Goal: Transaction & Acquisition: Purchase product/service

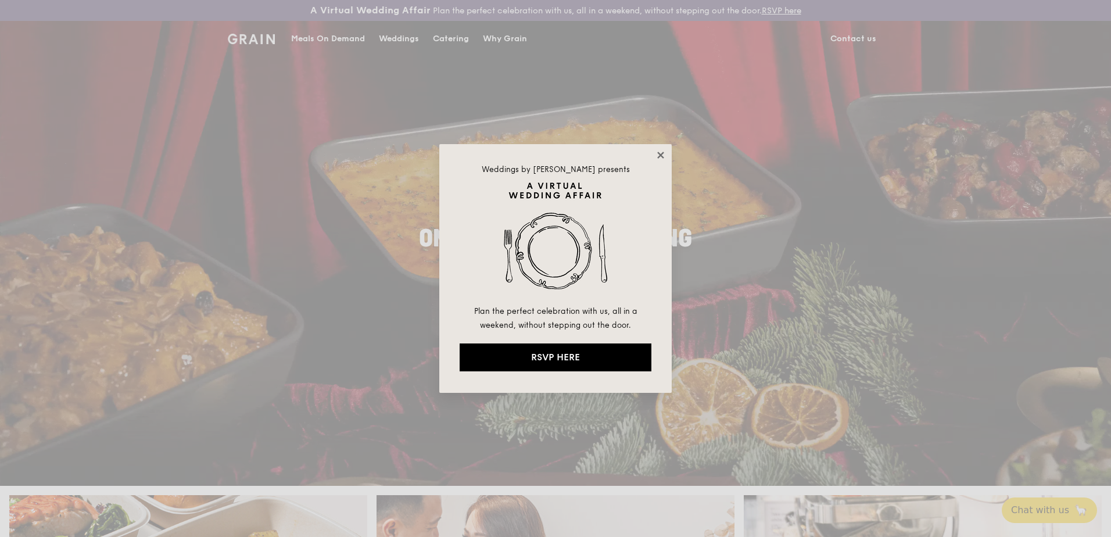
click at [661, 153] on icon at bounding box center [660, 155] width 10 height 10
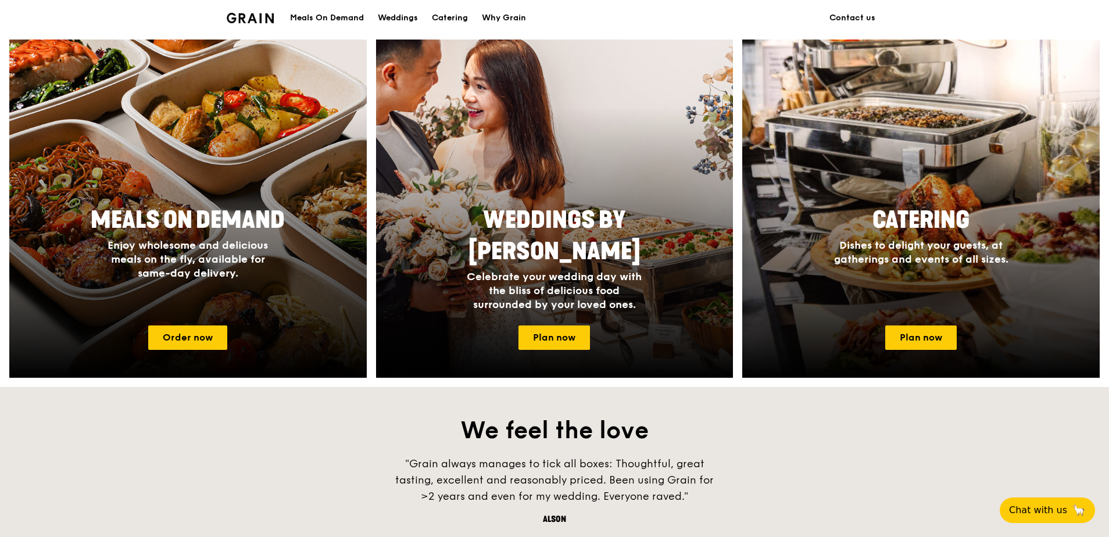
scroll to position [523, 0]
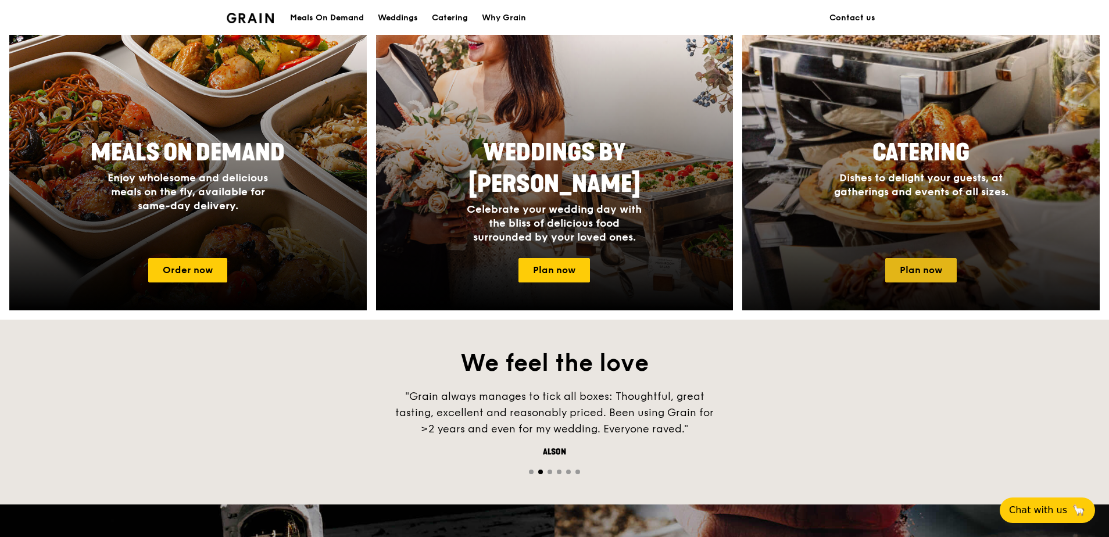
click at [906, 261] on link "Plan now" at bounding box center [920, 270] width 71 height 24
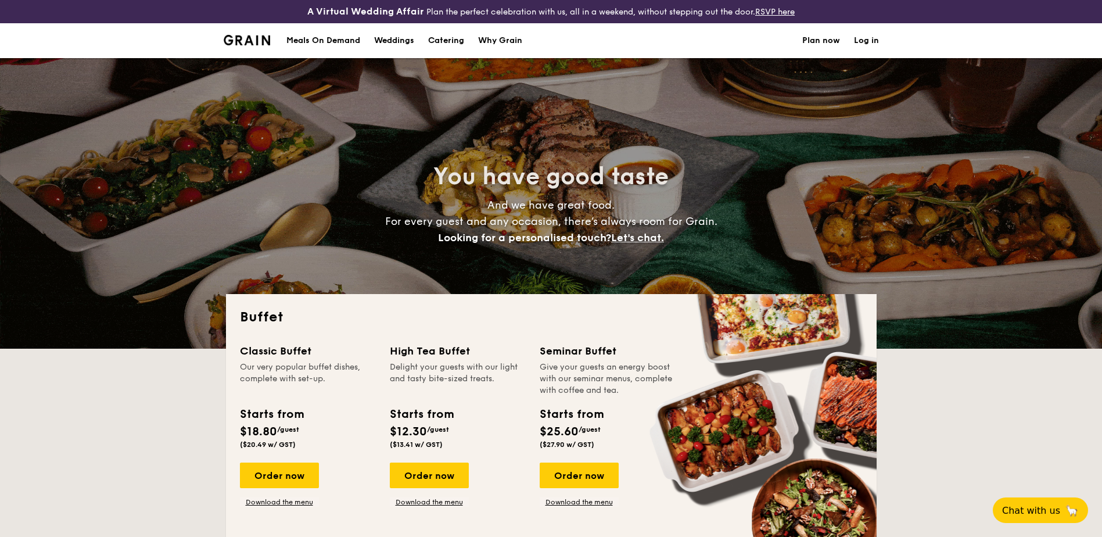
select select
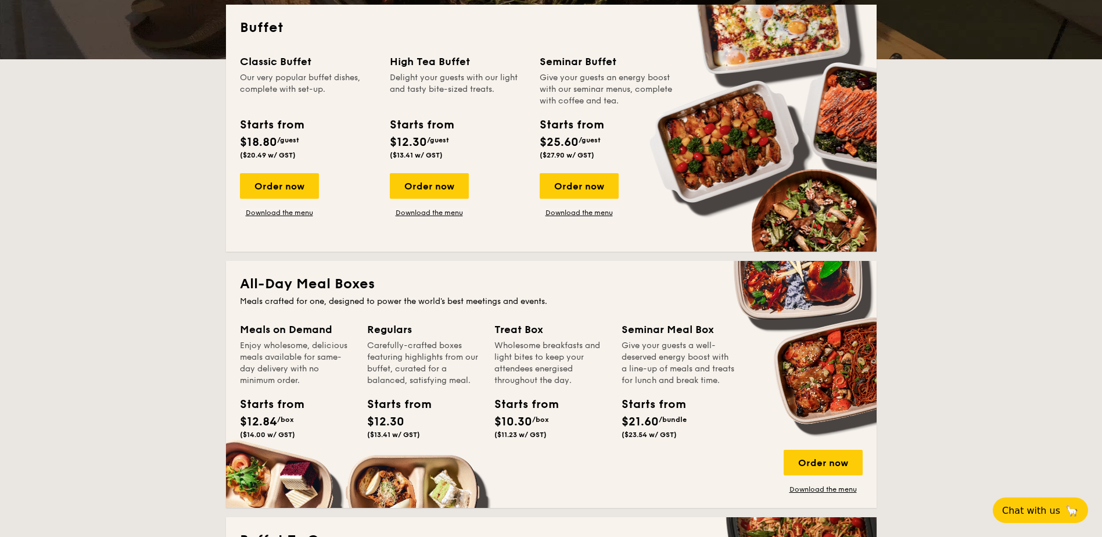
scroll to position [291, 0]
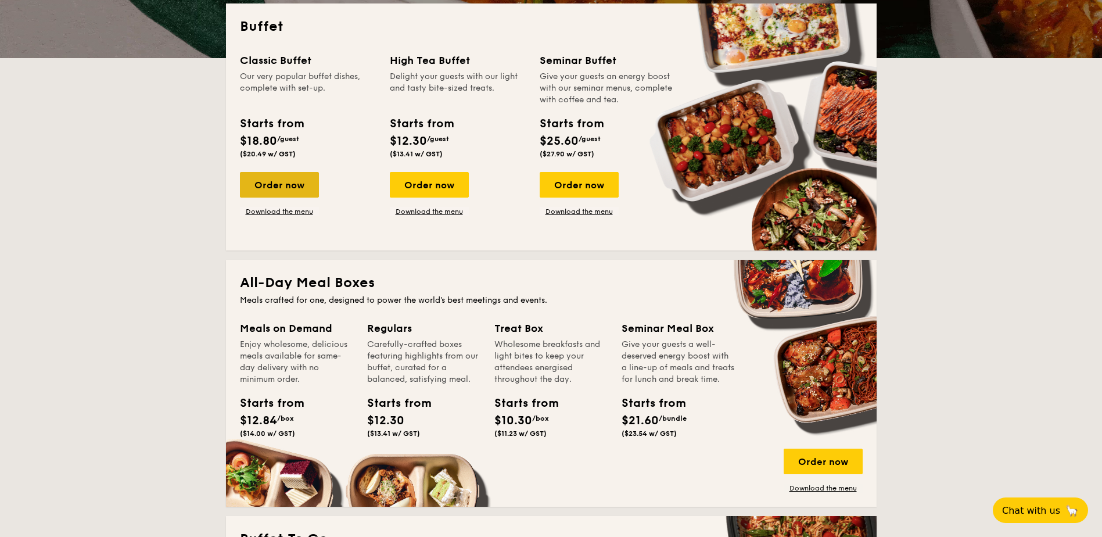
click at [295, 191] on div "Order now" at bounding box center [279, 185] width 79 height 26
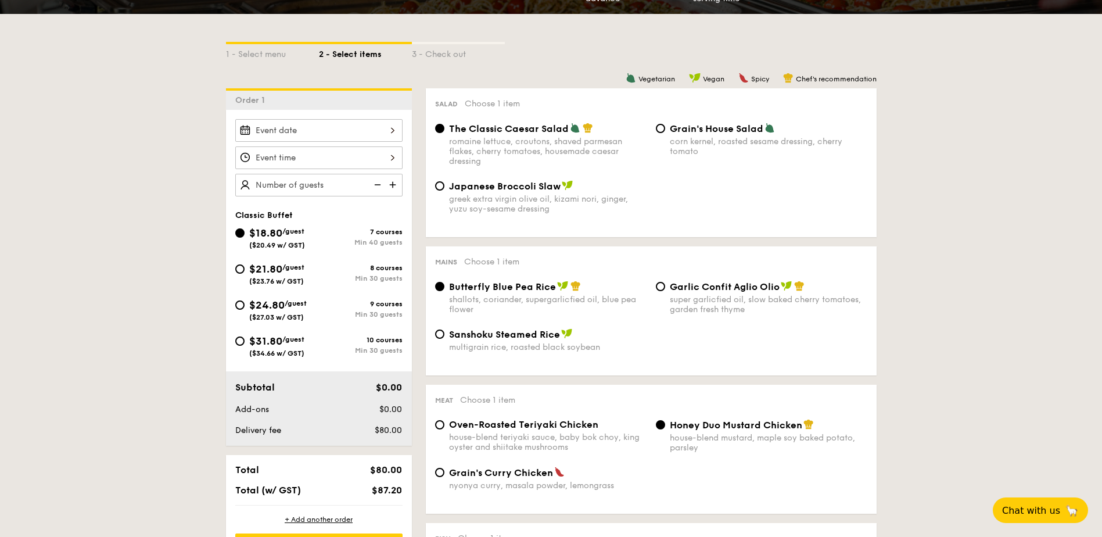
scroll to position [174, 0]
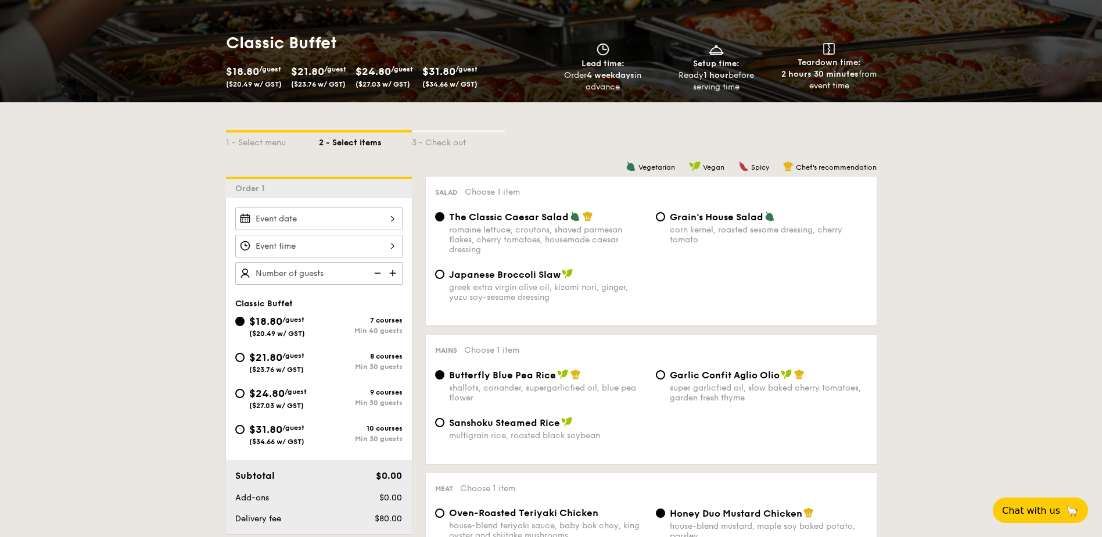
click at [392, 223] on div at bounding box center [318, 218] width 167 height 23
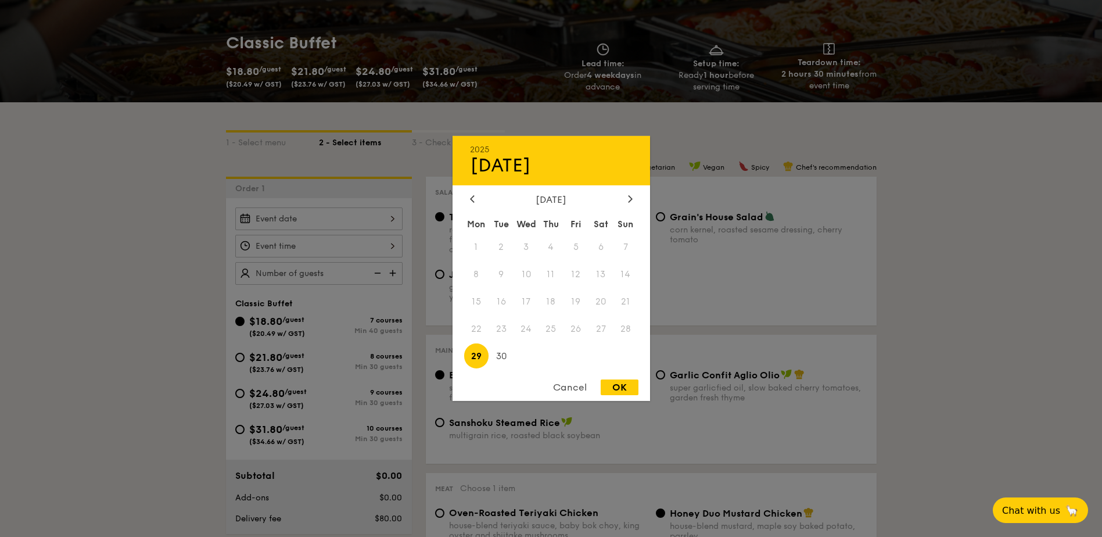
click at [503, 330] on span "23" at bounding box center [501, 328] width 25 height 25
click at [543, 326] on span "25" at bounding box center [551, 328] width 25 height 25
click at [500, 359] on span "30" at bounding box center [501, 355] width 25 height 25
click at [612, 388] on div "OK" at bounding box center [620, 387] width 38 height 16
type input "Sep 30, 2025"
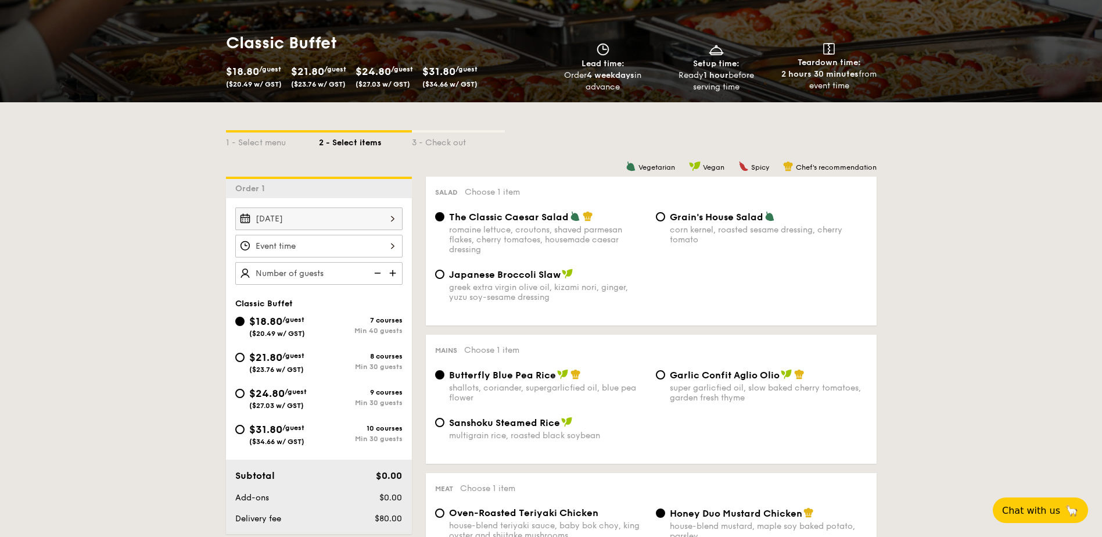
click at [396, 246] on div at bounding box center [318, 246] width 167 height 23
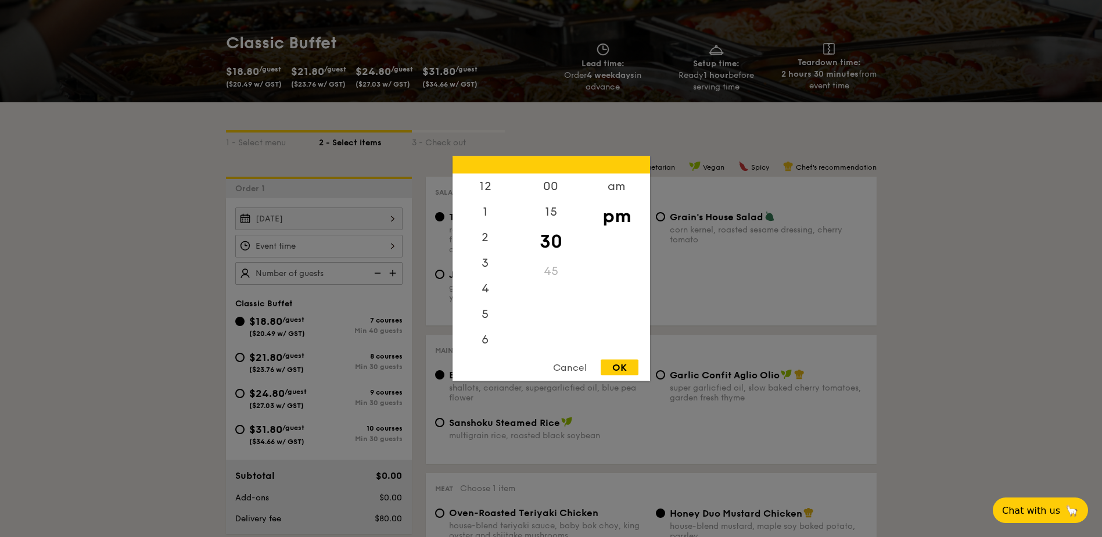
scroll to position [51, 0]
click at [548, 192] on div "00" at bounding box center [551, 191] width 66 height 34
click at [622, 372] on div "OK" at bounding box center [620, 368] width 38 height 16
type input "7:00PM"
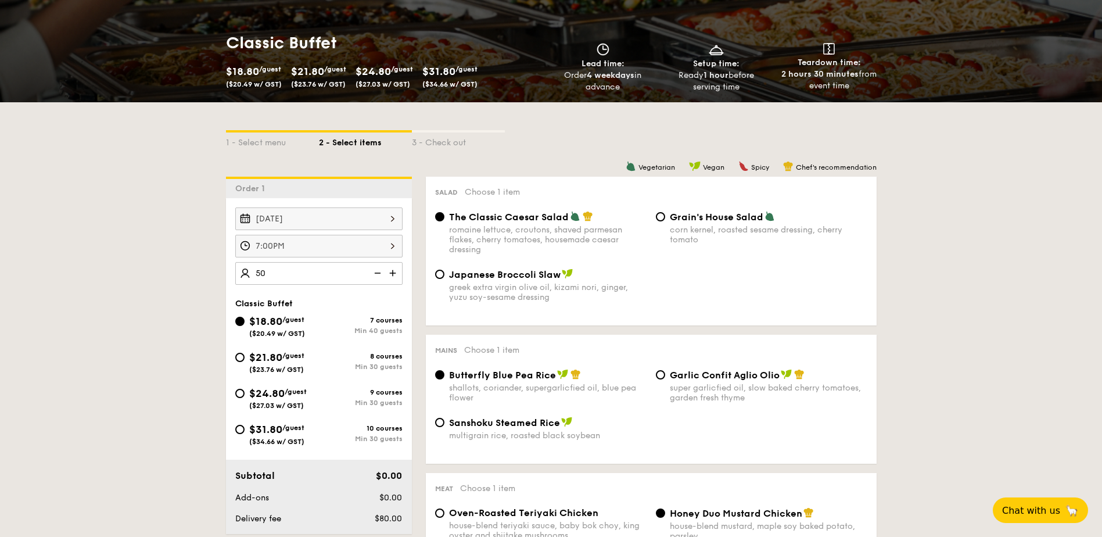
type input "50 guests"
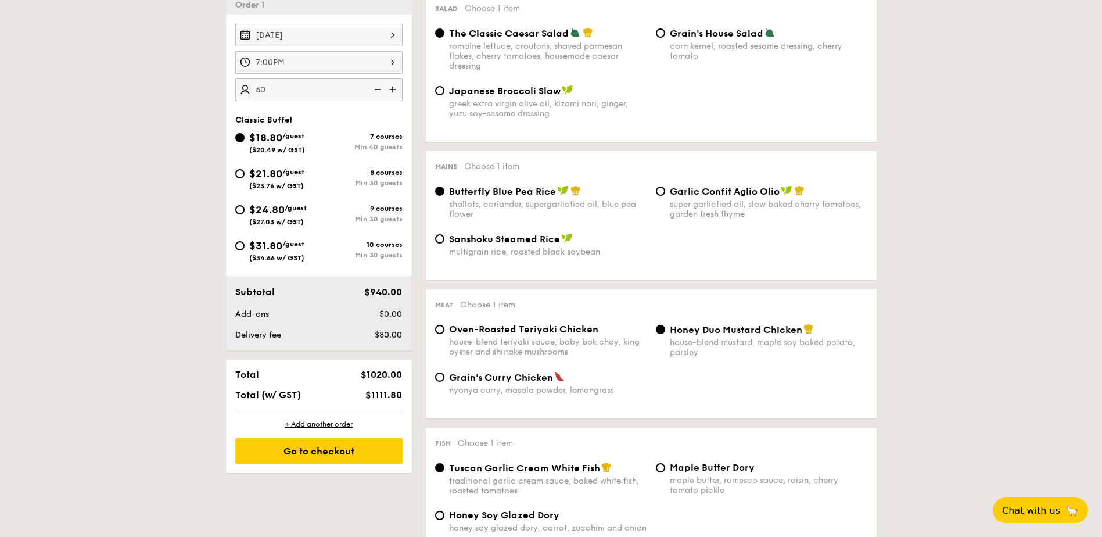
scroll to position [465, 0]
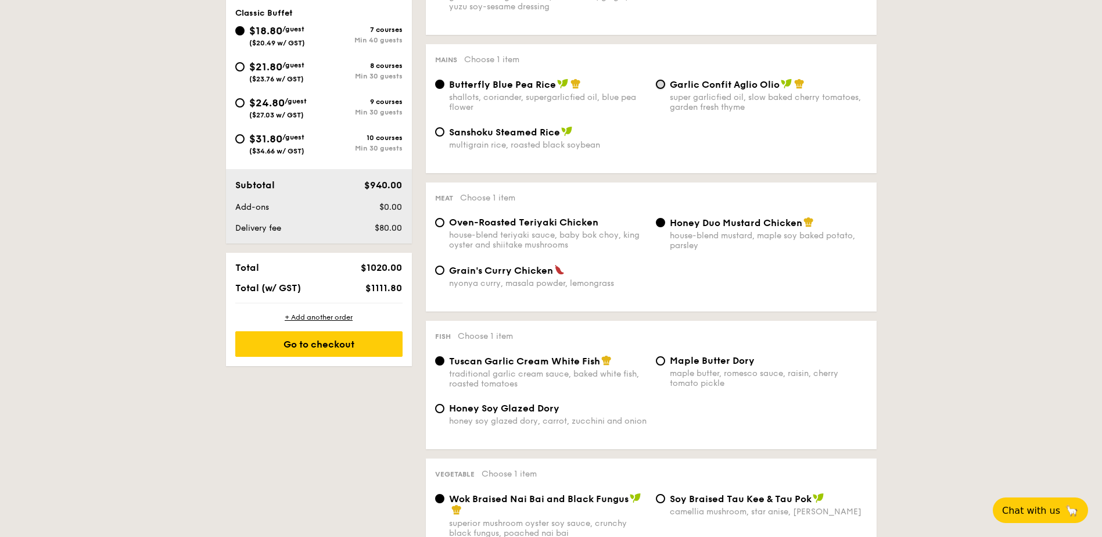
click at [662, 82] on input "Garlic Confit Aglio Olio super garlicfied oil, slow baked cherry tomatoes, gard…" at bounding box center [660, 84] width 9 height 9
radio input "true"
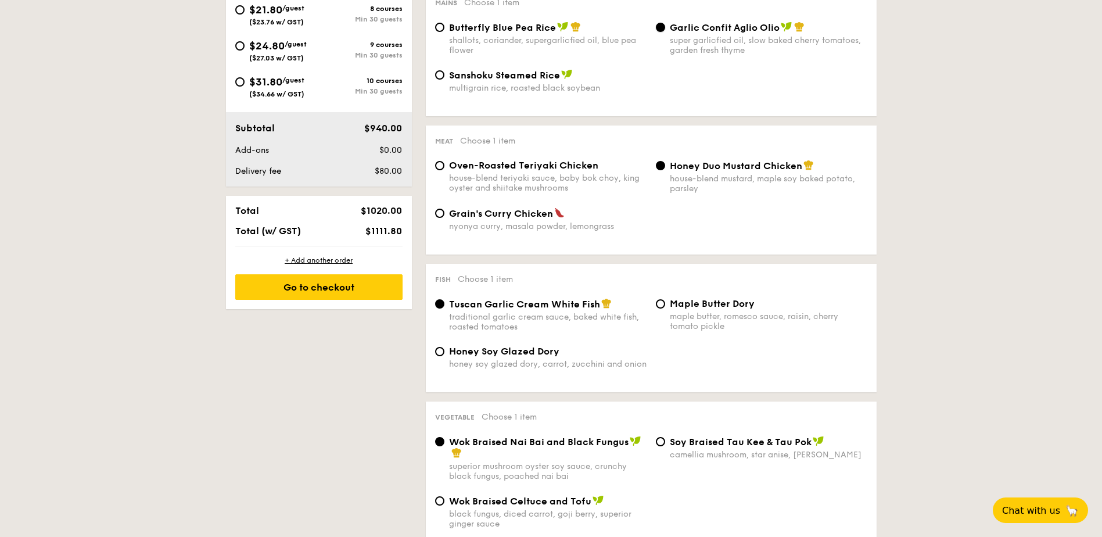
scroll to position [523, 0]
click at [438, 170] on div "Oven-Roasted Teriyaki Chicken house-blend teriyaki sauce, baby bok choy, king o…" at bounding box center [541, 175] width 221 height 33
click at [442, 164] on input "Oven-Roasted Teriyaki Chicken house-blend teriyaki sauce, baby bok choy, king o…" at bounding box center [439, 164] width 9 height 9
radio input "true"
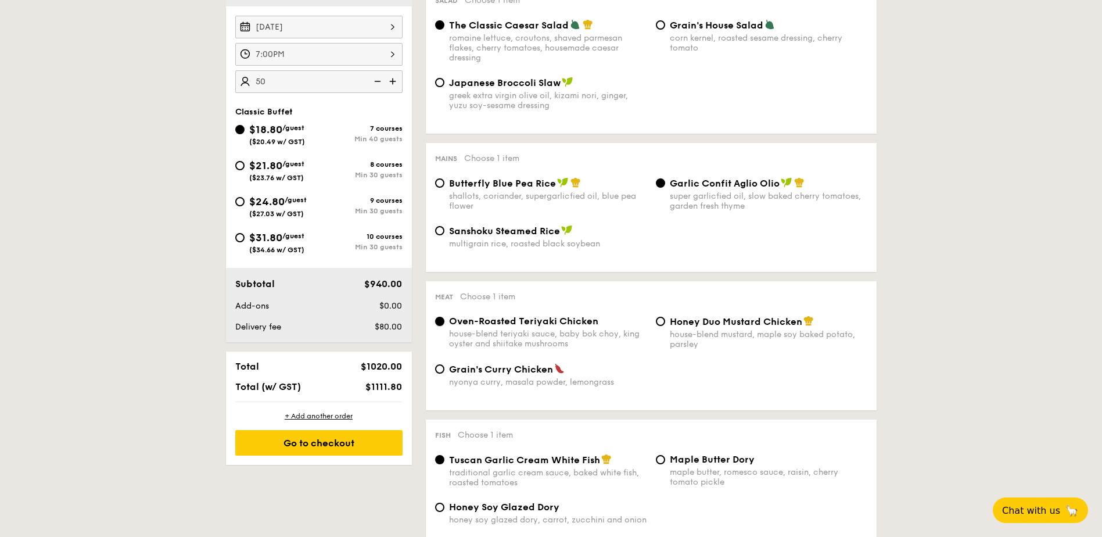
scroll to position [465, 0]
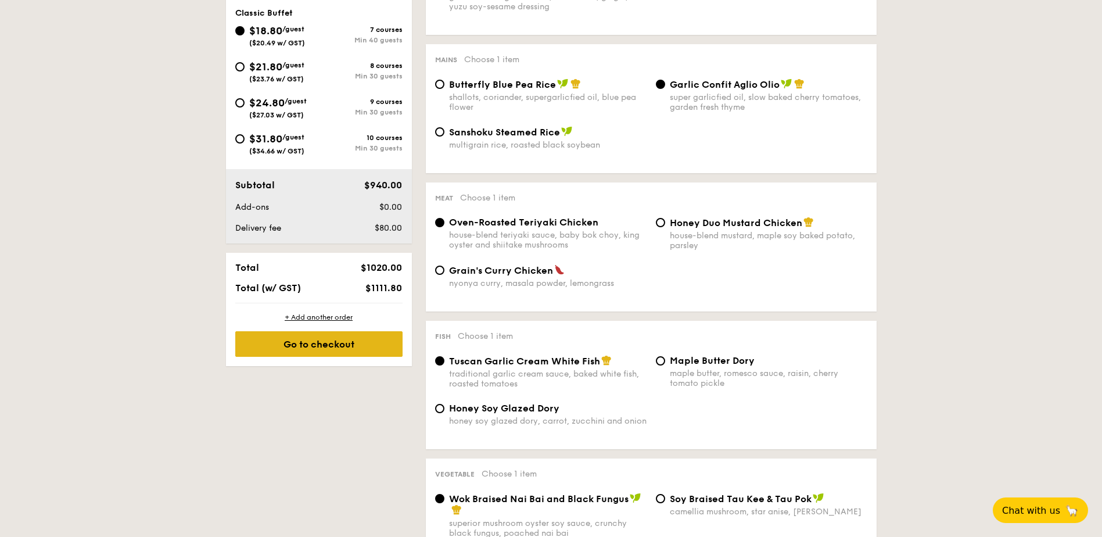
click at [331, 346] on div "Go to checkout" at bounding box center [318, 344] width 167 height 26
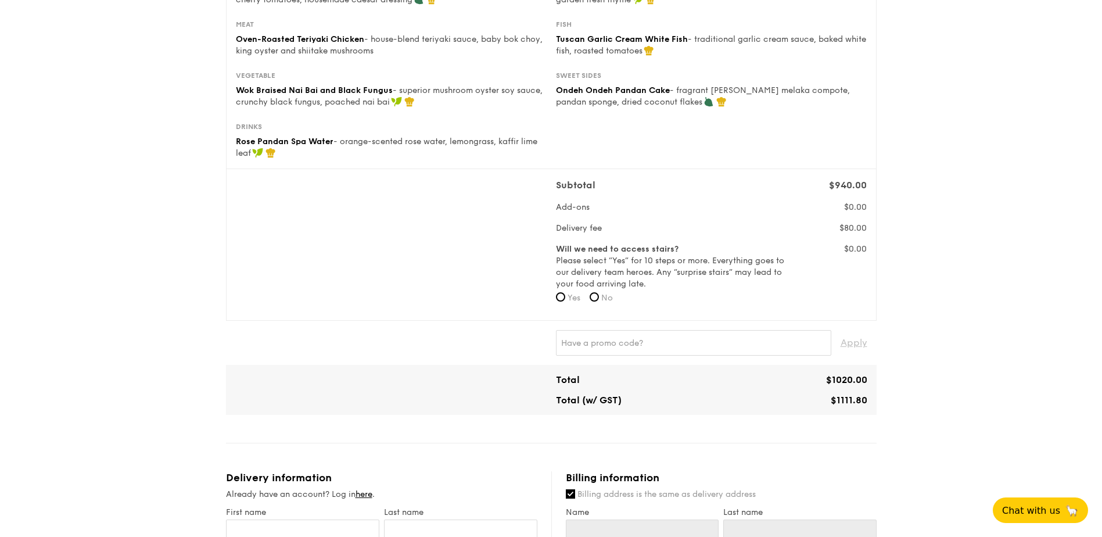
scroll to position [137, 0]
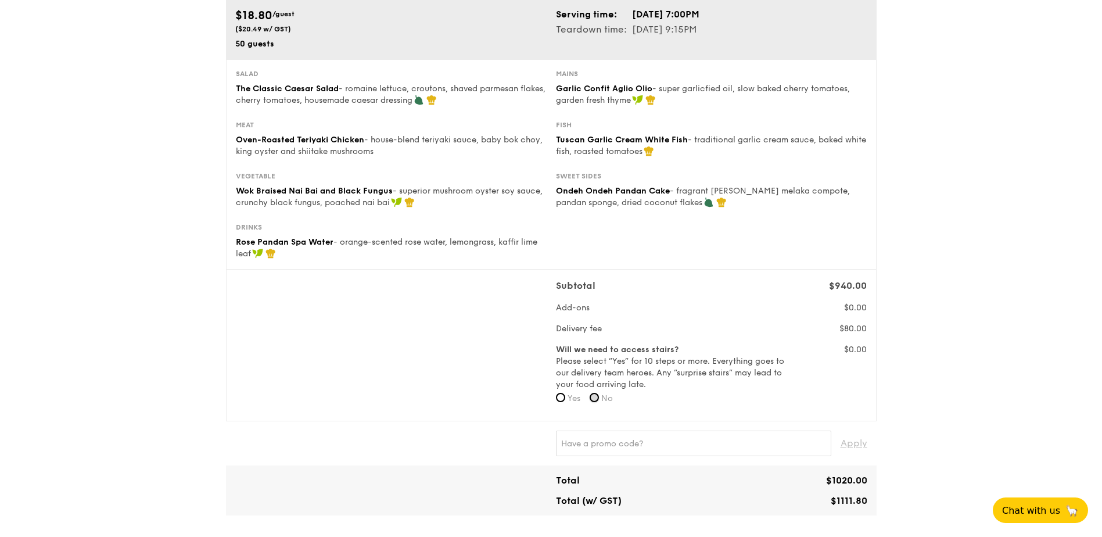
click at [598, 394] on input "No" at bounding box center [594, 397] width 9 height 9
radio input "true"
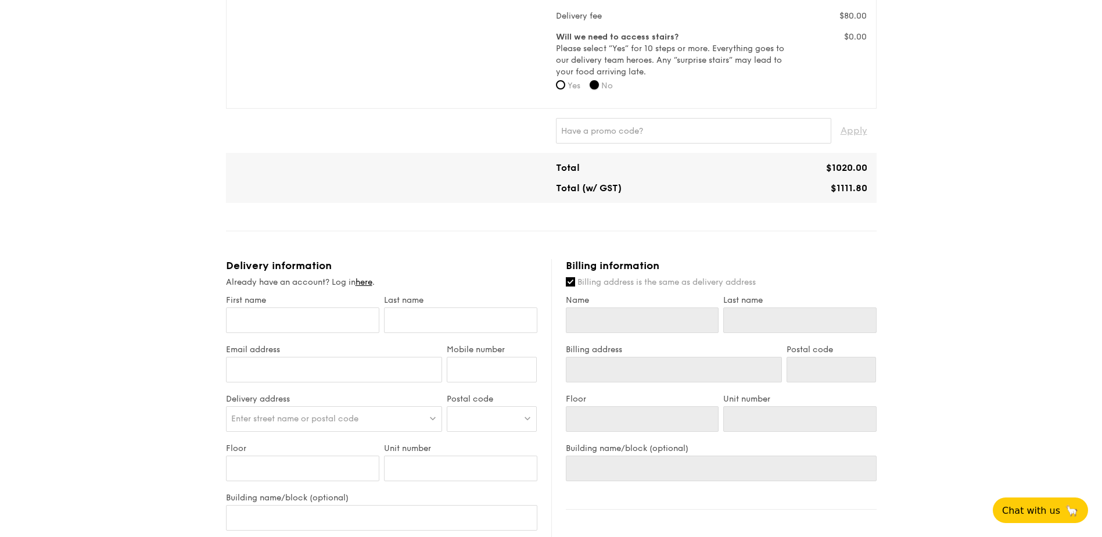
scroll to position [523, 0]
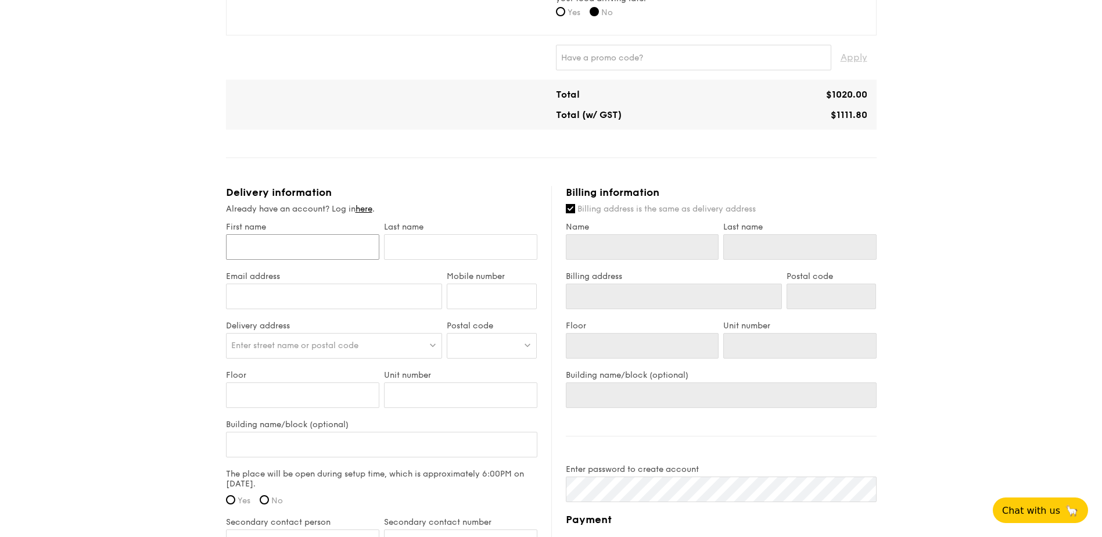
click at [269, 245] on input "First name" at bounding box center [302, 247] width 153 height 26
type input "[PERSON_NAME]"
type input "Abraham"
type input "[EMAIL_ADDRESS][PERSON_NAME][PERSON_NAME][DOMAIN_NAME]"
type input "97525701"
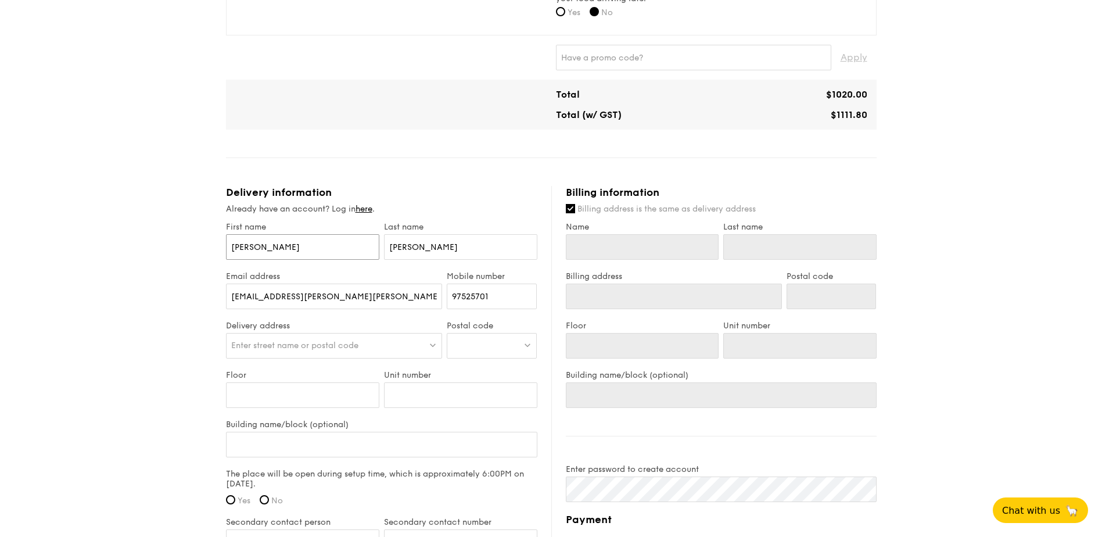
type input "[PERSON_NAME]"
type input "Abraham"
click at [323, 347] on span "Enter street name or postal code" at bounding box center [294, 346] width 127 height 10
click at [168, 336] on div "1 - Select menu 2 - Select items 3 - Check out Classic Buffet $18.80 /guest ($2…" at bounding box center [551, 151] width 1102 height 1302
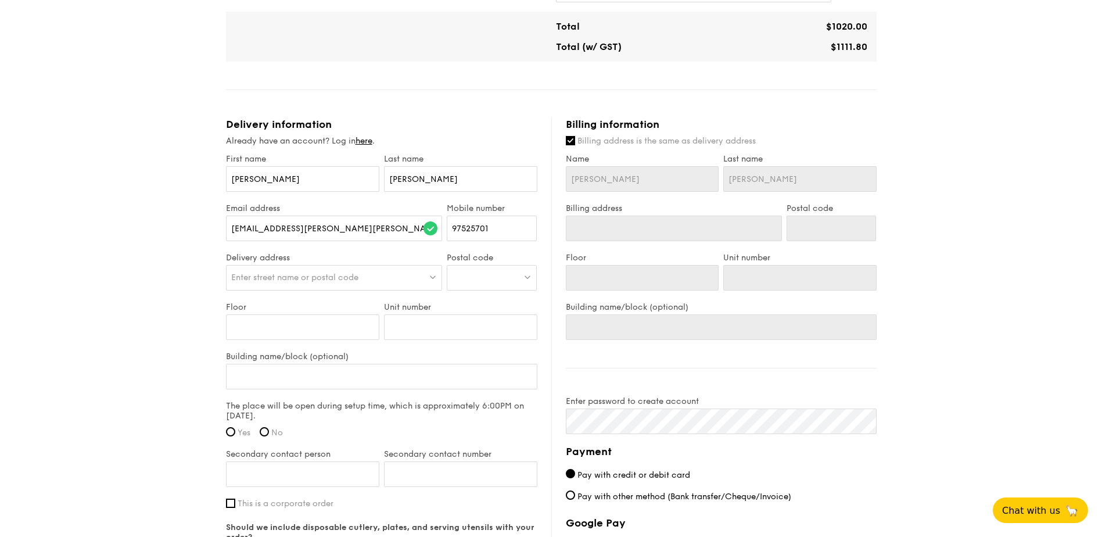
scroll to position [697, 0]
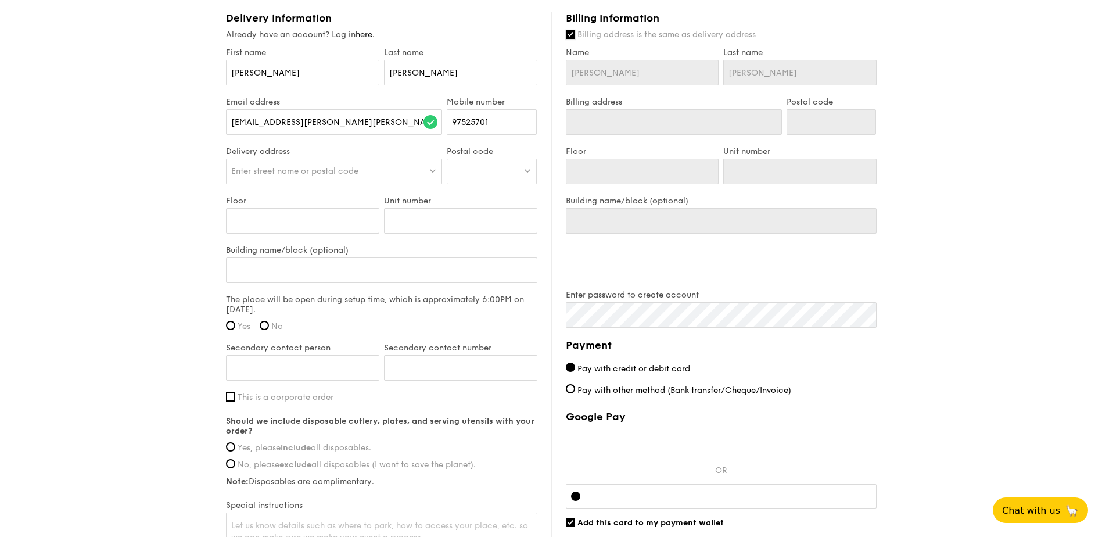
click at [574, 34] on input "Billing address is the same as delivery address" at bounding box center [570, 34] width 9 height 9
checkbox input "false"
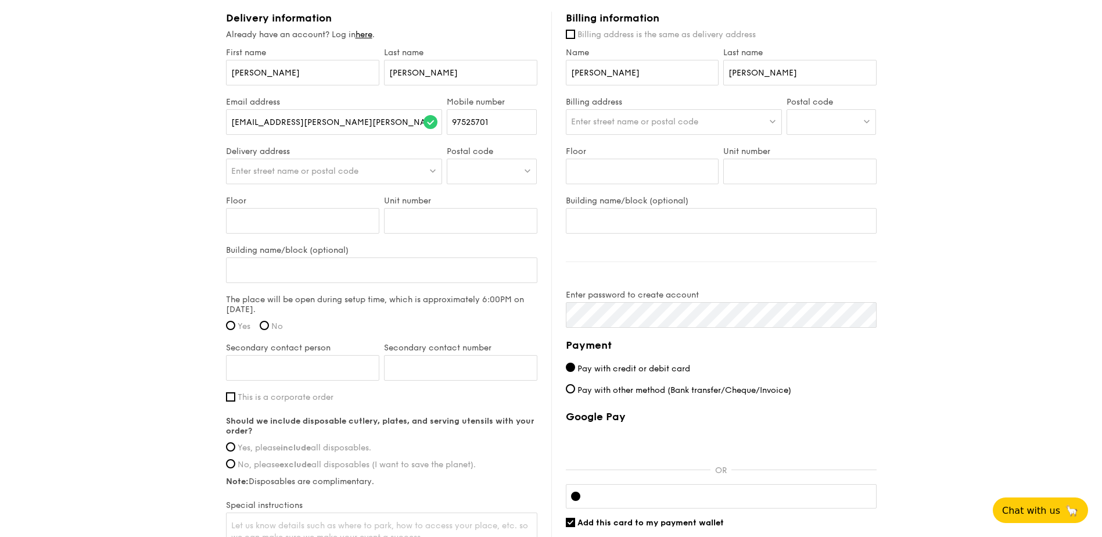
click at [634, 122] on span "Enter street name or postal code" at bounding box center [634, 122] width 127 height 10
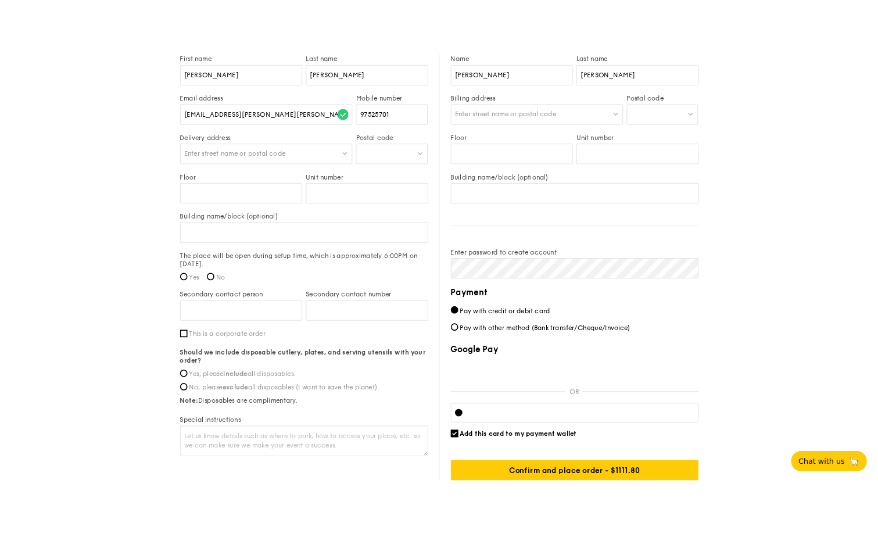
scroll to position [602, 0]
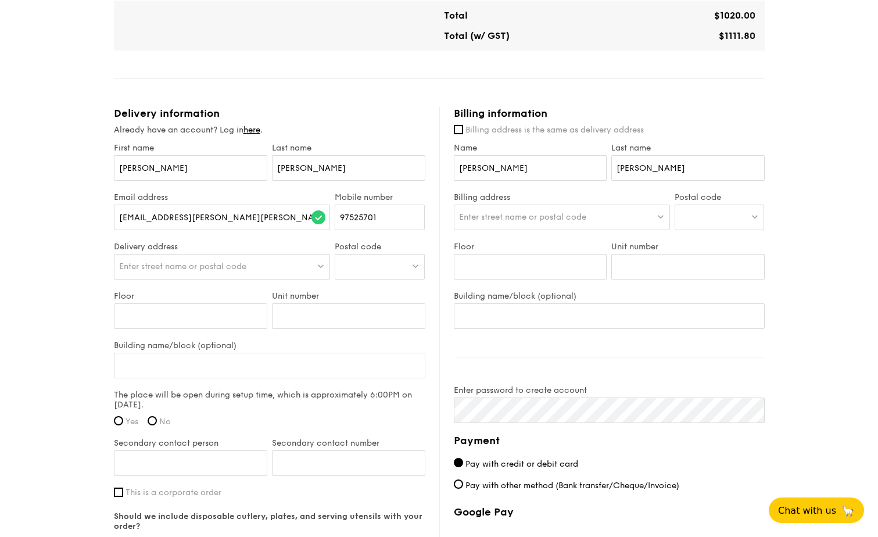
click at [834, 268] on div "1 - Select menu 2 - Select items 3 - Check out Classic Buffet $18.80 /guest ($2…" at bounding box center [439, 72] width 878 height 1302
click at [244, 271] on span "Enter street name or postal code" at bounding box center [182, 266] width 127 height 10
paste input "48 Pasir Ris Avenue, Singapore 519715"
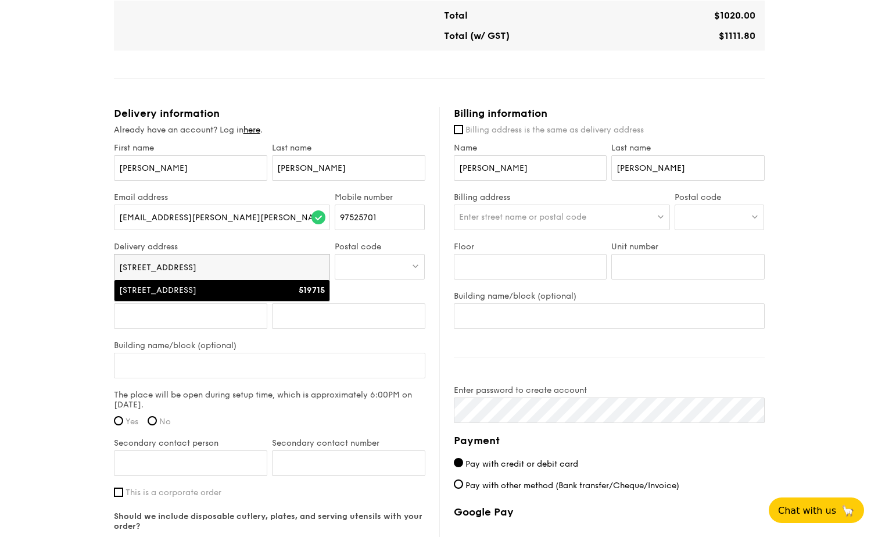
type input "48 Pasir Ris Avenue, Singapore 519715"
click at [264, 289] on div "48 Pasir Ris Avenue" at bounding box center [196, 291] width 155 height 12
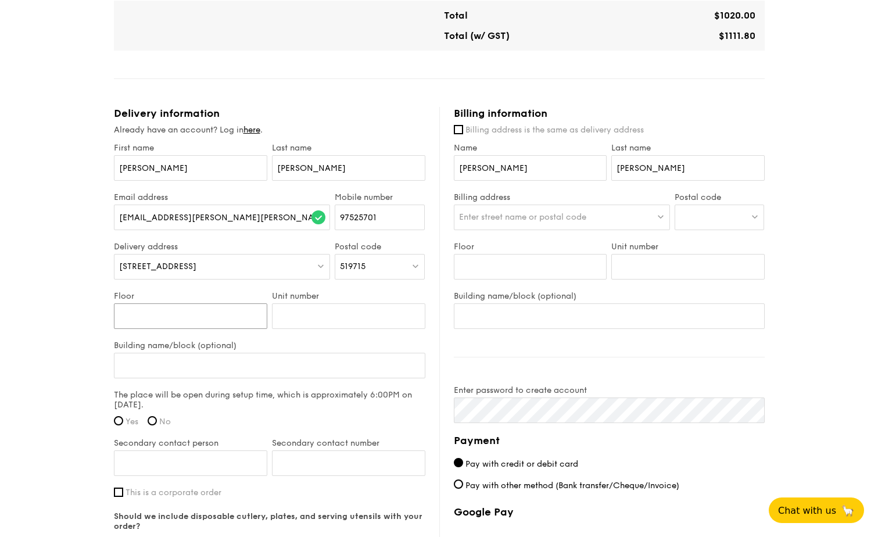
click at [198, 316] on input "Floor" at bounding box center [190, 316] width 153 height 26
type input "-"
click at [316, 318] on input "Unit number" at bounding box center [348, 316] width 153 height 26
type input "-"
click at [209, 362] on input "Building name/block (optional)" at bounding box center [269, 366] width 311 height 26
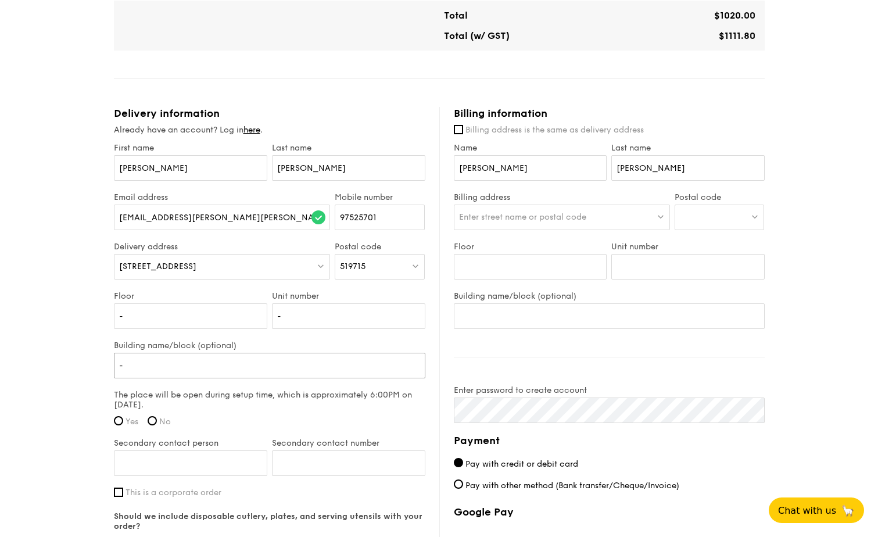
type input "-"
click at [81, 370] on div "1 - Select menu 2 - Select items 3 - Check out Classic Buffet $18.80 /guest ($2…" at bounding box center [439, 72] width 878 height 1302
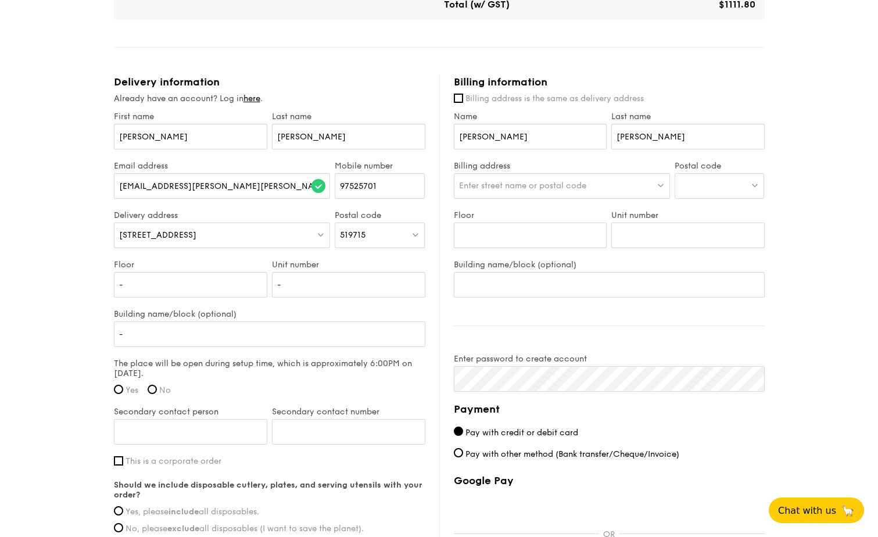
scroll to position [660, 0]
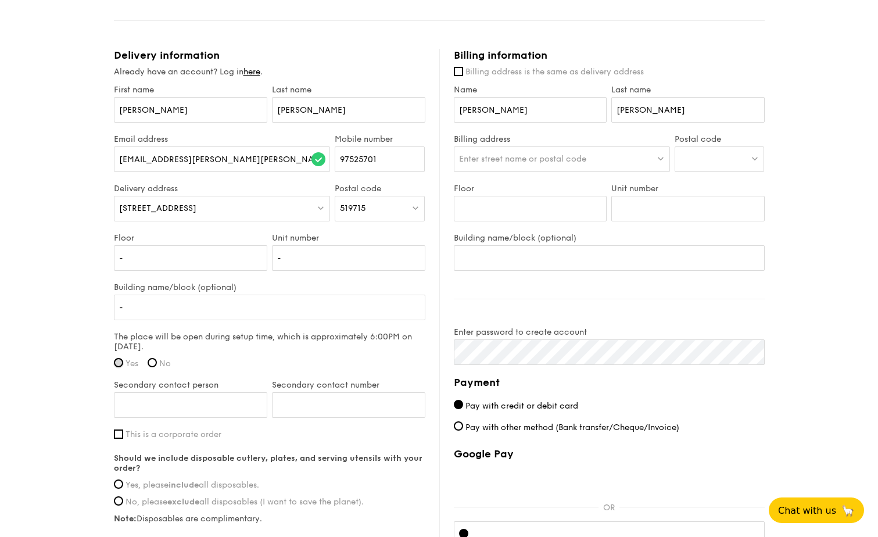
click at [122, 360] on input "Yes" at bounding box center [118, 362] width 9 height 9
radio input "true"
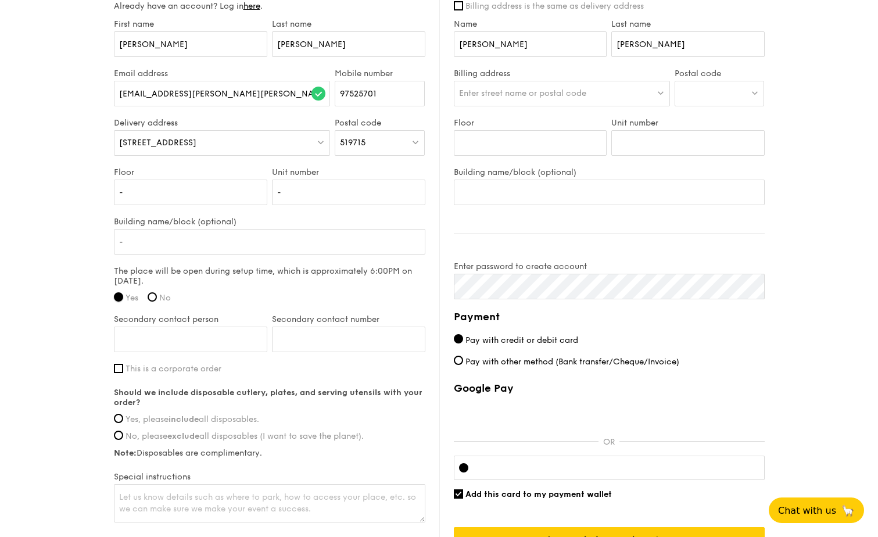
scroll to position [776, 0]
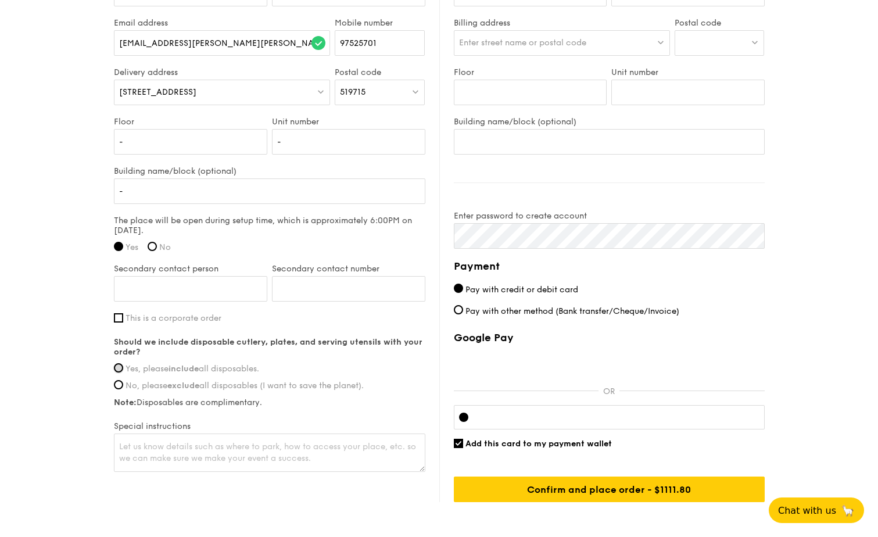
click at [118, 368] on input "Yes, please include all disposables." at bounding box center [118, 367] width 9 height 9
radio input "true"
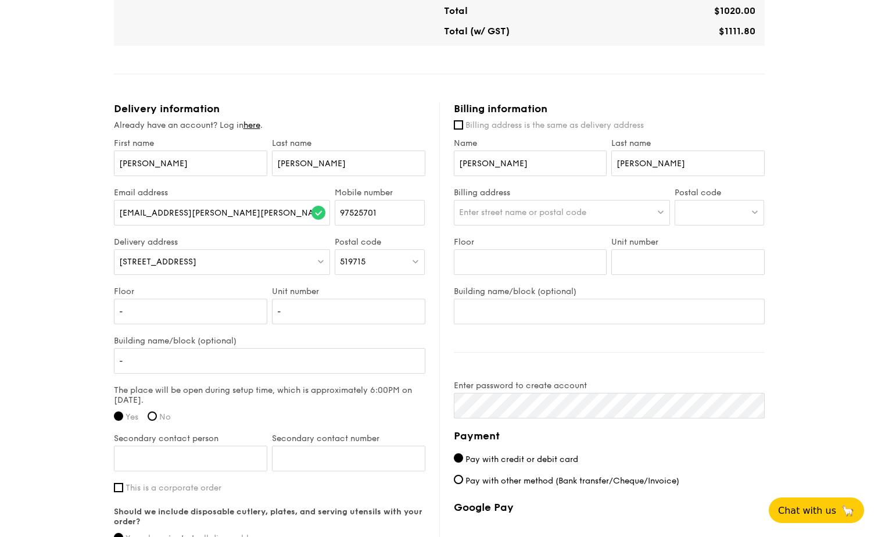
scroll to position [602, 0]
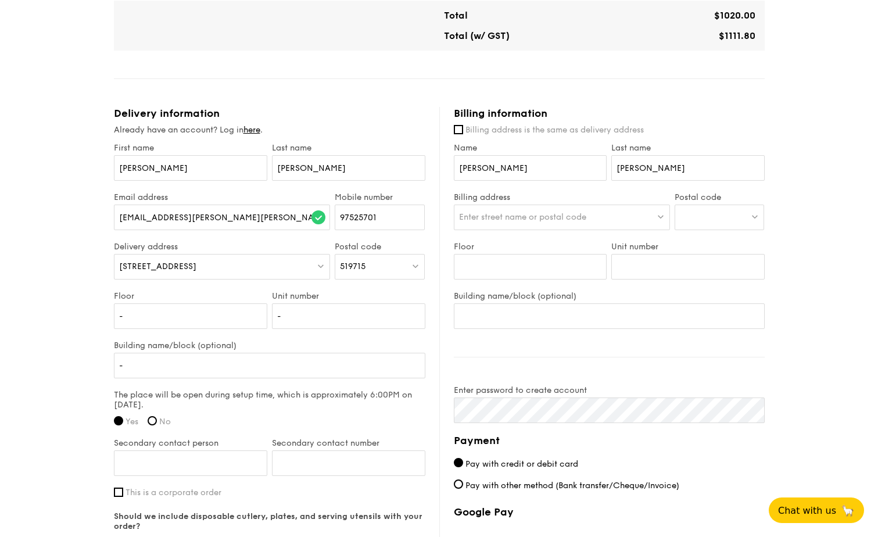
click at [560, 225] on div "Enter street name or postal code" at bounding box center [562, 218] width 216 height 26
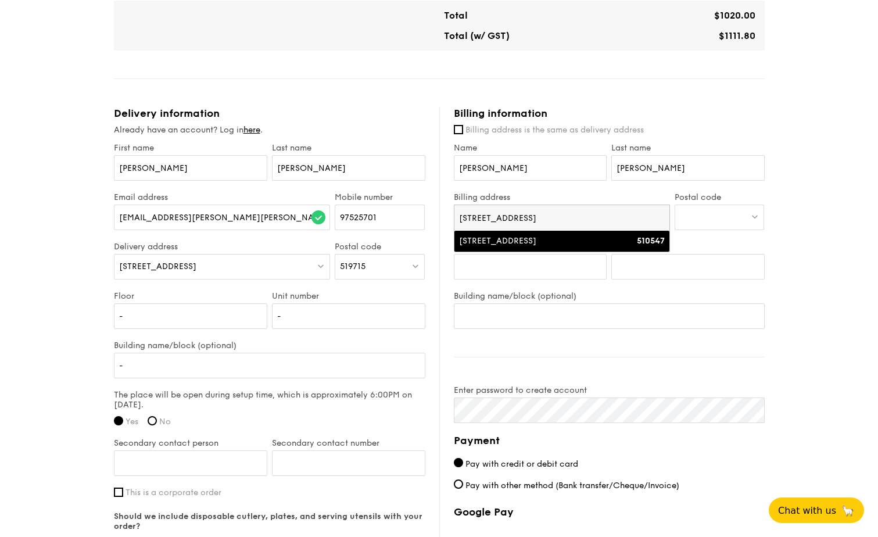
type input "547 Pasir Ris street"
click at [608, 242] on div "547 Pasir Ris Street 51" at bounding box center [536, 241] width 155 height 12
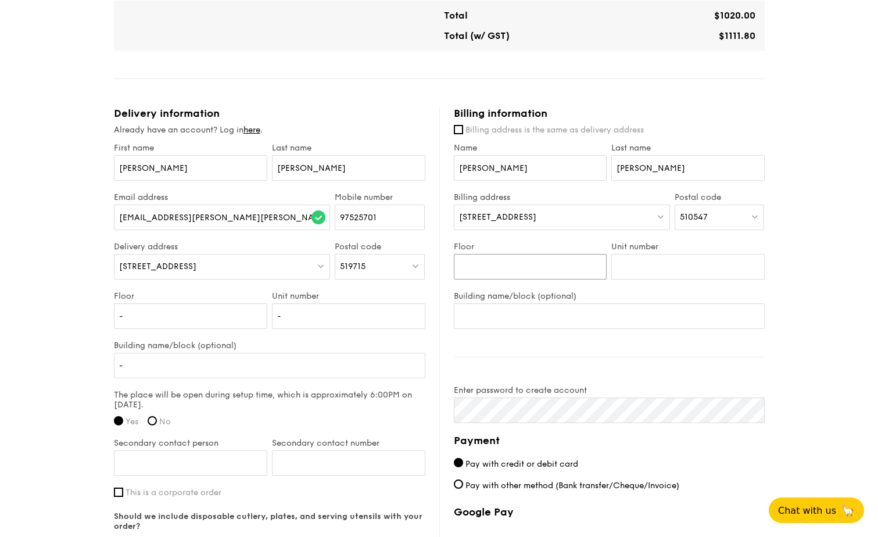
click at [524, 266] on input "Floor" at bounding box center [530, 267] width 153 height 26
type input "12"
click at [645, 268] on input "Unit number" at bounding box center [687, 267] width 153 height 26
type input "33"
click at [557, 318] on input "Building name/block (optional)" at bounding box center [609, 316] width 311 height 26
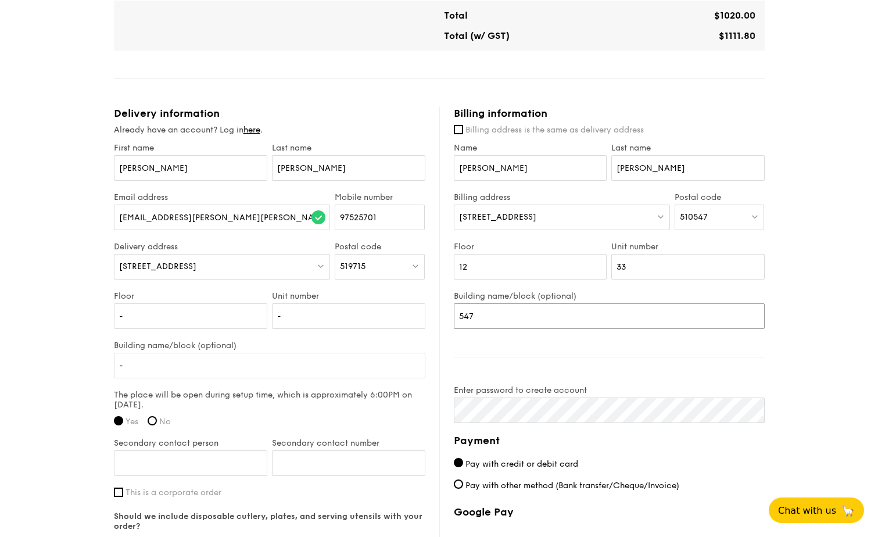
type input "547"
click at [828, 309] on div "1 - Select menu 2 - Select items 3 - Check out Classic Buffet $18.80 /guest ($2…" at bounding box center [439, 72] width 878 height 1302
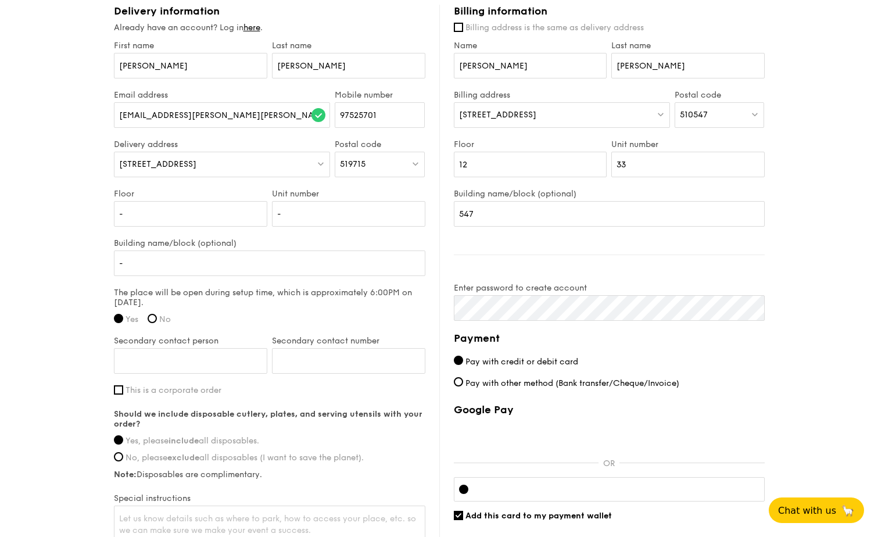
scroll to position [834, 0]
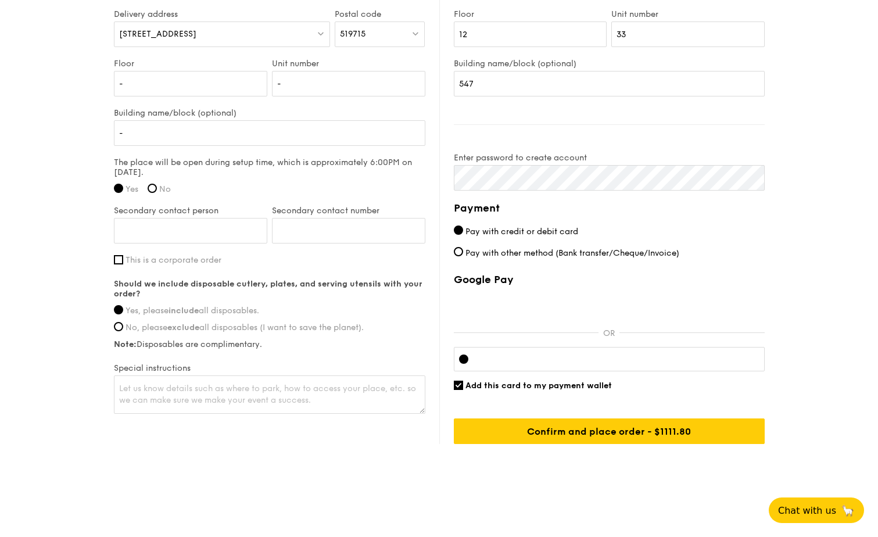
click at [461, 389] on input "Add this card to my payment wallet" at bounding box center [458, 385] width 9 height 9
click at [463, 389] on input "Add this card to my payment wallet" at bounding box center [458, 385] width 9 height 9
click at [461, 388] on input "Add this card to my payment wallet" at bounding box center [458, 385] width 9 height 9
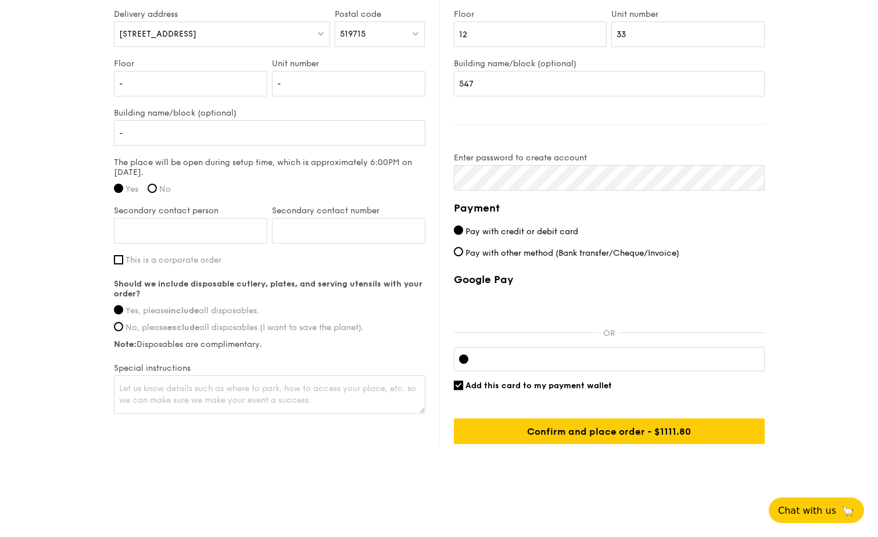
checkbox input "false"
click at [535, 366] on div at bounding box center [609, 359] width 311 height 24
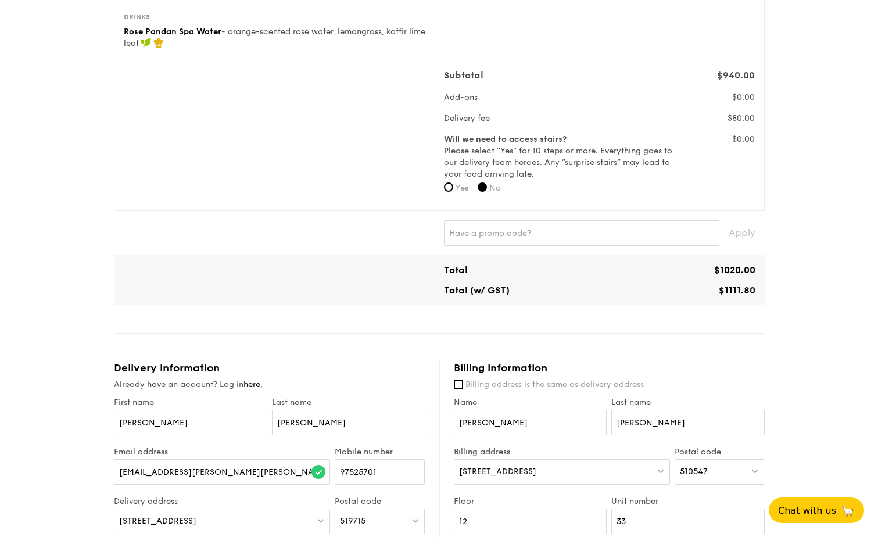
scroll to position [349, 0]
click at [566, 235] on input "text" at bounding box center [581, 232] width 275 height 26
paste input "WELCOMEFEAST"
type input "WELCOMEFEAST"
click at [743, 224] on span "Apply" at bounding box center [742, 232] width 27 height 26
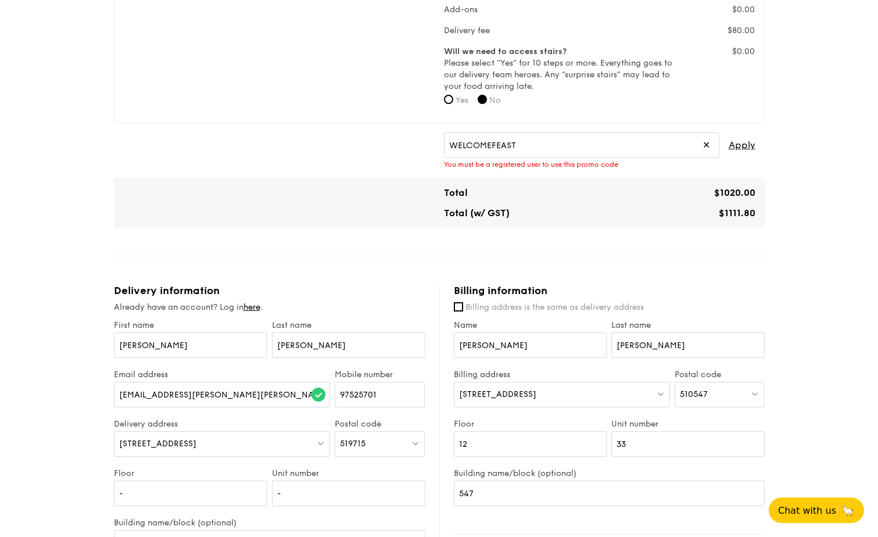
scroll to position [407, 0]
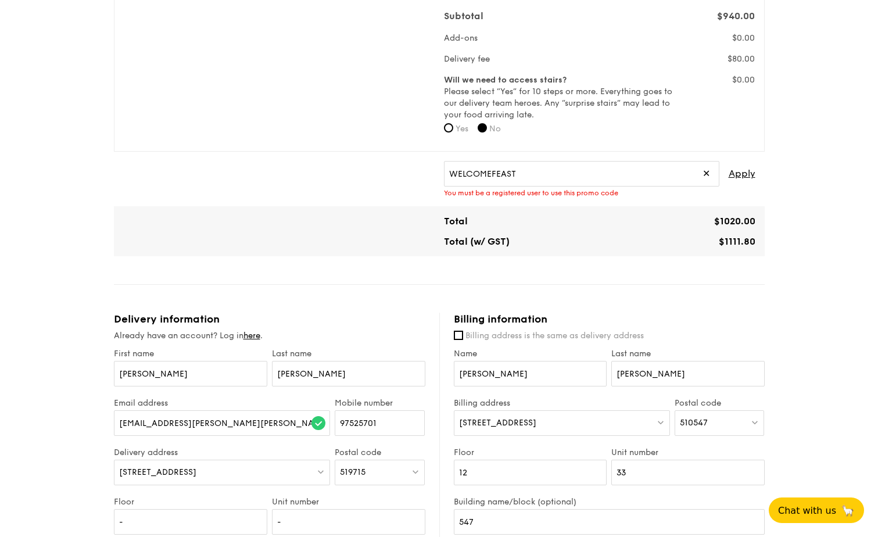
click at [706, 174] on span "✕" at bounding box center [707, 174] width 8 height 26
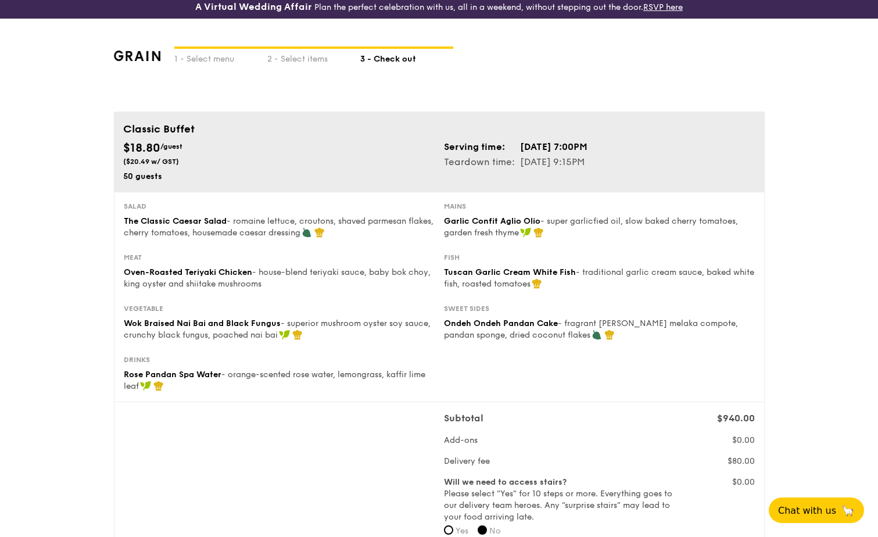
scroll to position [0, 0]
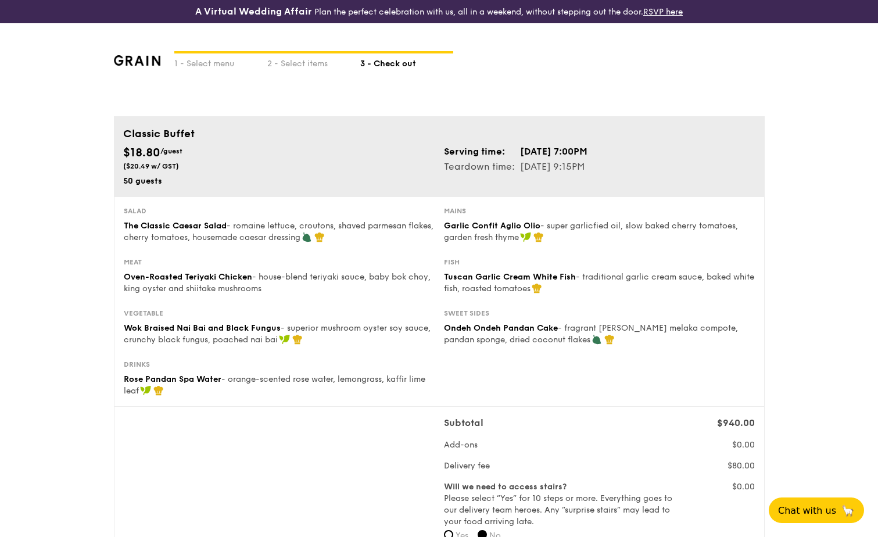
click at [117, 59] on img at bounding box center [137, 60] width 47 height 10
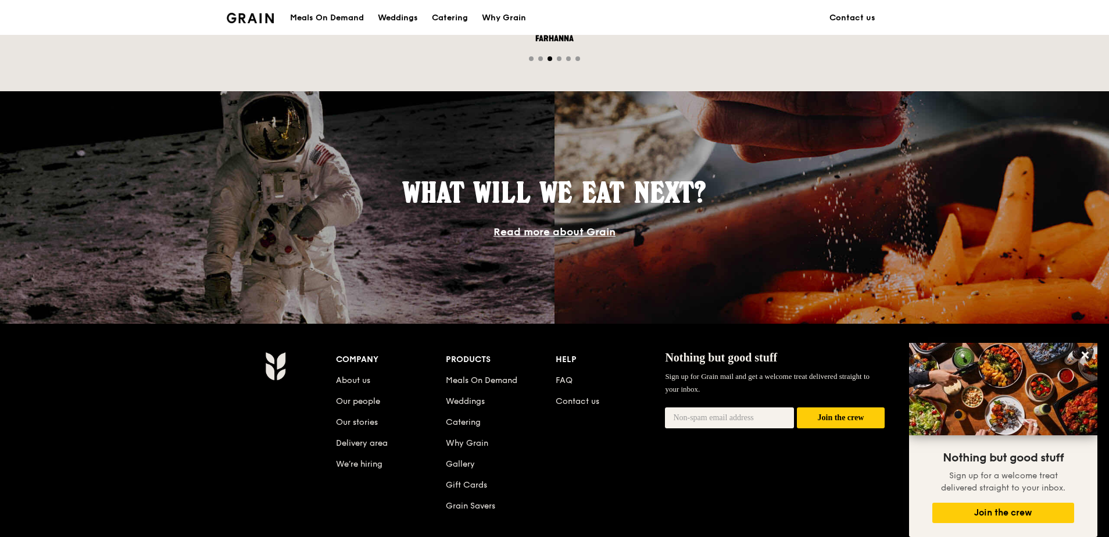
scroll to position [1036, 0]
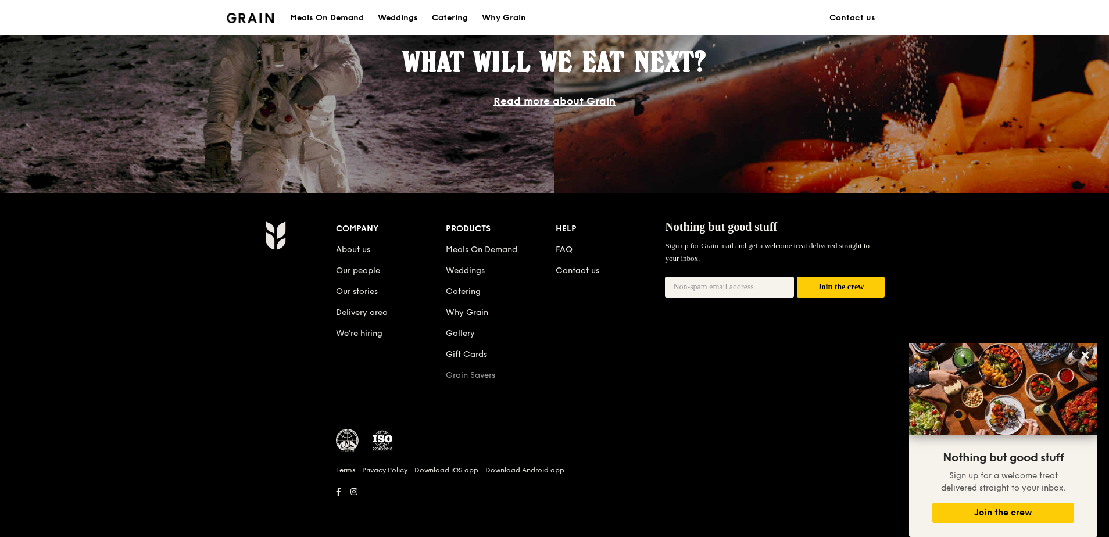
click at [472, 375] on link "Grain Savers" at bounding box center [470, 375] width 49 height 10
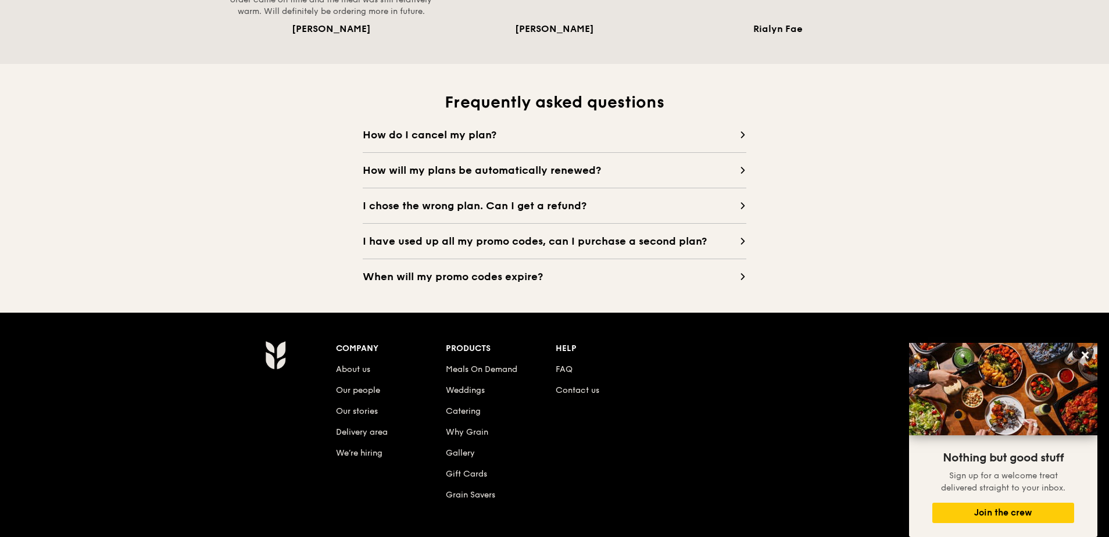
scroll to position [1178, 0]
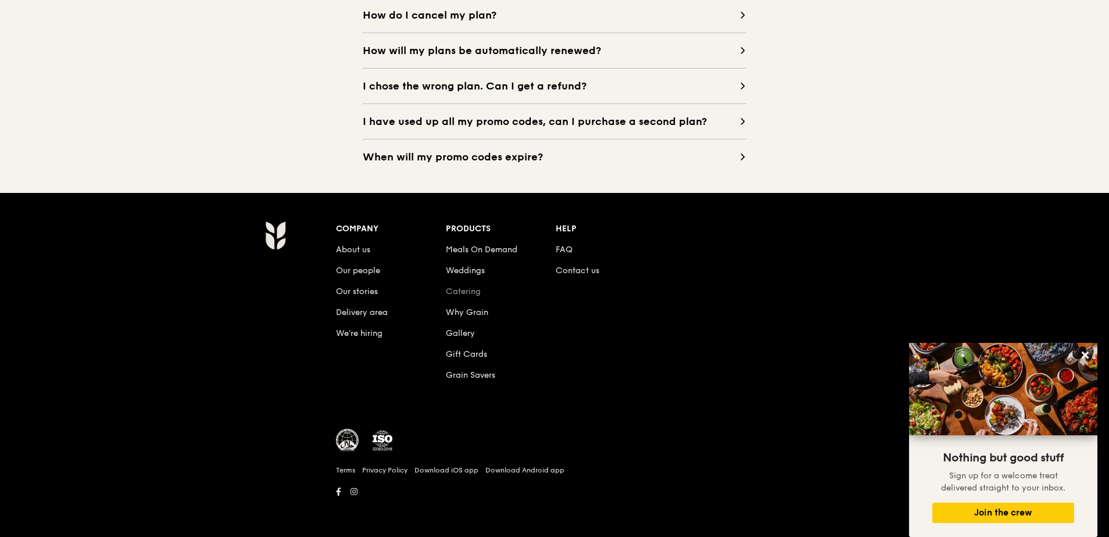
click at [473, 291] on link "Catering" at bounding box center [463, 291] width 35 height 10
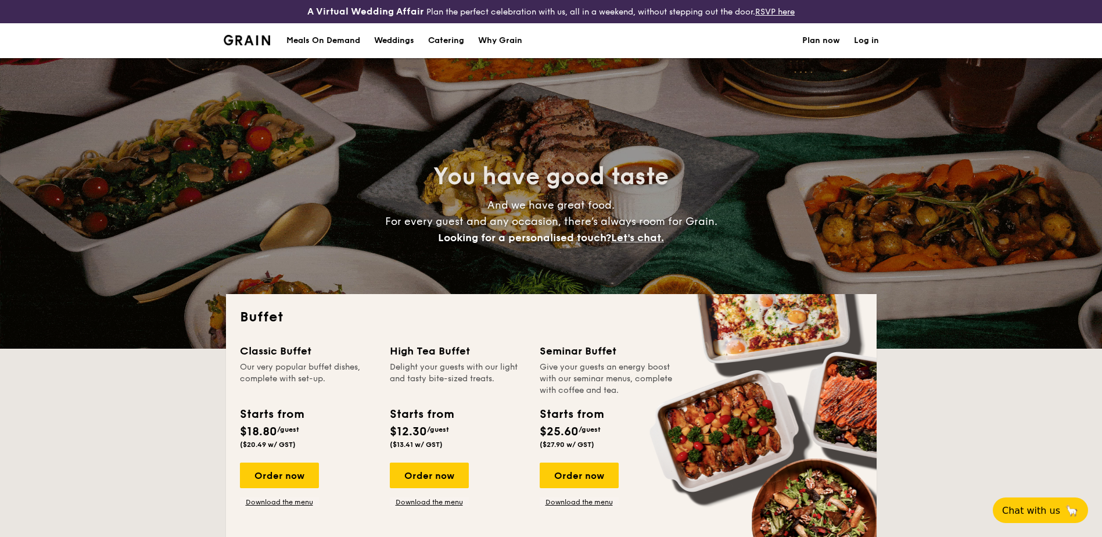
select select
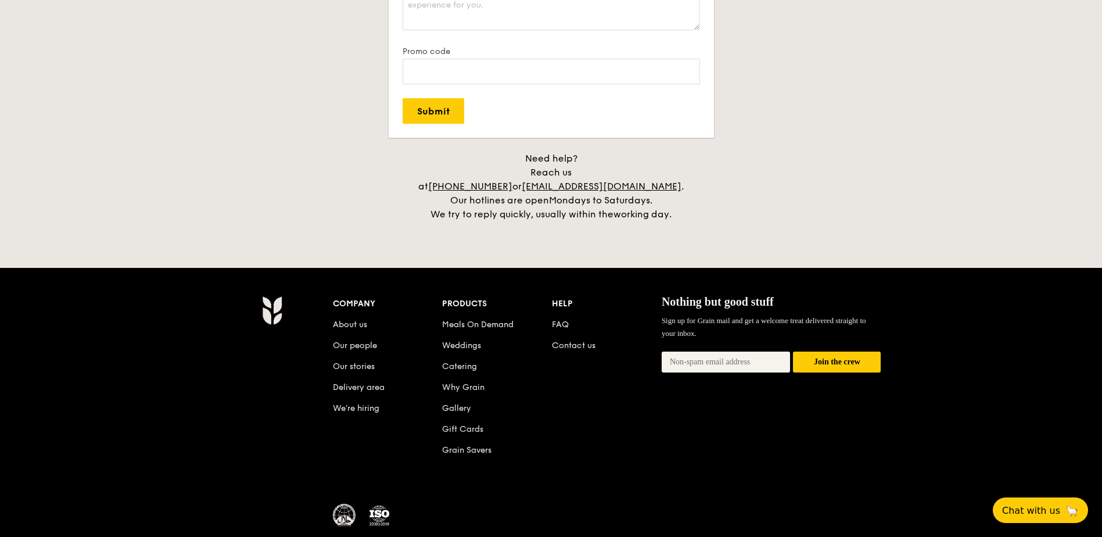
scroll to position [2402, 0]
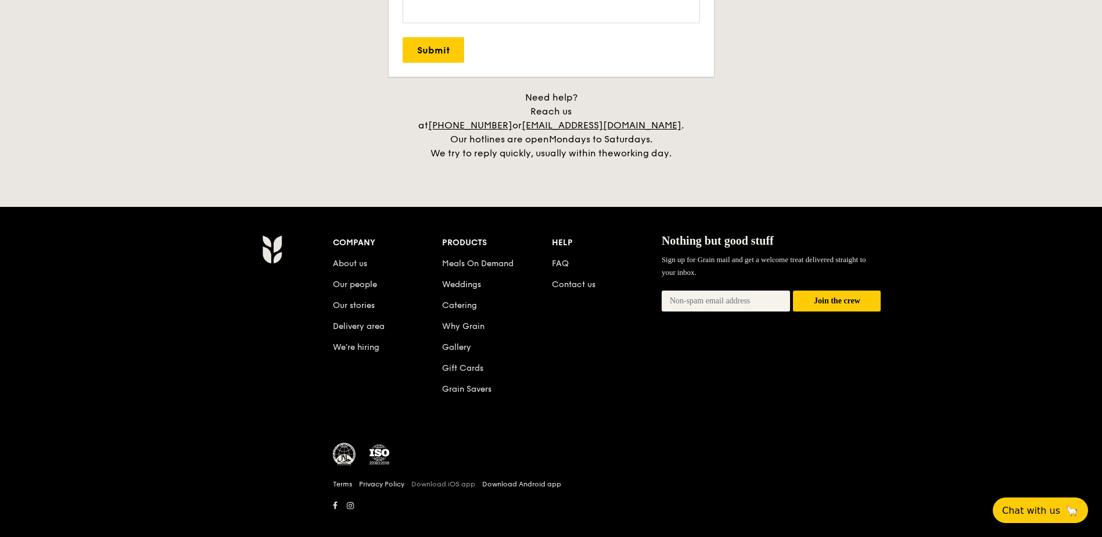
click at [449, 479] on link "Download iOS app" at bounding box center [443, 483] width 64 height 9
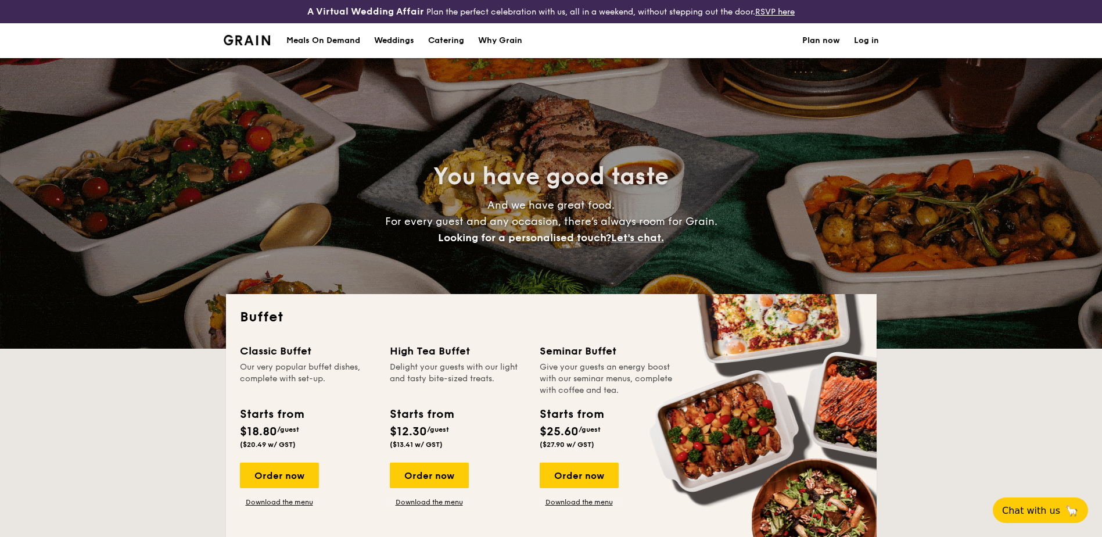
select select
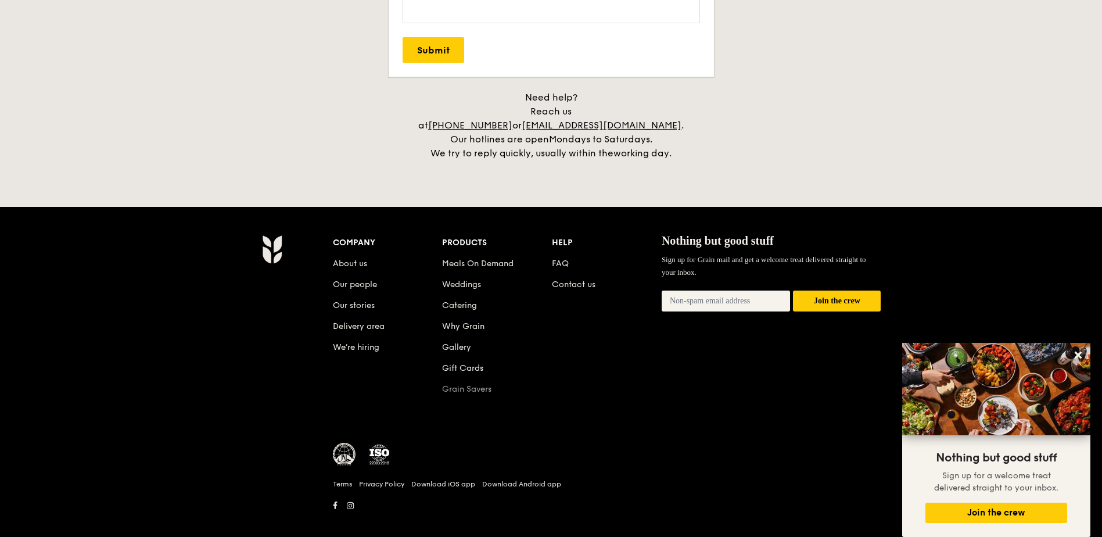
click at [477, 384] on link "Grain Savers" at bounding box center [466, 389] width 49 height 10
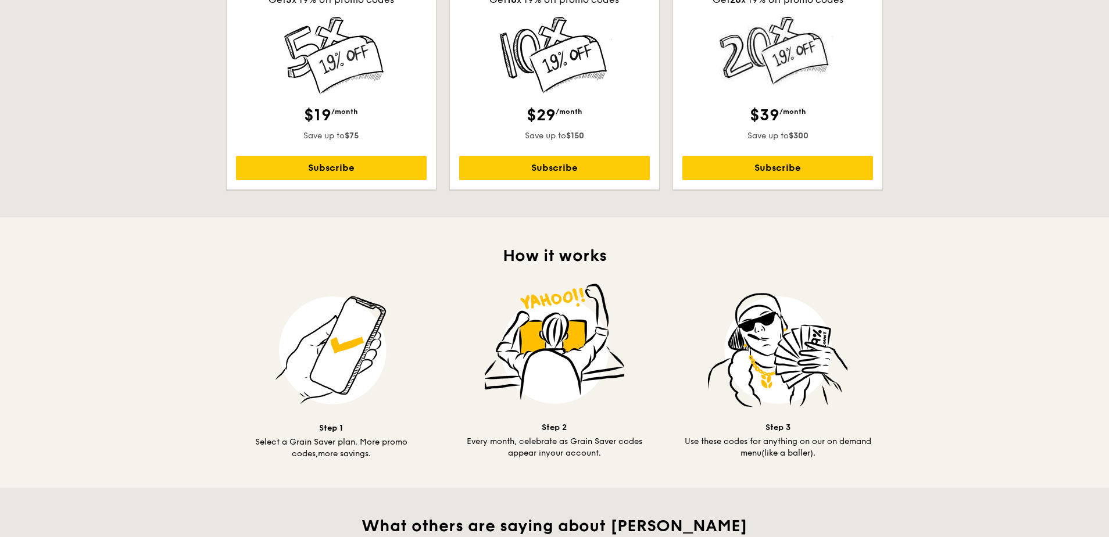
scroll to position [465, 0]
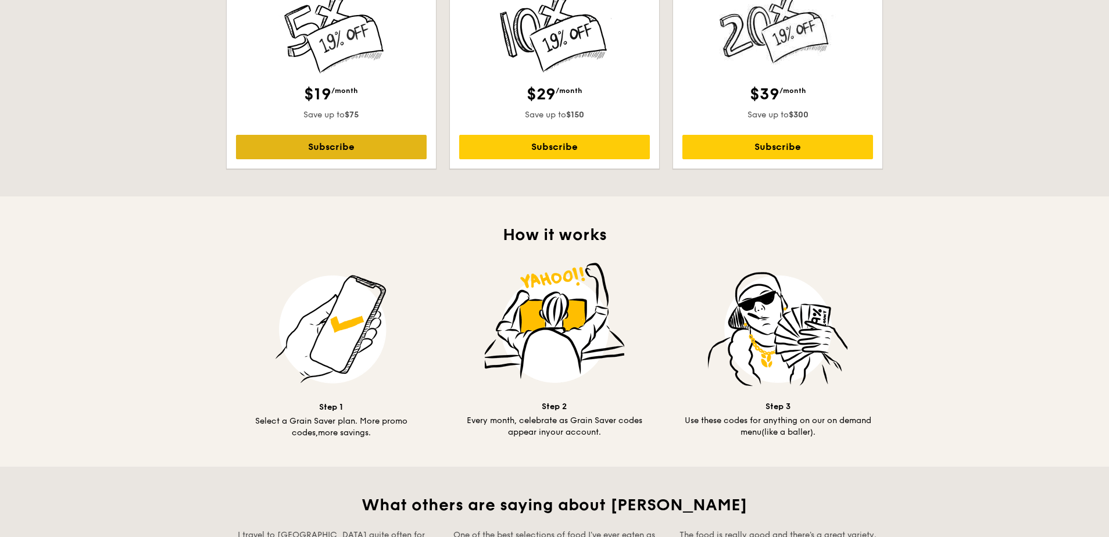
click at [317, 146] on link "Subscribe" at bounding box center [331, 147] width 191 height 24
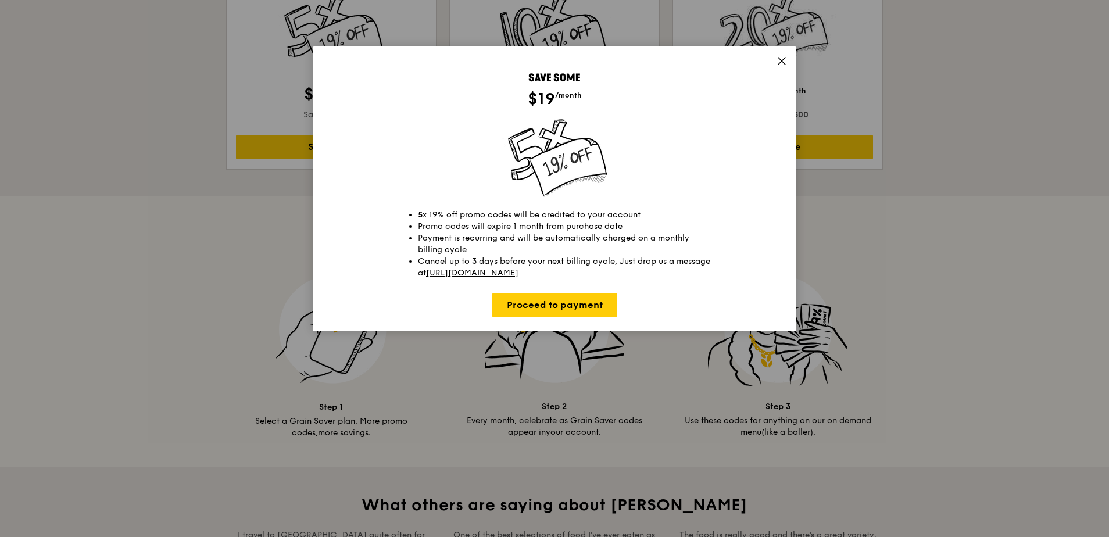
click at [783, 61] on icon at bounding box center [781, 61] width 10 height 10
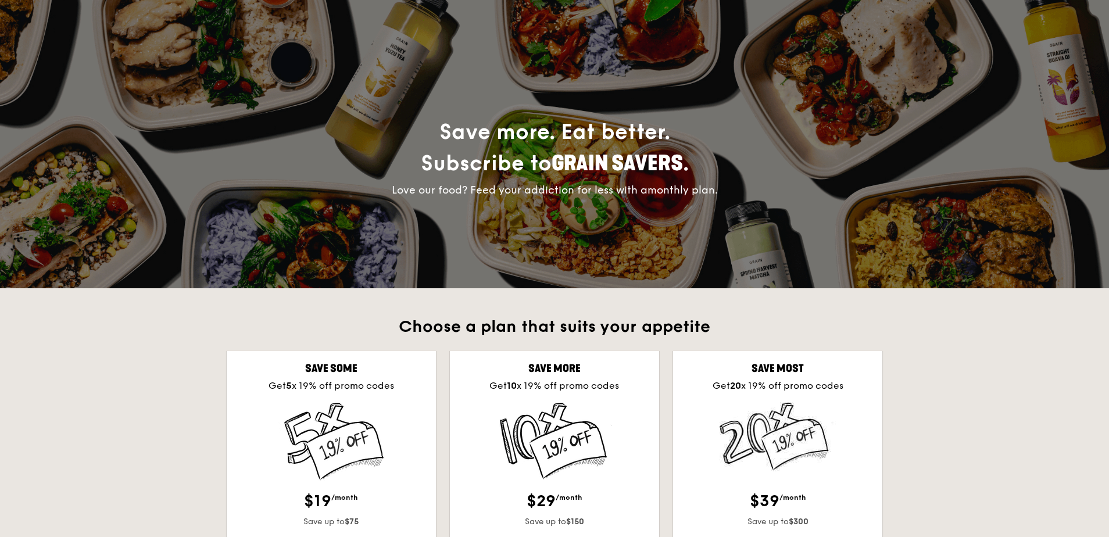
scroll to position [0, 0]
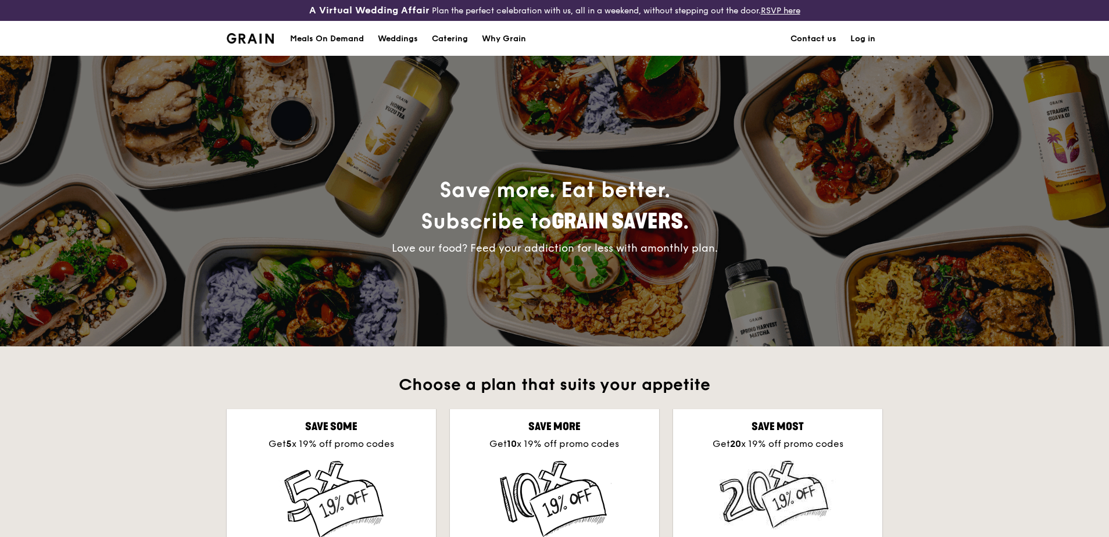
click at [865, 39] on link "Log in" at bounding box center [862, 39] width 39 height 35
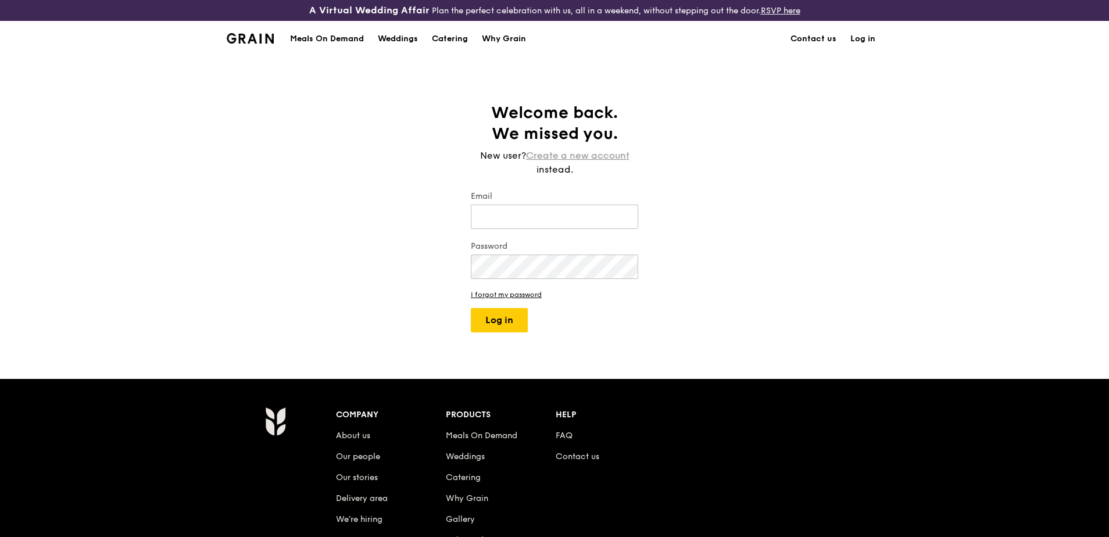
click at [546, 155] on link "Create a new account" at bounding box center [577, 156] width 103 height 14
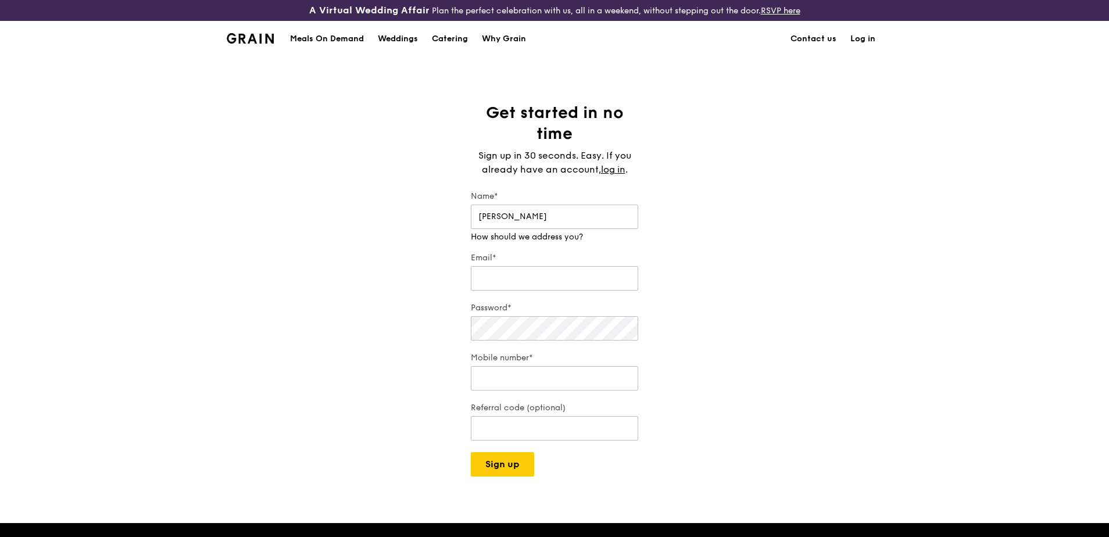
type input "[PERSON_NAME]"
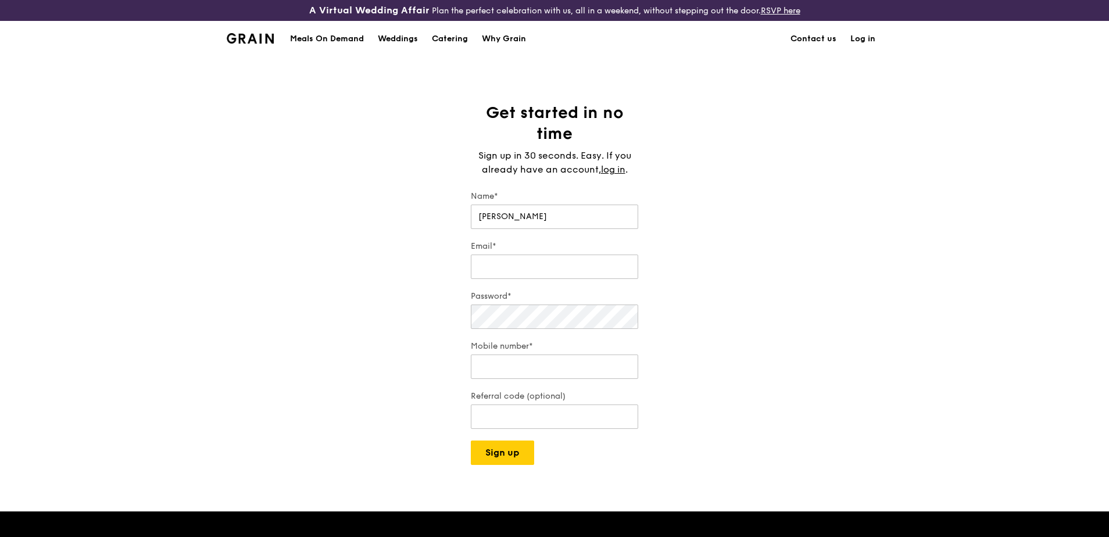
click at [429, 253] on div "Get started in no time Sign up in 30 seconds. Easy. If you already have an acco…" at bounding box center [554, 283] width 1109 height 363
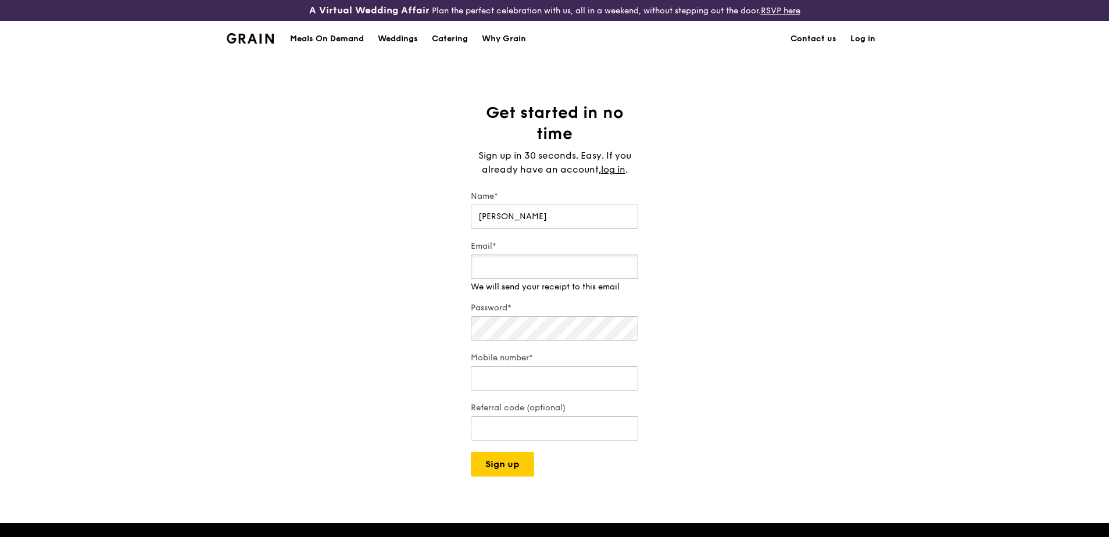
click at [508, 256] on input "Email*" at bounding box center [554, 267] width 167 height 24
type input "[EMAIL_ADDRESS][PERSON_NAME][PERSON_NAME][DOMAIN_NAME]"
type input "97525701"
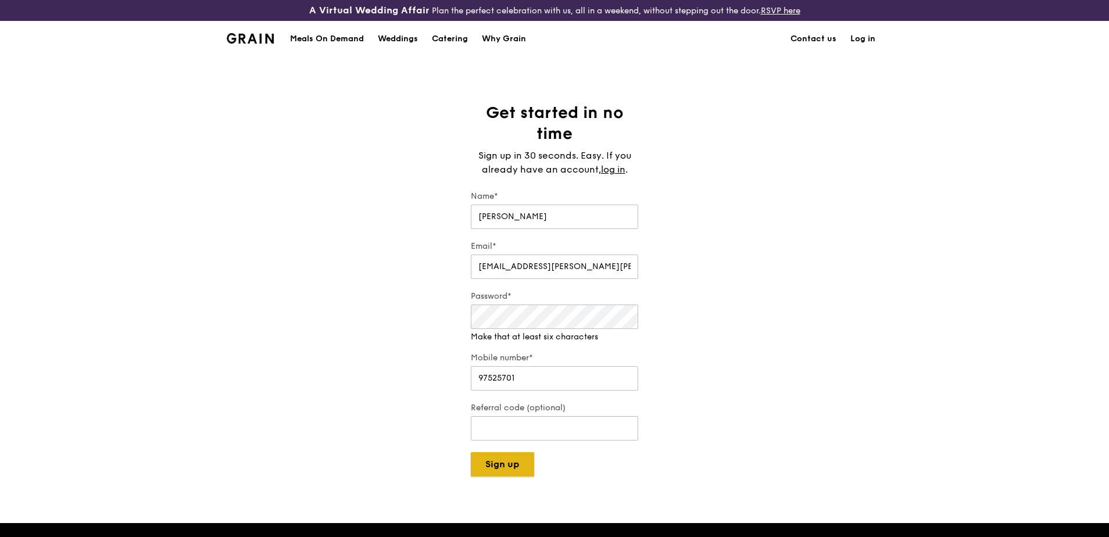
click at [517, 466] on div "A Virtual Wedding Affair Plan the perfect celebration with us, all in a weekend…" at bounding box center [554, 433] width 1109 height 867
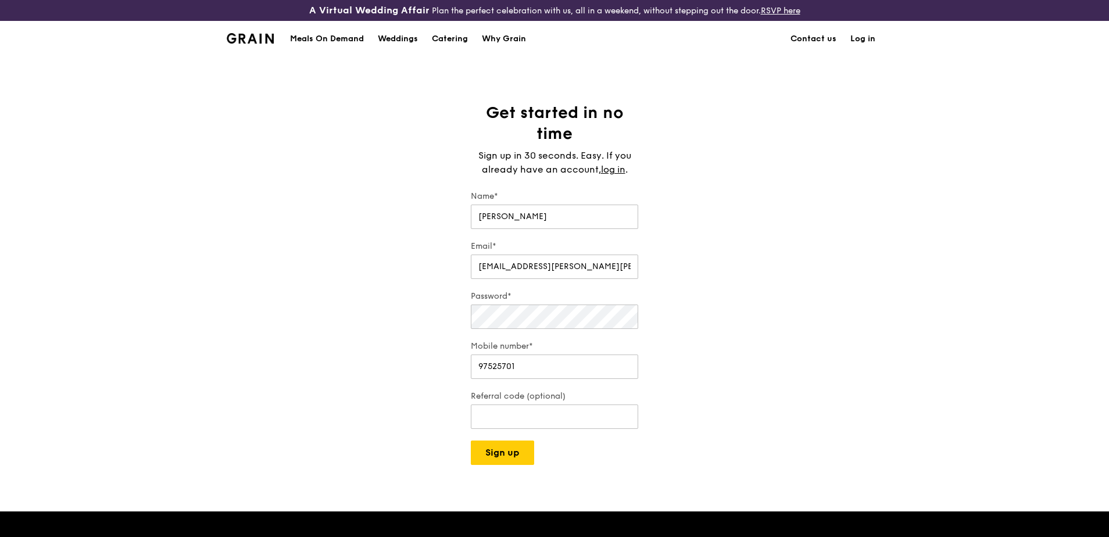
click at [703, 308] on div "Get started in no time Sign up in 30 seconds. Easy. If you already have an acco…" at bounding box center [554, 283] width 1109 height 363
click at [496, 449] on button "Sign up" at bounding box center [502, 452] width 63 height 24
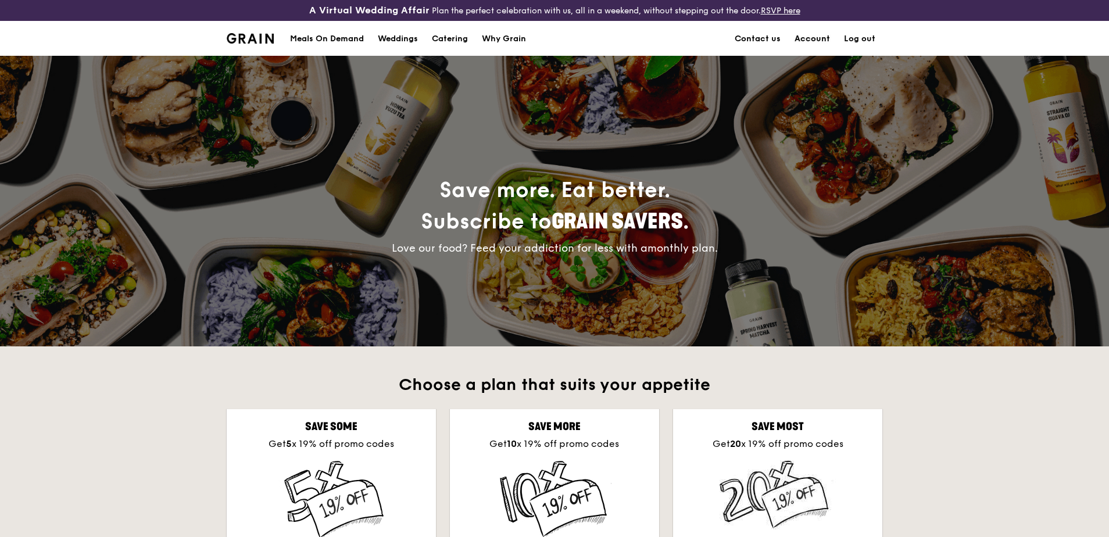
click at [821, 38] on link "Account" at bounding box center [811, 39] width 49 height 35
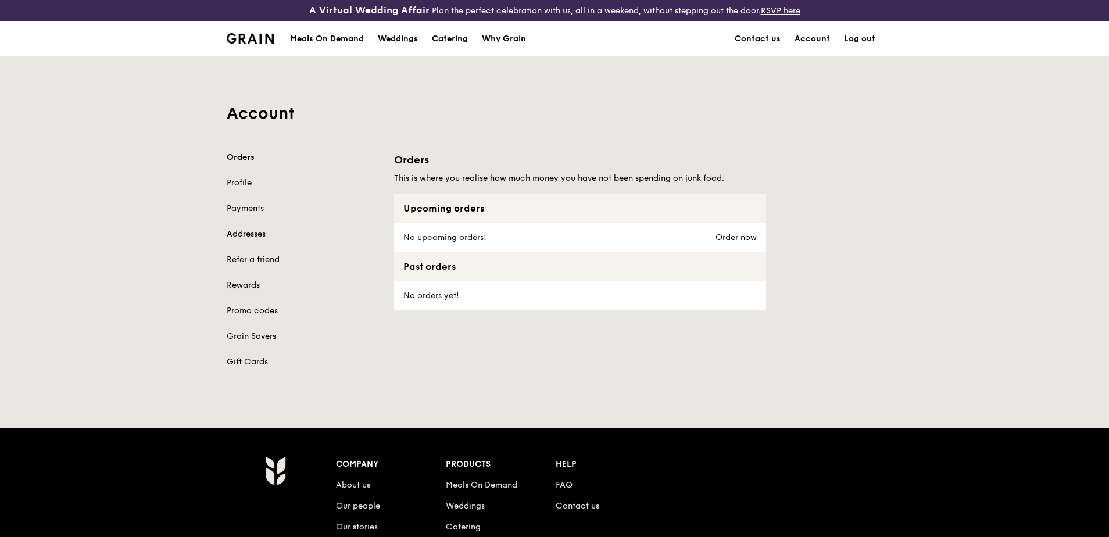
click at [248, 281] on link "Rewards" at bounding box center [303, 286] width 153 height 12
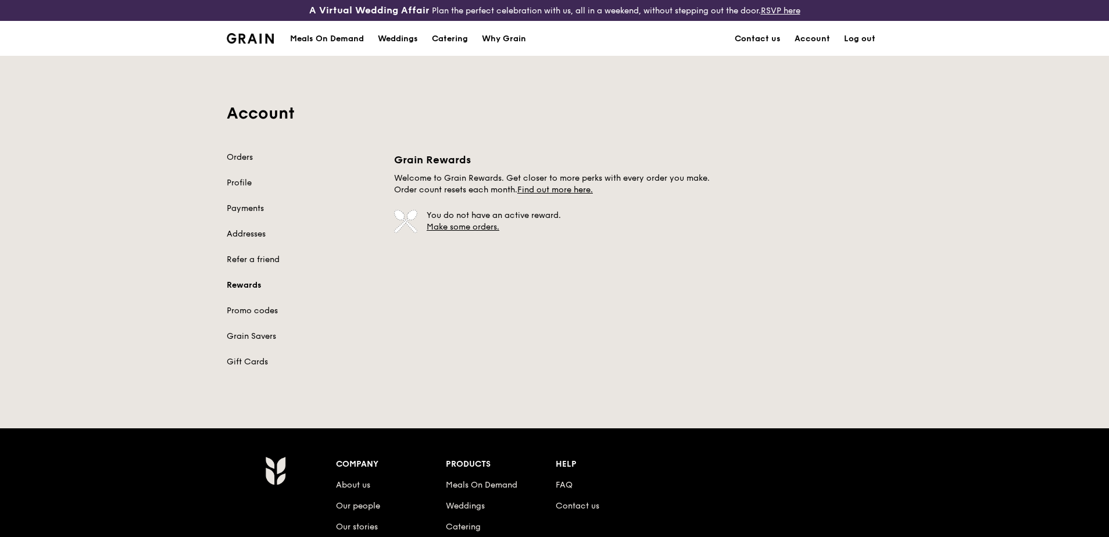
click at [257, 303] on div "Orders Profile Payments Addresses Refer a friend Rewards Promo codes Grain Save…" at bounding box center [303, 260] width 153 height 216
click at [256, 310] on link "Promo codes" at bounding box center [303, 311] width 153 height 12
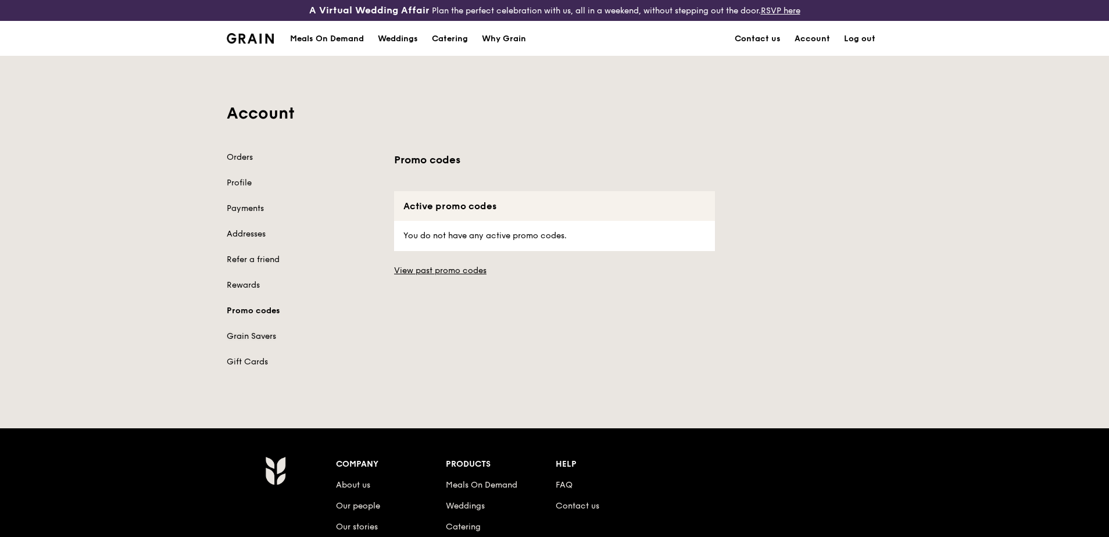
click at [257, 337] on link "Grain Savers" at bounding box center [303, 337] width 153 height 12
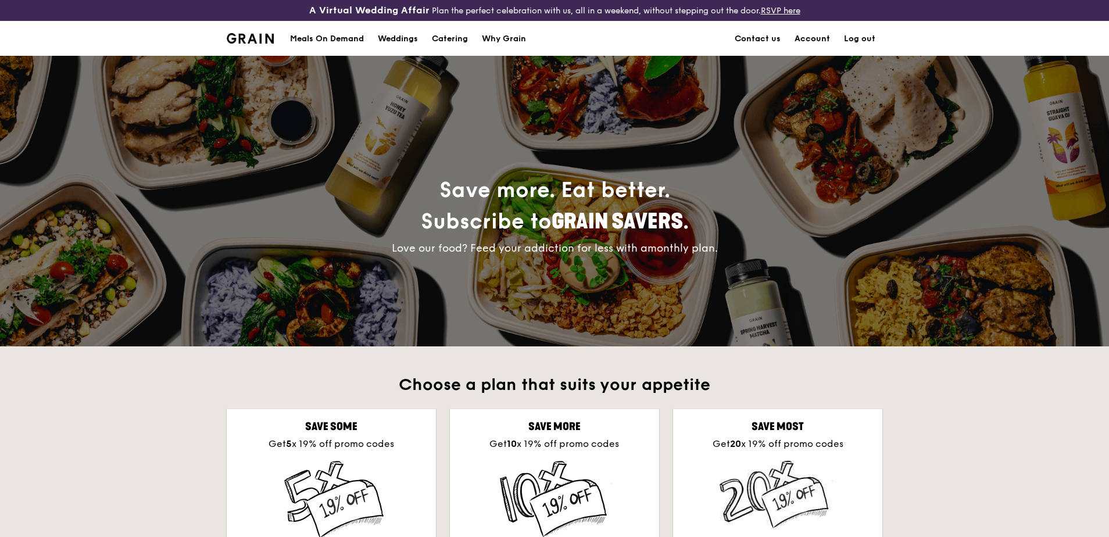
click at [811, 44] on link "Account" at bounding box center [811, 39] width 49 height 35
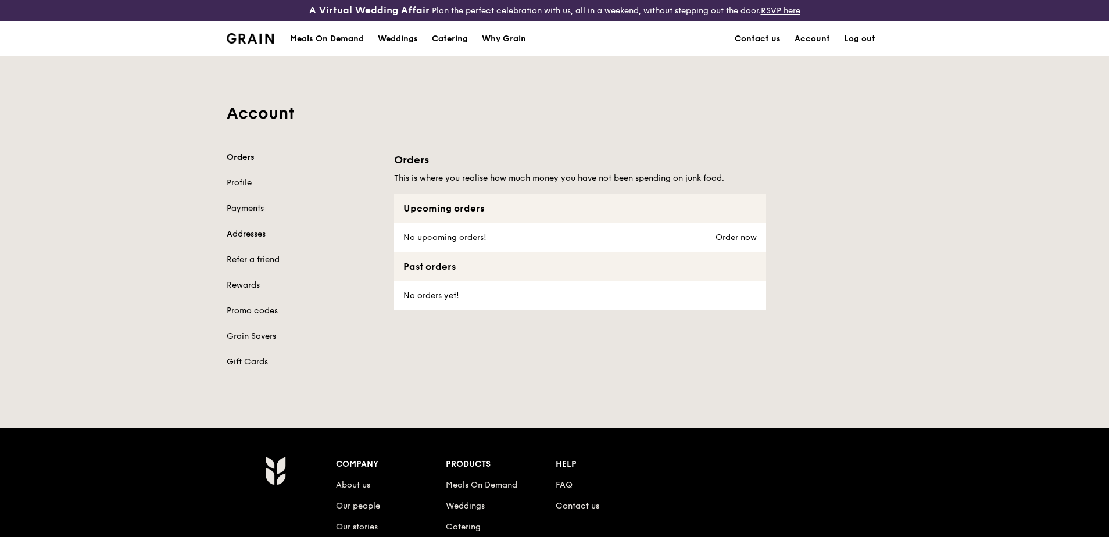
click at [248, 207] on link "Payments" at bounding box center [303, 209] width 153 height 12
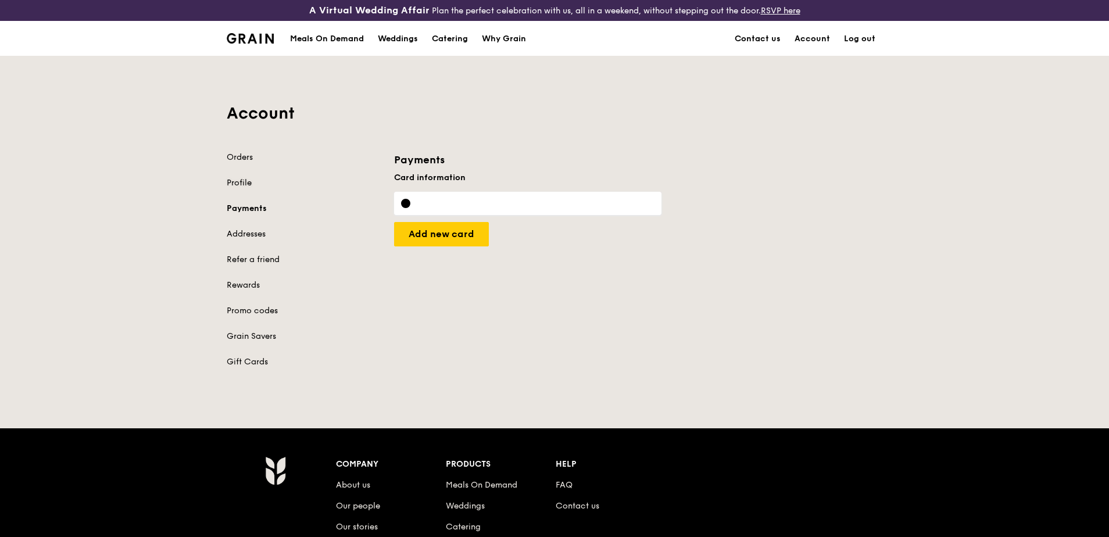
click at [243, 183] on link "Profile" at bounding box center [303, 183] width 153 height 12
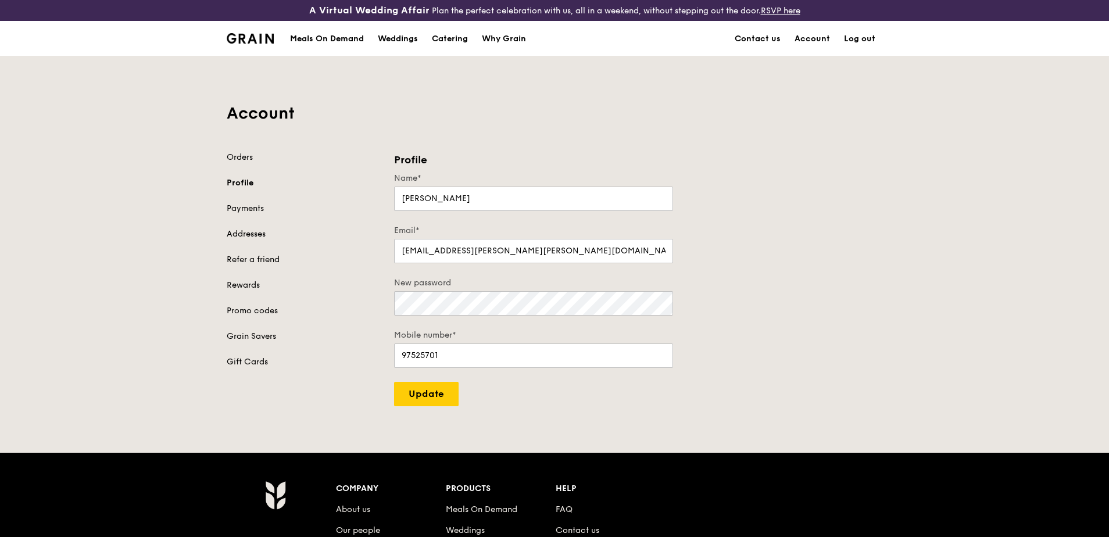
click at [242, 169] on div "Orders Profile Payments Addresses Refer a friend Rewards Promo codes Grain Save…" at bounding box center [303, 260] width 153 height 216
click at [244, 164] on div "Orders Profile Payments Addresses Refer a friend Rewards Promo codes Grain Save…" at bounding box center [303, 260] width 153 height 216
click at [248, 159] on link "Orders" at bounding box center [303, 158] width 153 height 12
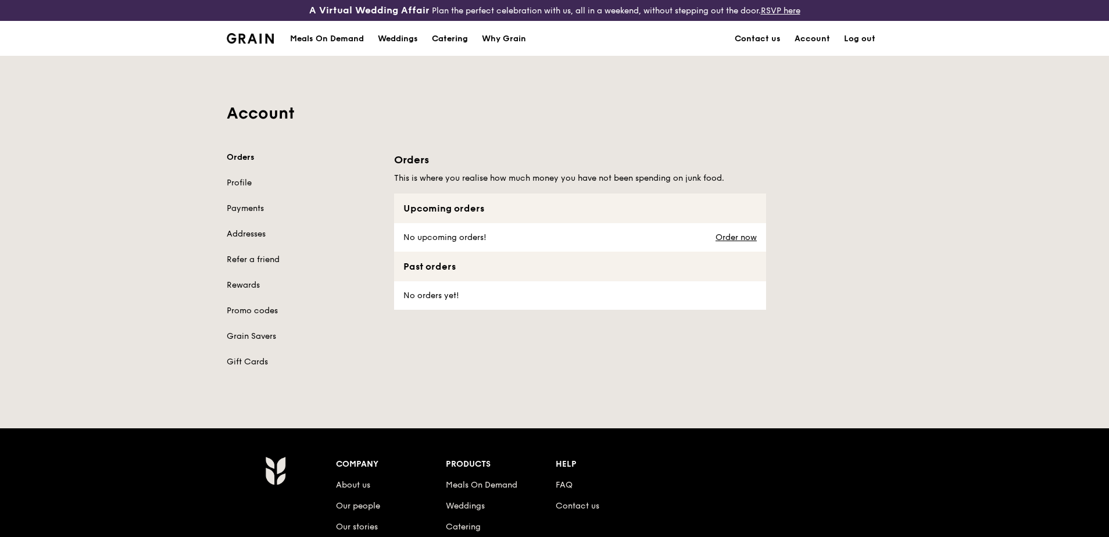
click at [434, 37] on div "Catering" at bounding box center [450, 39] width 36 height 35
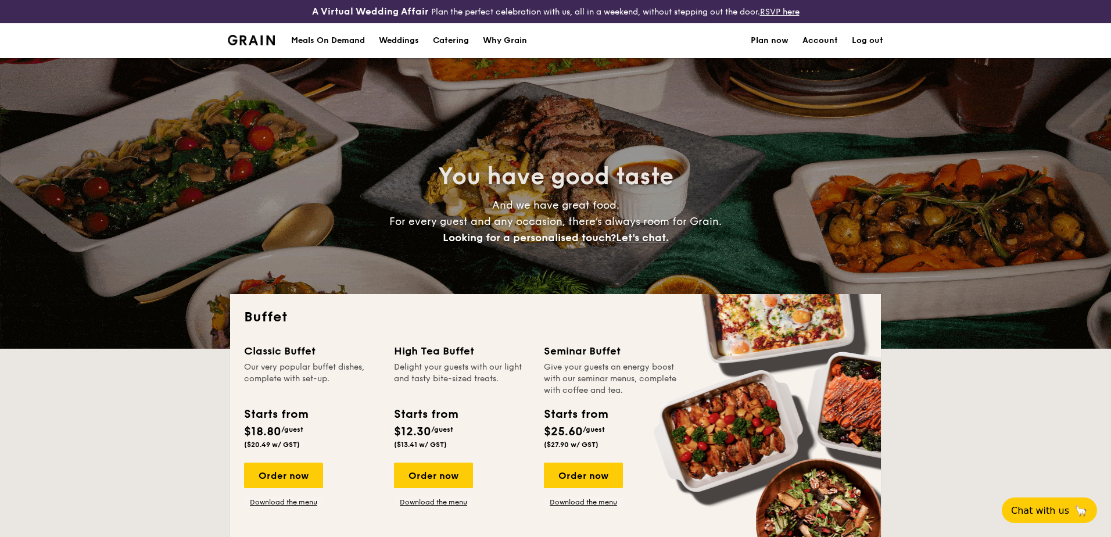
select select
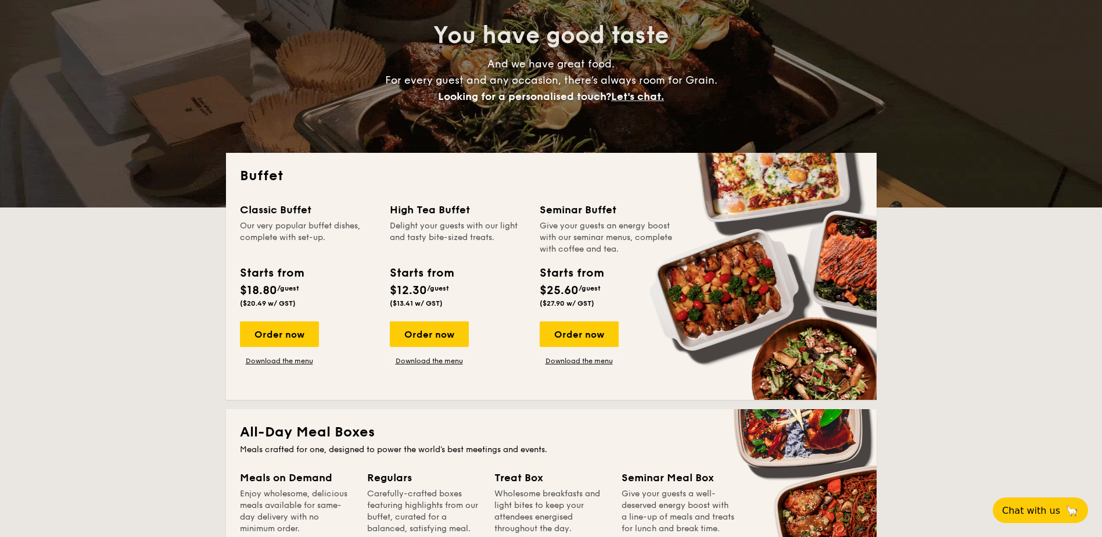
scroll to position [232, 0]
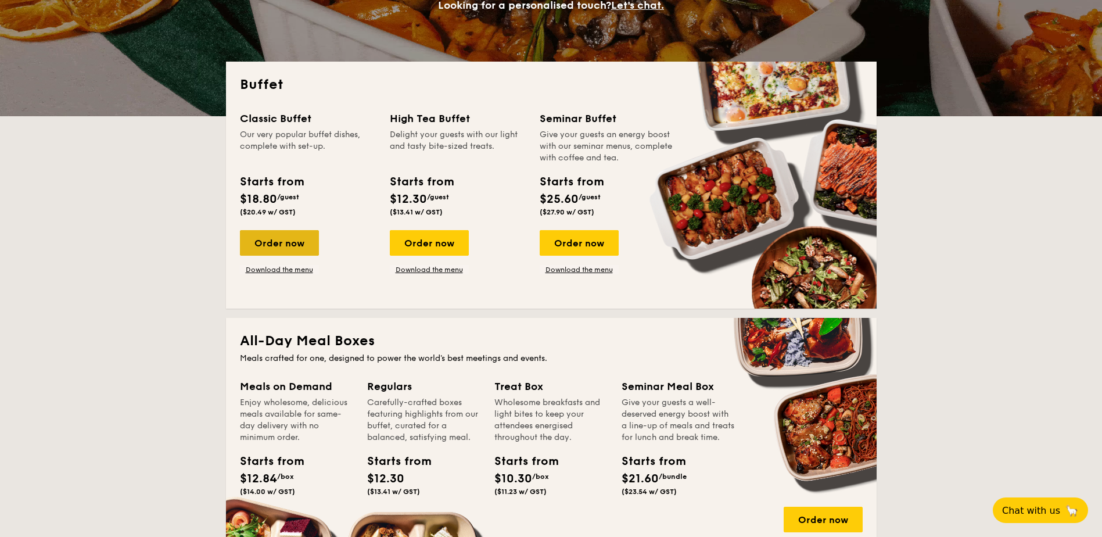
click at [253, 247] on div "Order now" at bounding box center [279, 243] width 79 height 26
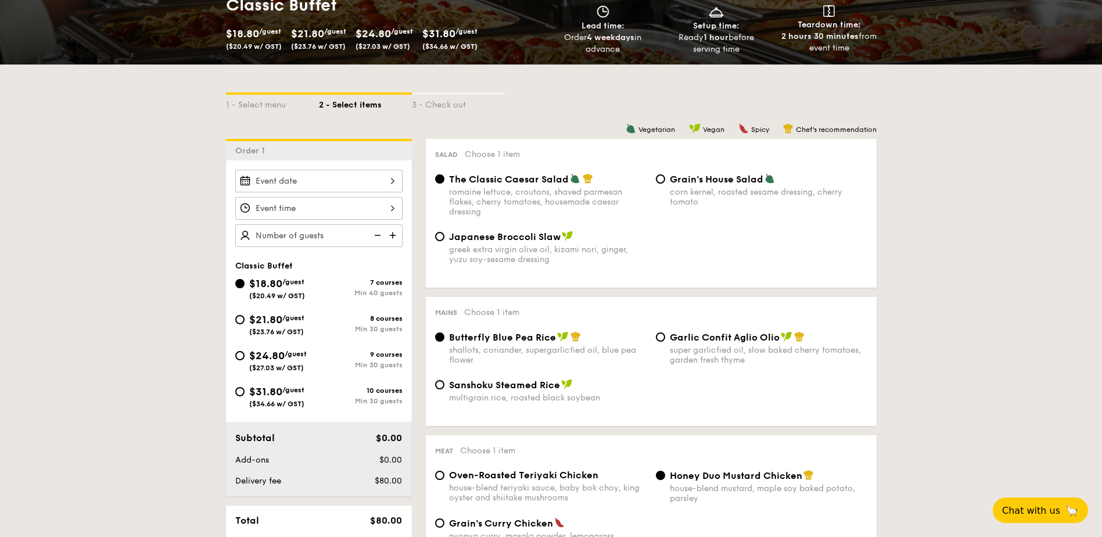
scroll to position [232, 0]
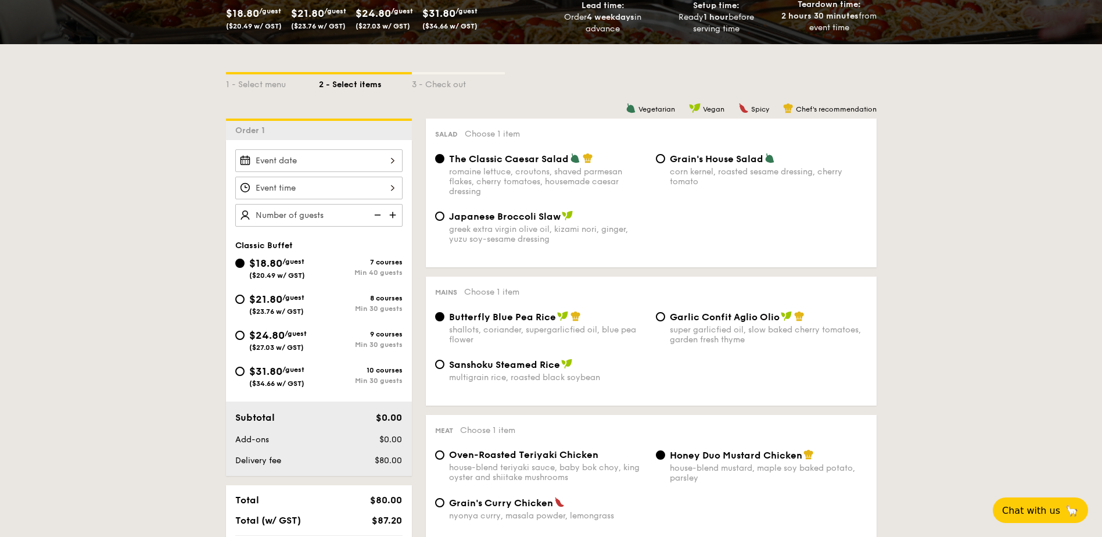
click at [313, 160] on div at bounding box center [318, 160] width 167 height 23
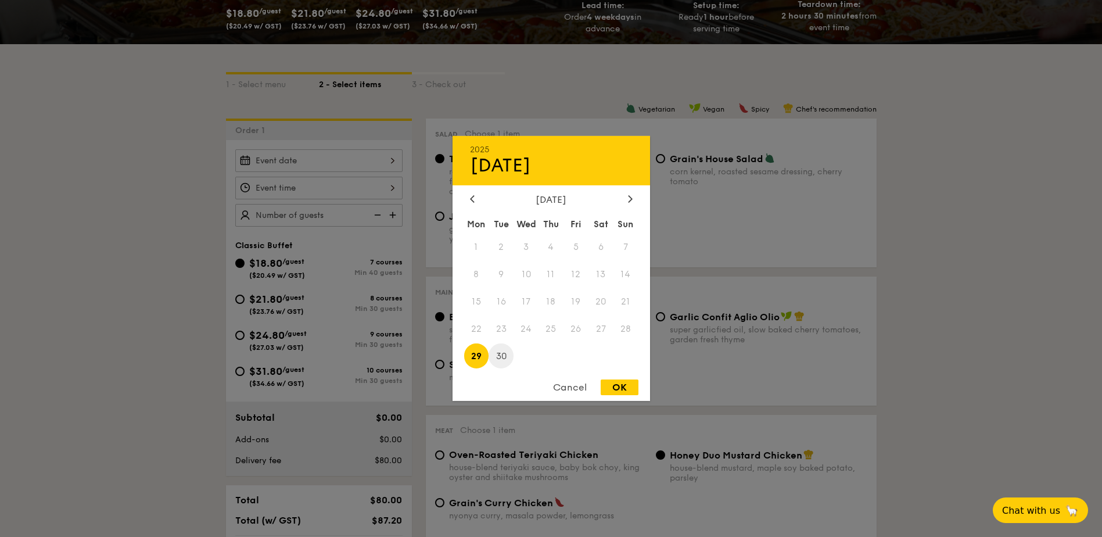
click at [501, 359] on span "30" at bounding box center [501, 355] width 25 height 25
click at [622, 386] on div "OK" at bounding box center [620, 387] width 38 height 16
type input "Sep 30, 2025"
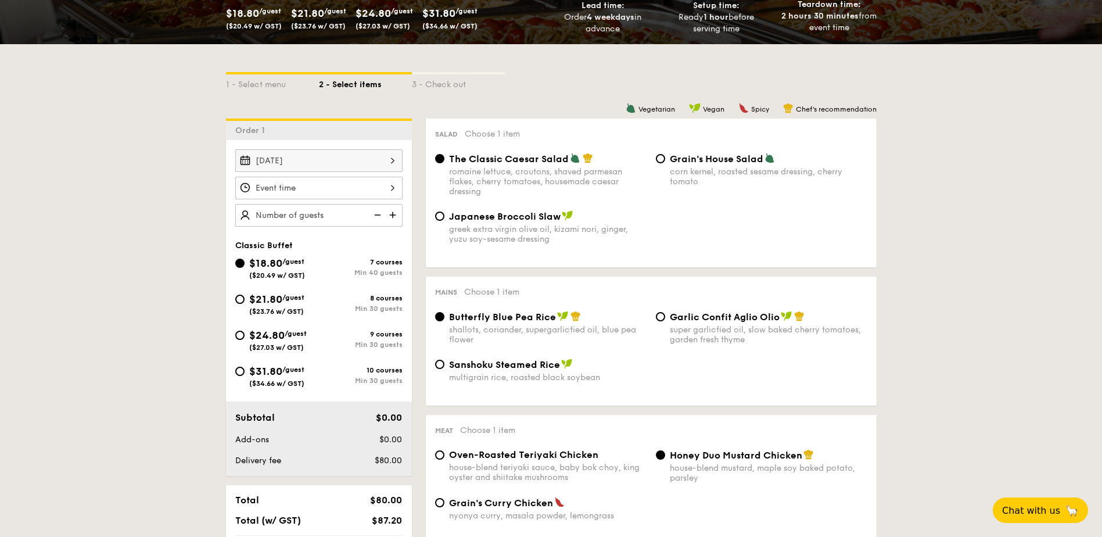
click at [375, 187] on div at bounding box center [318, 188] width 167 height 23
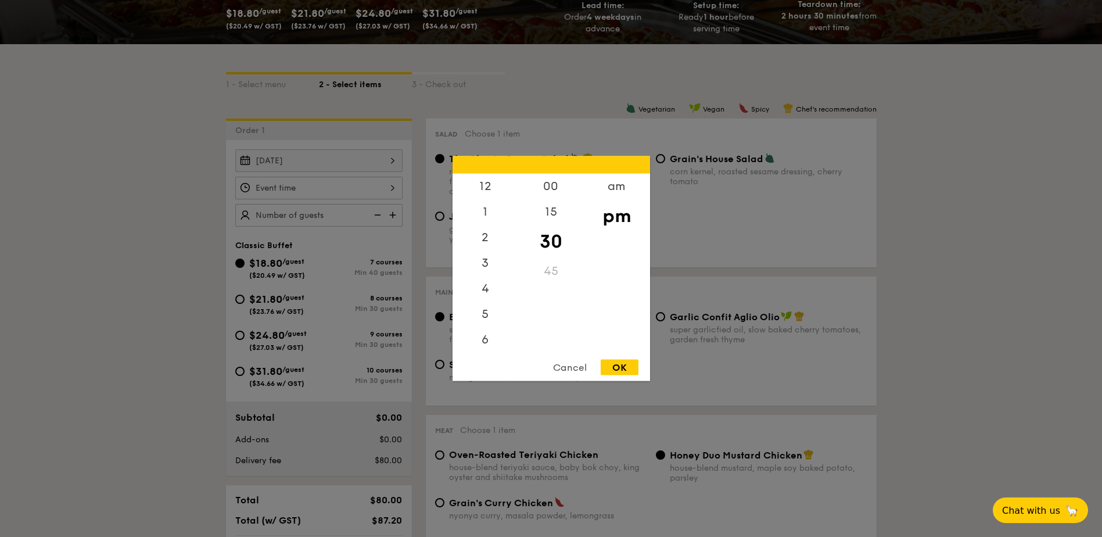
scroll to position [51, 0]
click at [548, 189] on div "00" at bounding box center [551, 191] width 66 height 34
click at [622, 369] on div "OK" at bounding box center [620, 368] width 38 height 16
type input "7:00PM"
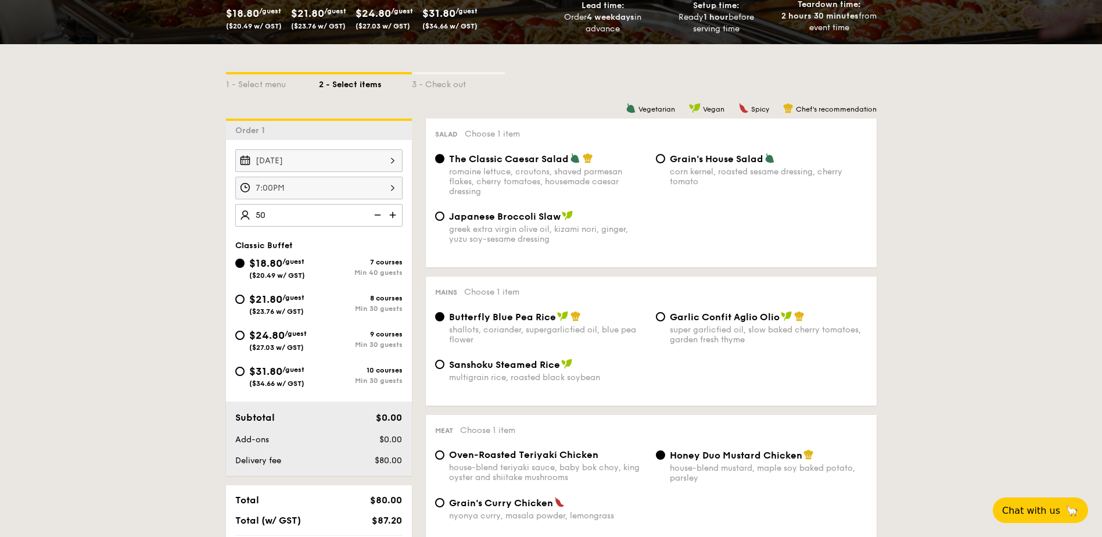
type input "50 guests"
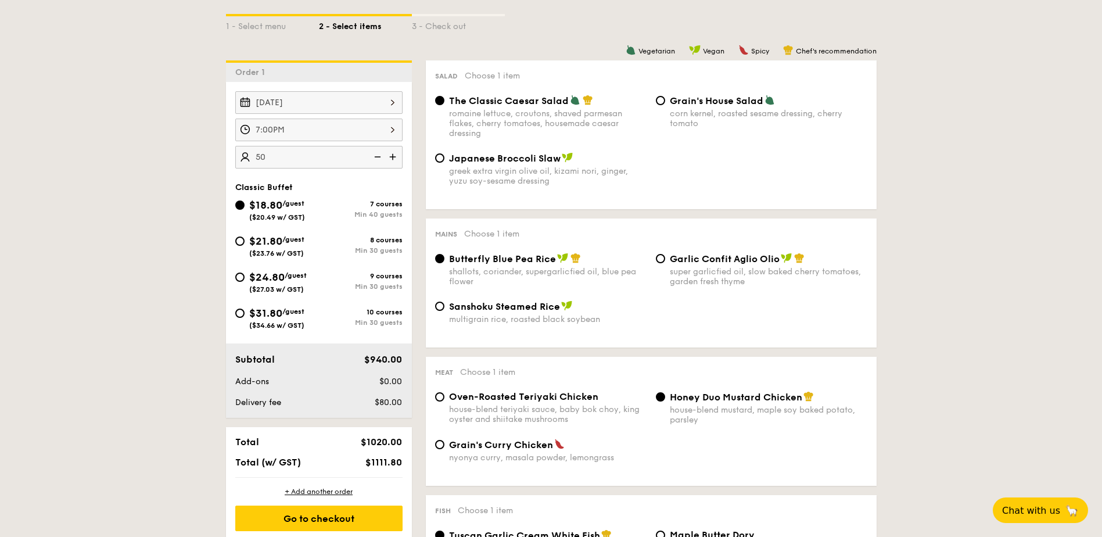
scroll to position [349, 0]
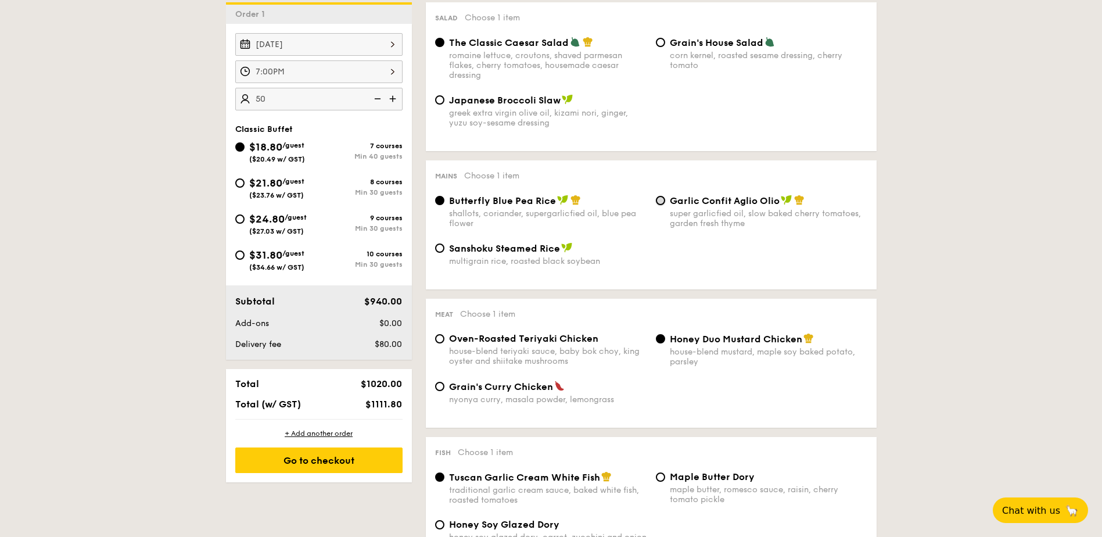
click at [659, 200] on input "Garlic Confit Aglio Olio super garlicfied oil, slow baked cherry tomatoes, gard…" at bounding box center [660, 200] width 9 height 9
radio input "true"
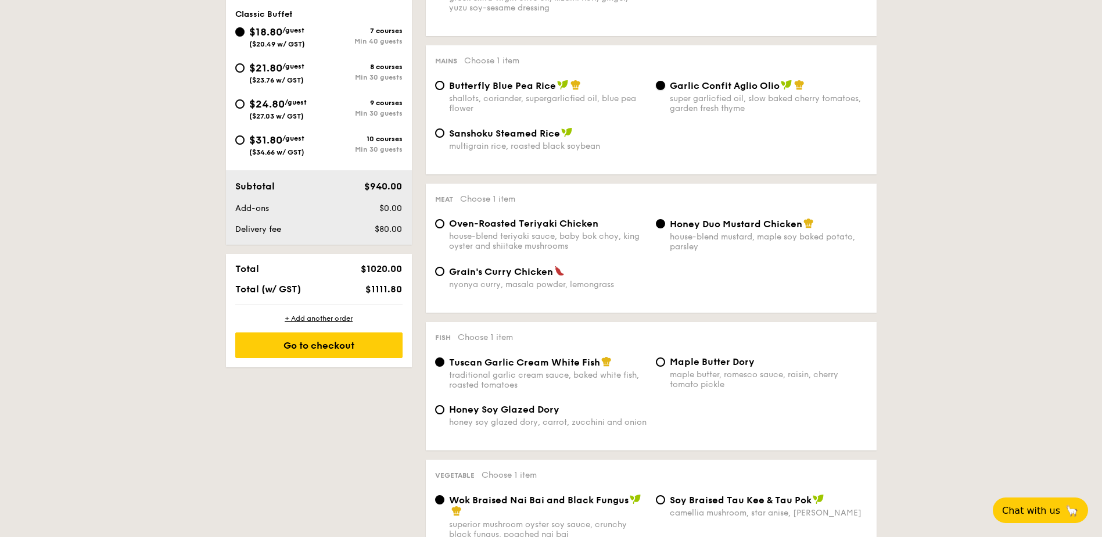
scroll to position [465, 0]
click at [441, 222] on input "Oven-Roasted Teriyaki Chicken house-blend teriyaki sauce, baby bok choy, king o…" at bounding box center [439, 222] width 9 height 9
radio input "true"
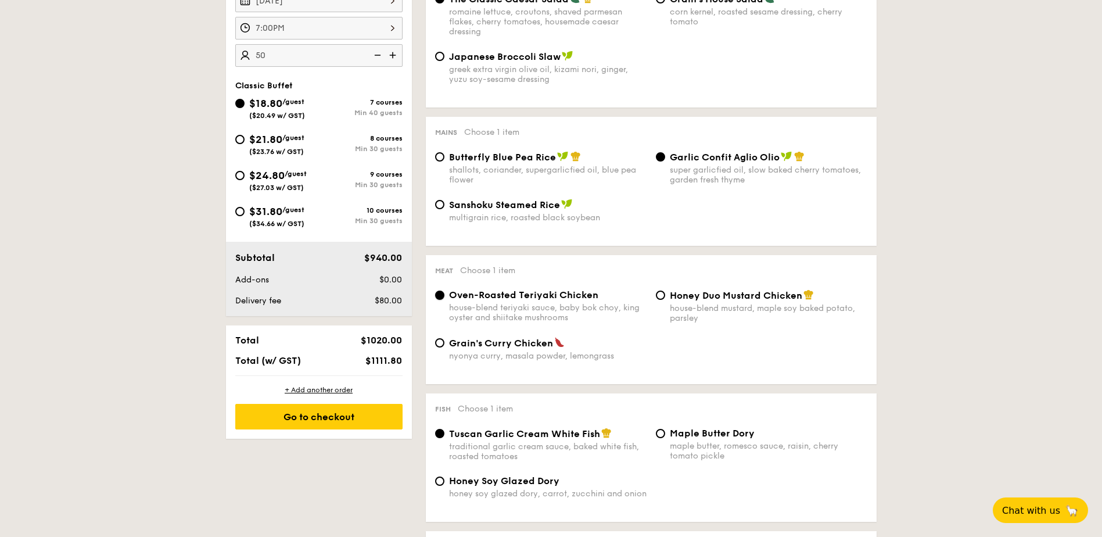
scroll to position [523, 0]
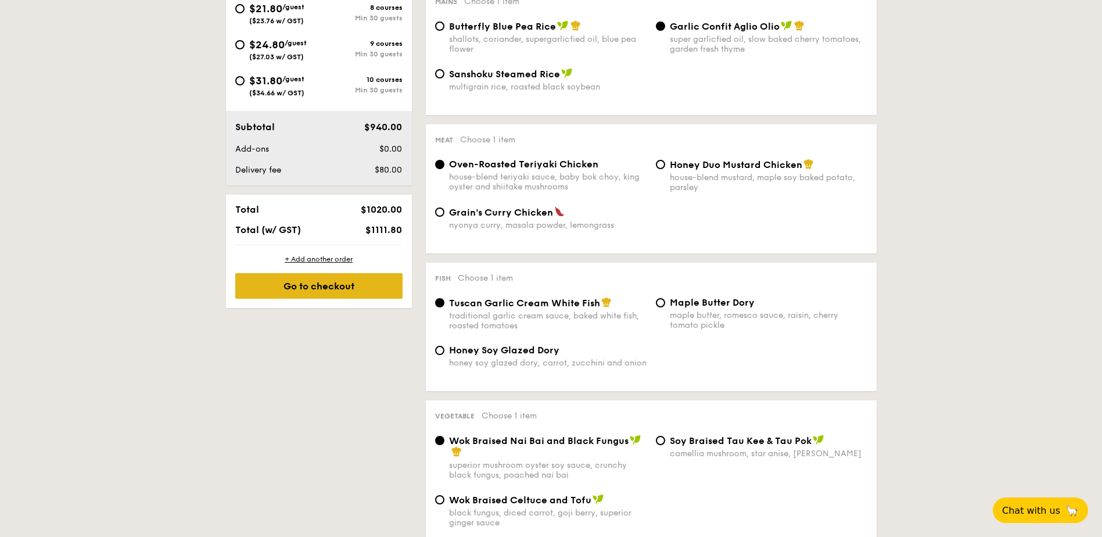
click at [315, 294] on div "Go to checkout" at bounding box center [318, 286] width 167 height 26
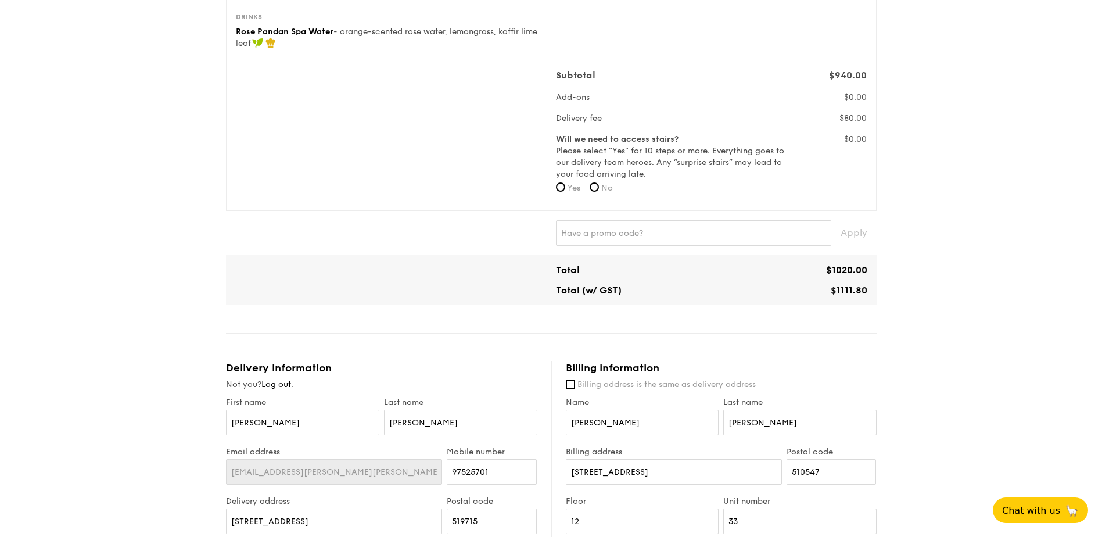
scroll to position [349, 0]
click at [599, 183] on input "No" at bounding box center [594, 185] width 9 height 9
radio input "true"
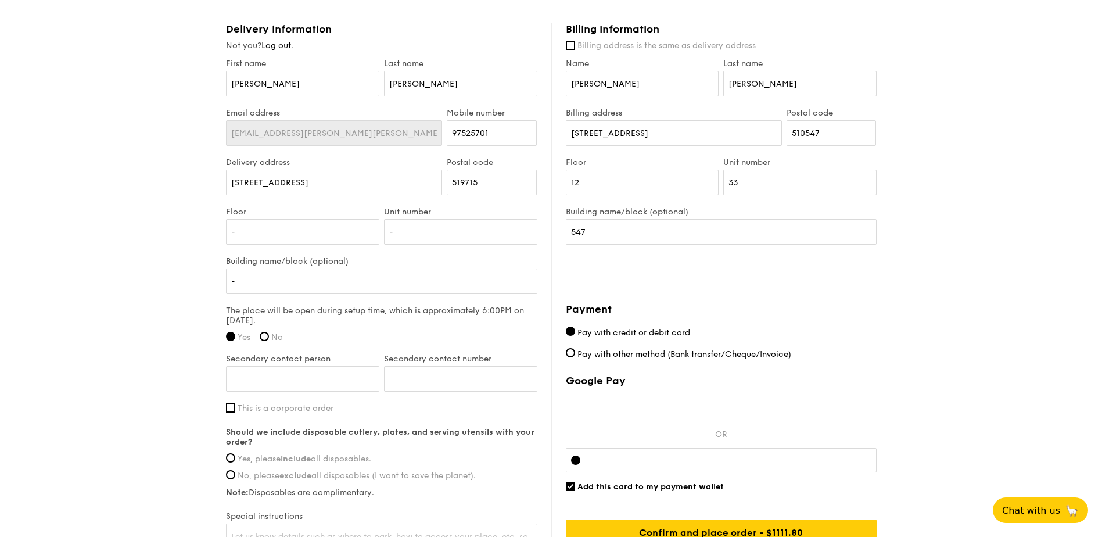
scroll to position [755, 0]
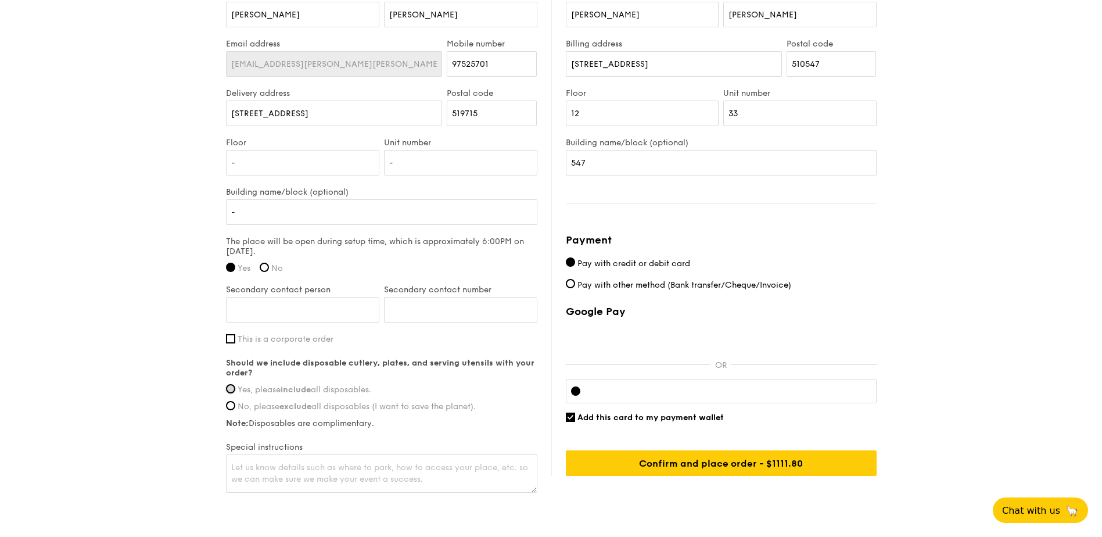
click at [233, 389] on input "Yes, please include all disposables." at bounding box center [230, 388] width 9 height 9
radio input "true"
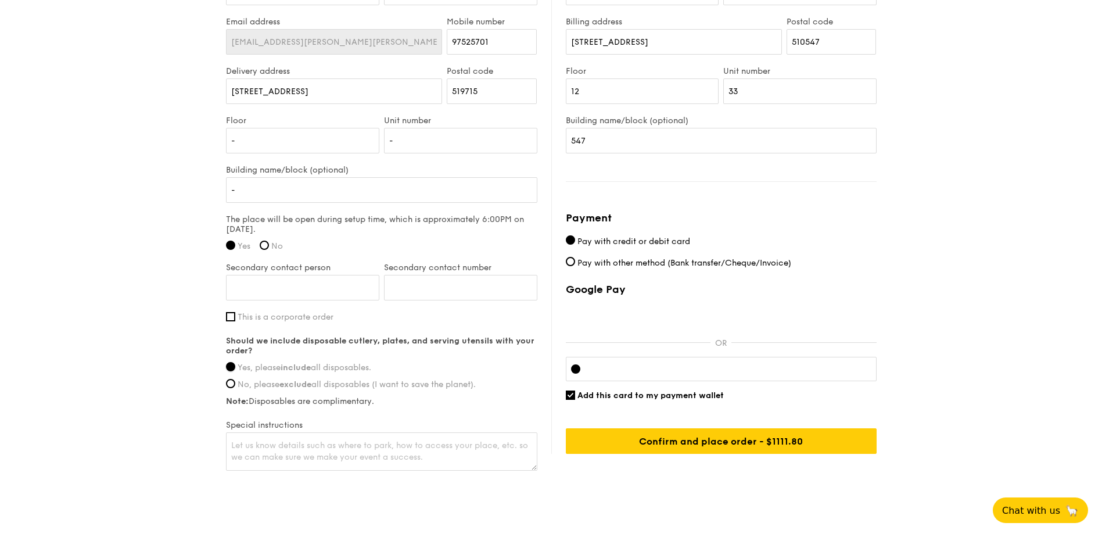
scroll to position [807, 0]
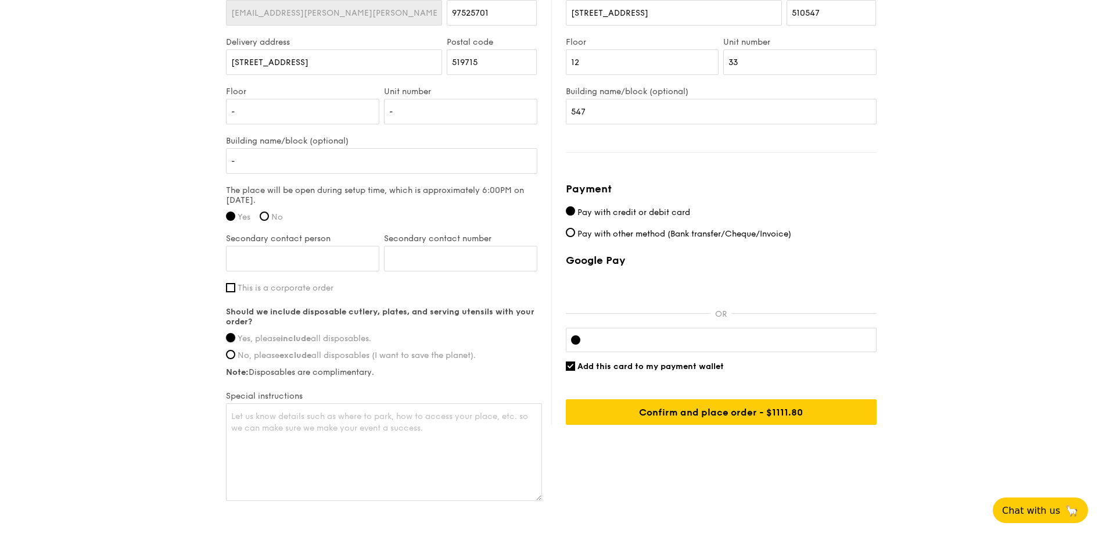
drag, startPoint x: 535, startPoint y: 439, endPoint x: 539, endPoint y: 499, distance: 59.5
click at [539, 499] on textarea at bounding box center [384, 452] width 316 height 98
click at [439, 417] on textarea at bounding box center [384, 452] width 316 height 98
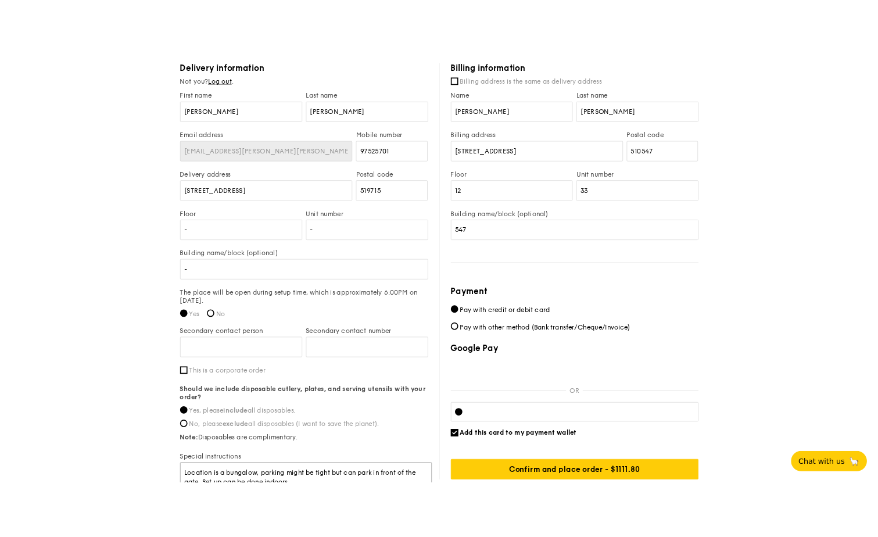
scroll to position [748, 0]
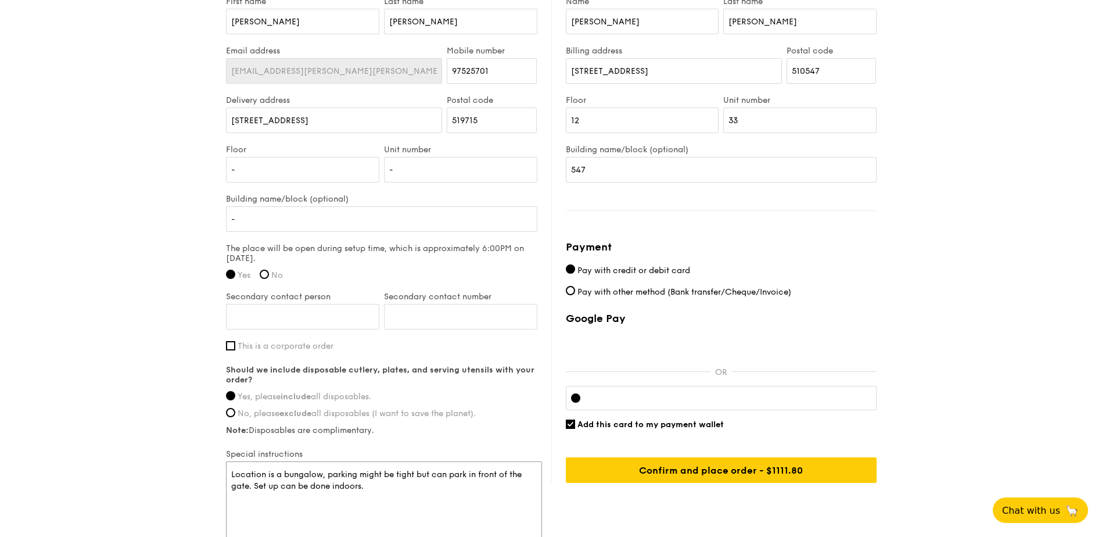
type textarea "Location is a bungalow, parking might be tight but can park in front of the gat…"
click at [574, 422] on input "Add this card to my payment wallet" at bounding box center [570, 424] width 9 height 9
click at [573, 427] on input "Add this card to my payment wallet" at bounding box center [570, 424] width 9 height 9
checkbox input "true"
click at [626, 405] on div at bounding box center [721, 398] width 311 height 24
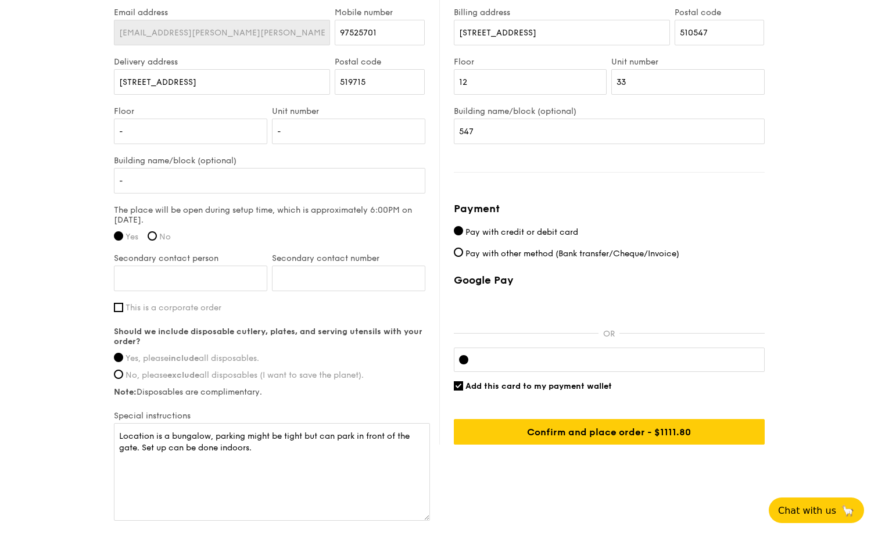
scroll to position [807, 0]
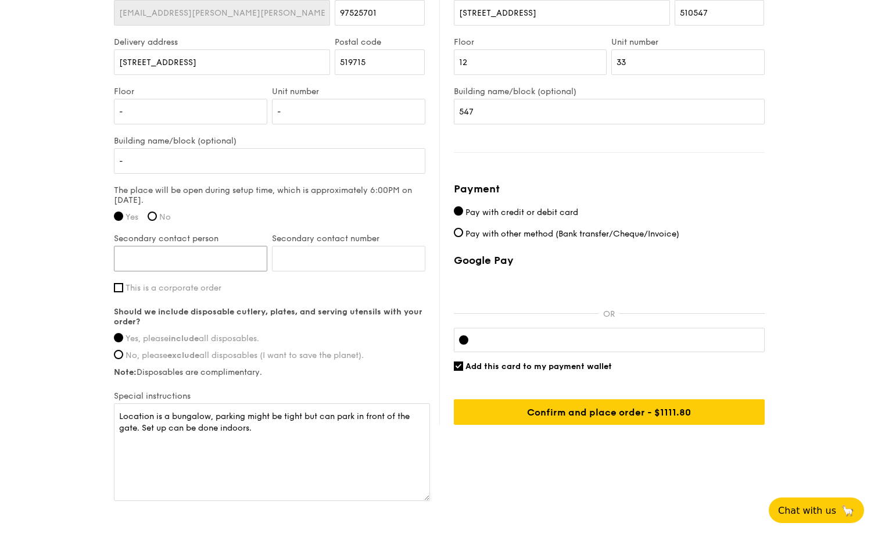
click at [160, 262] on input "Secondary contact person" at bounding box center [190, 259] width 153 height 26
click at [178, 266] on input "Secondary contact person" at bounding box center [190, 259] width 153 height 26
type input "Kevin"
click at [303, 264] on input "Secondary contact number" at bounding box center [348, 259] width 153 height 26
paste input "6591780037"
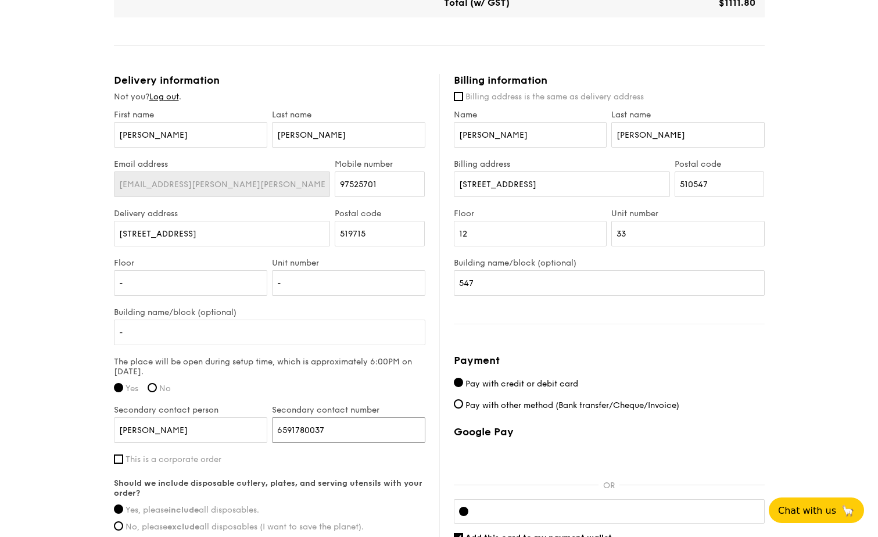
scroll to position [632, 0]
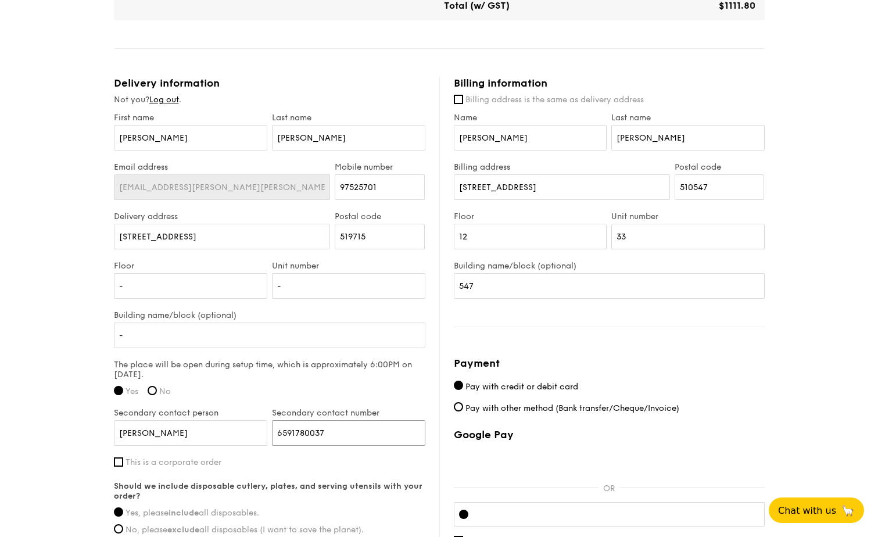
drag, startPoint x: 294, startPoint y: 435, endPoint x: 263, endPoint y: 431, distance: 31.7
click at [263, 431] on div "Secondary contact person Kevin Secondary contact number 6591780037" at bounding box center [270, 432] width 316 height 49
type input "91780037"
click at [330, 463] on label "This is a corporate order" at bounding box center [269, 462] width 311 height 10
click at [123, 463] on input "This is a corporate order" at bounding box center [118, 461] width 9 height 9
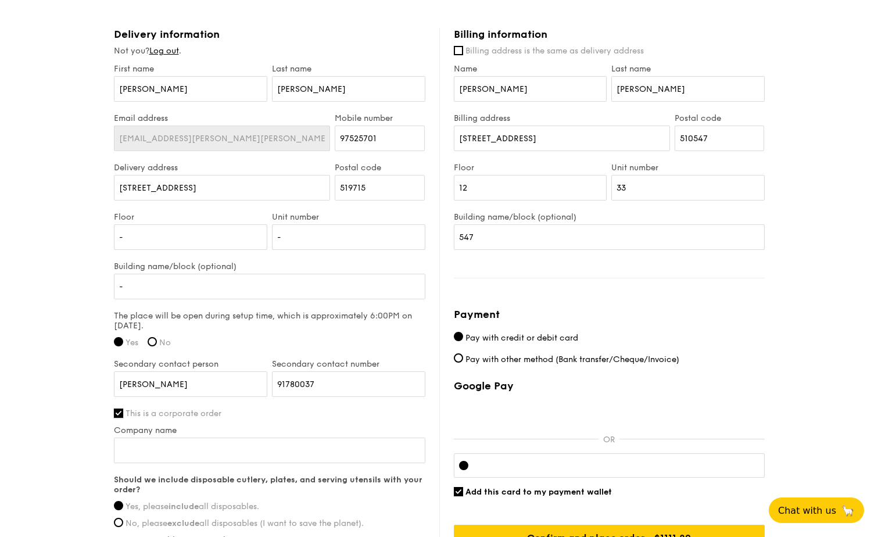
scroll to position [748, 0]
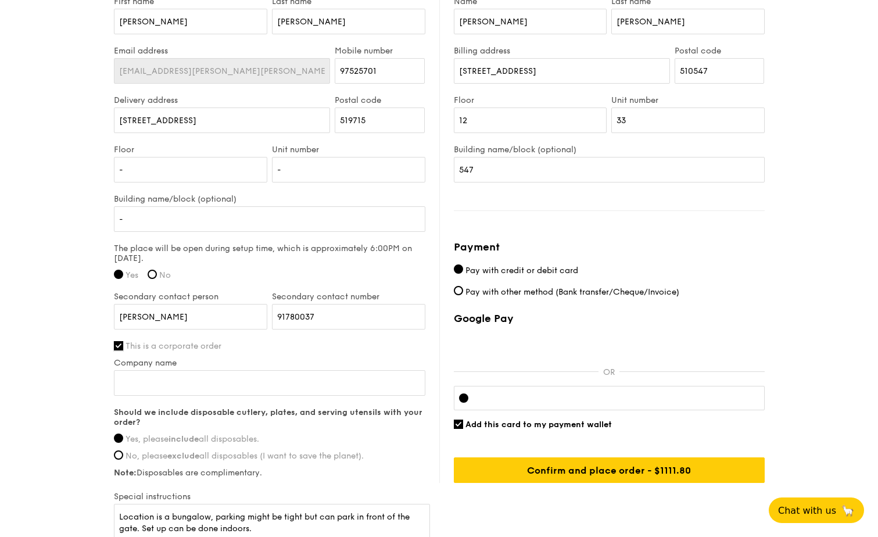
click at [115, 347] on input "This is a corporate order" at bounding box center [118, 345] width 9 height 9
checkbox input "false"
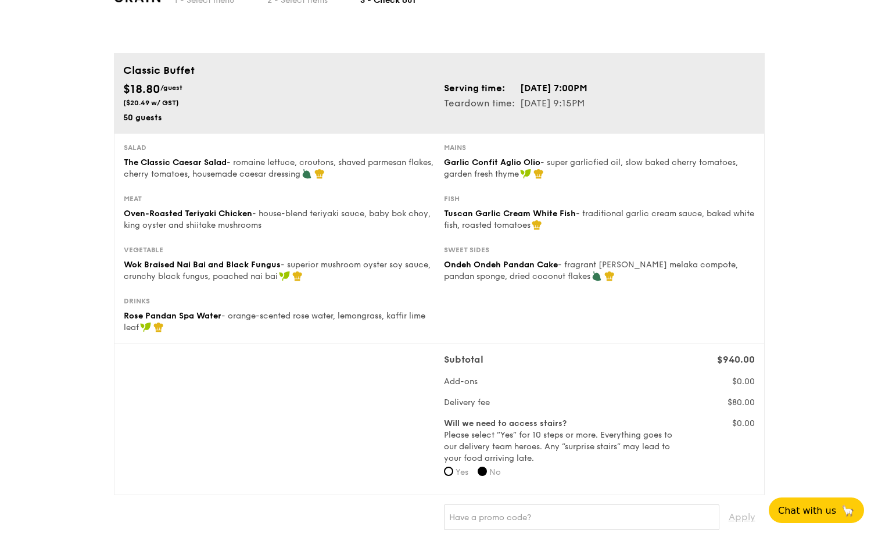
scroll to position [0, 0]
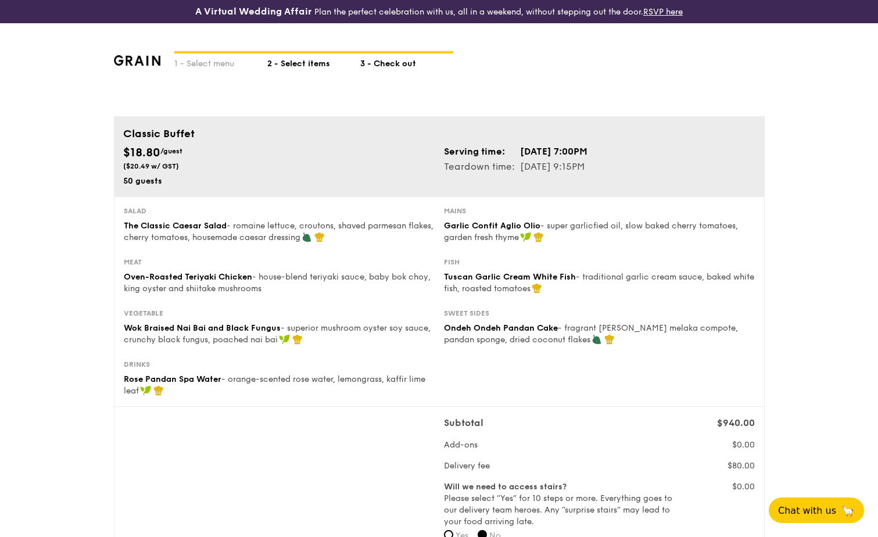
click at [298, 67] on div "2 - Select items" at bounding box center [313, 61] width 93 height 16
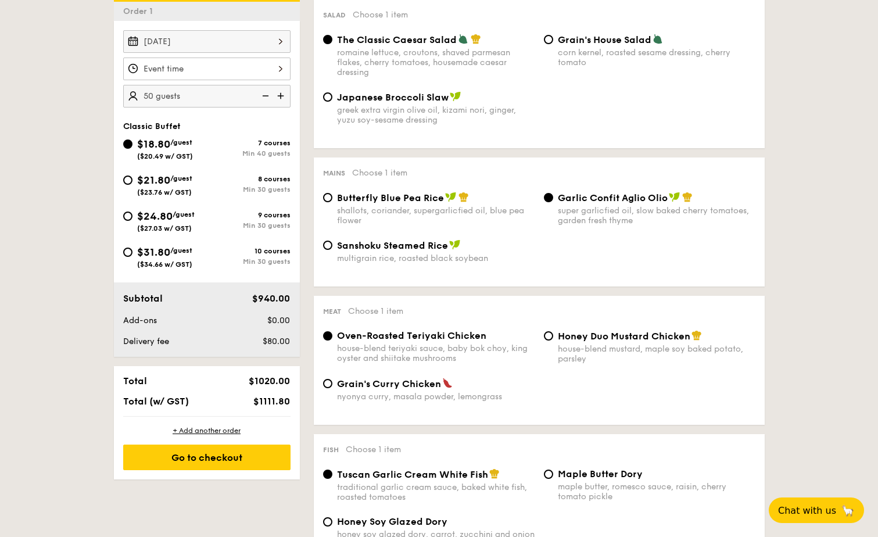
scroll to position [349, 0]
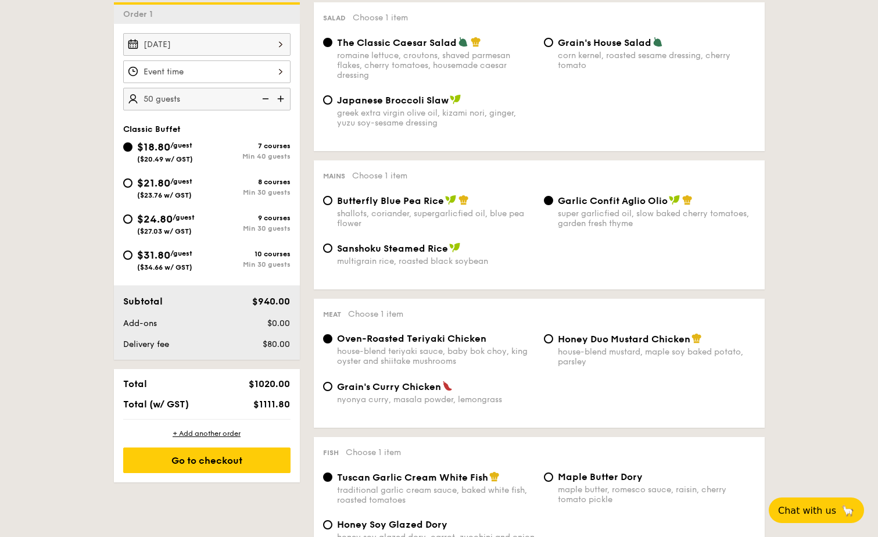
click at [264, 98] on img at bounding box center [264, 99] width 17 height 22
click at [282, 98] on img at bounding box center [281, 99] width 17 height 22
type input "50 guests"
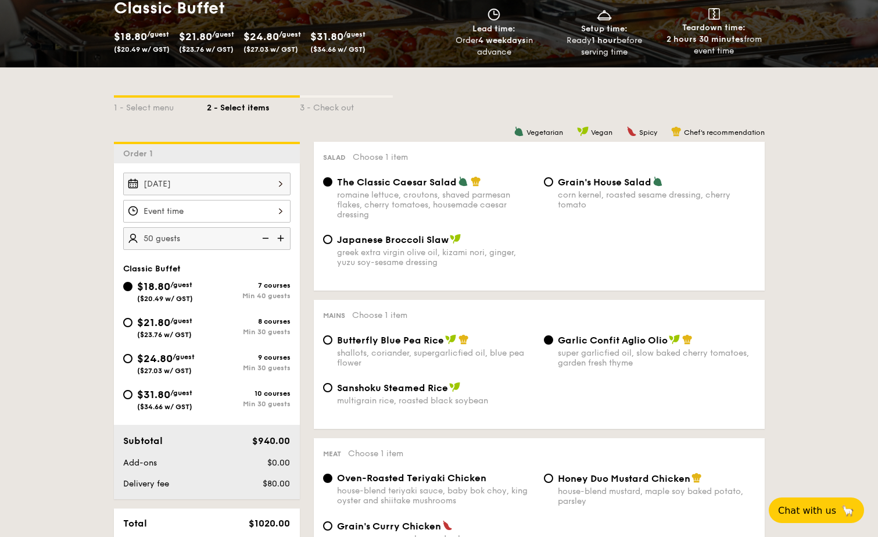
scroll to position [232, 0]
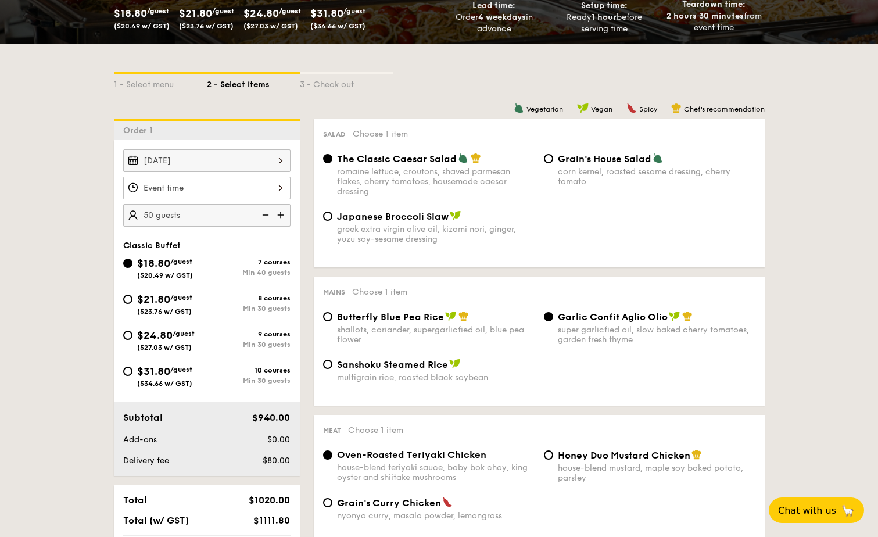
click at [243, 195] on div at bounding box center [206, 188] width 167 height 23
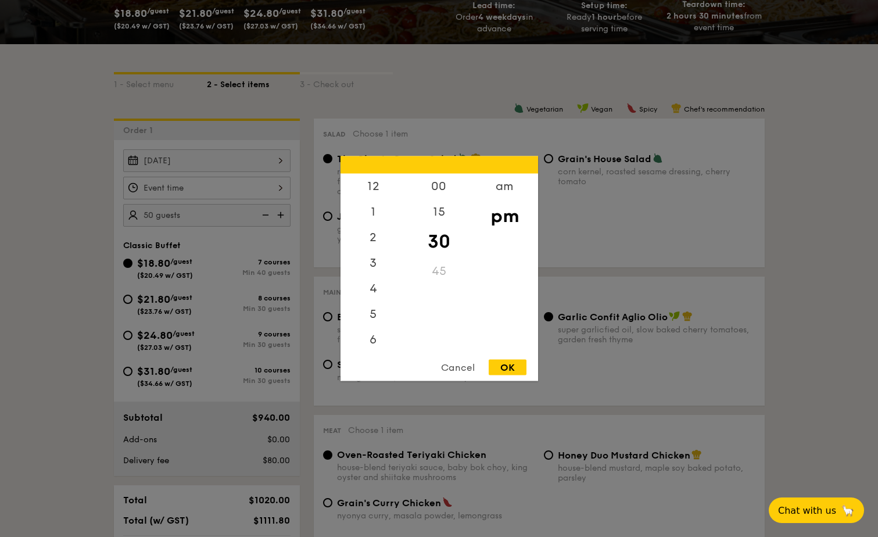
scroll to position [51, 0]
click at [437, 191] on div "00" at bounding box center [439, 191] width 66 height 34
click at [505, 371] on div "OK" at bounding box center [508, 368] width 38 height 16
type input "7:00PM"
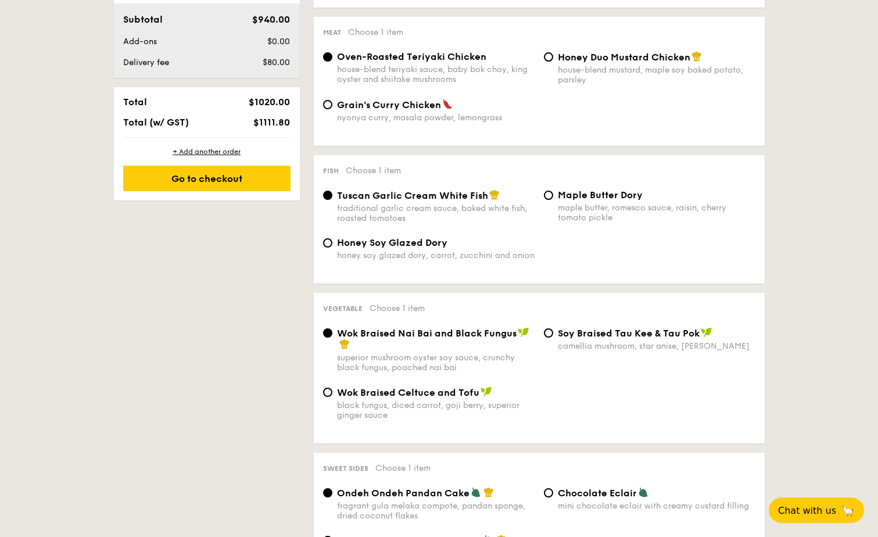
scroll to position [639, 0]
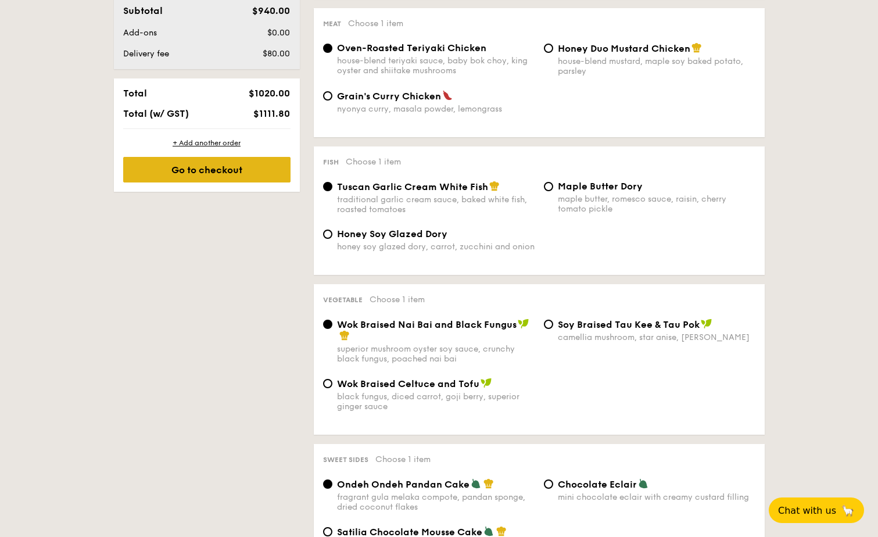
click at [261, 182] on div "Go to checkout" at bounding box center [206, 170] width 167 height 26
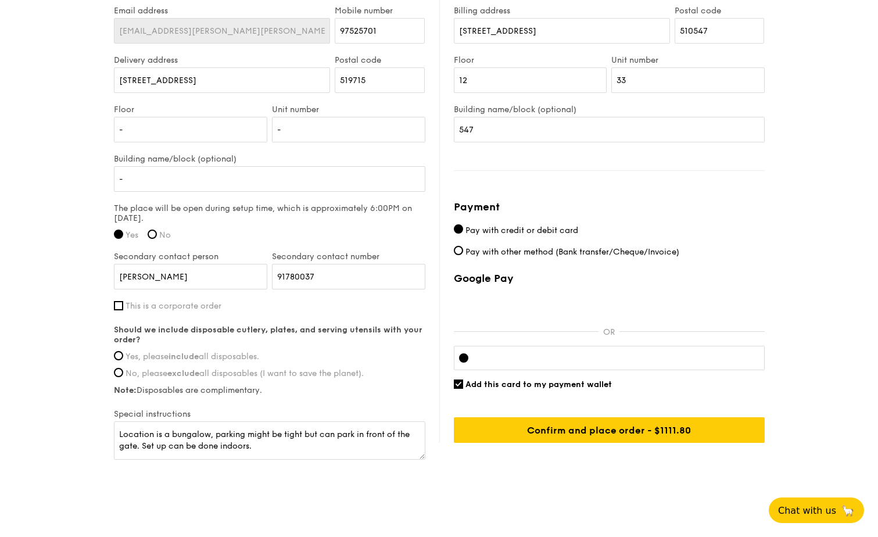
scroll to position [807, 0]
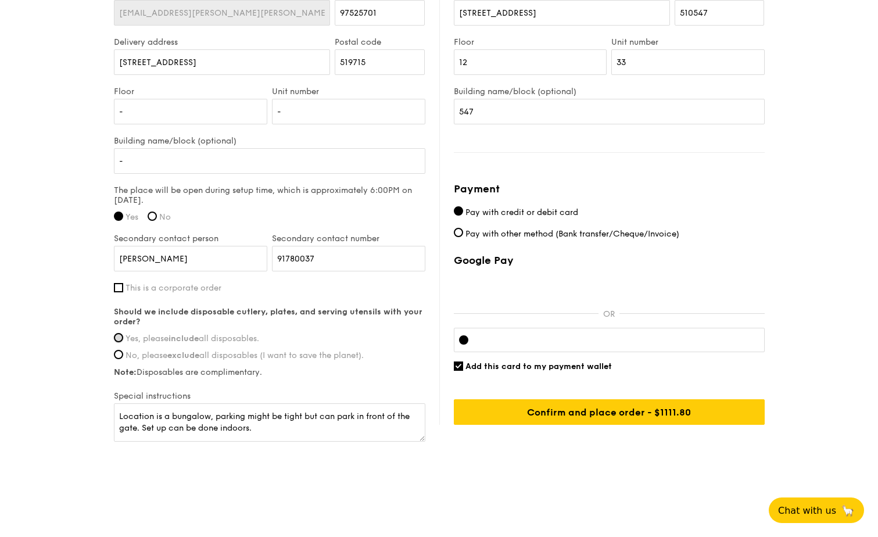
click at [117, 338] on input "Yes, please include all disposables." at bounding box center [118, 337] width 9 height 9
radio input "true"
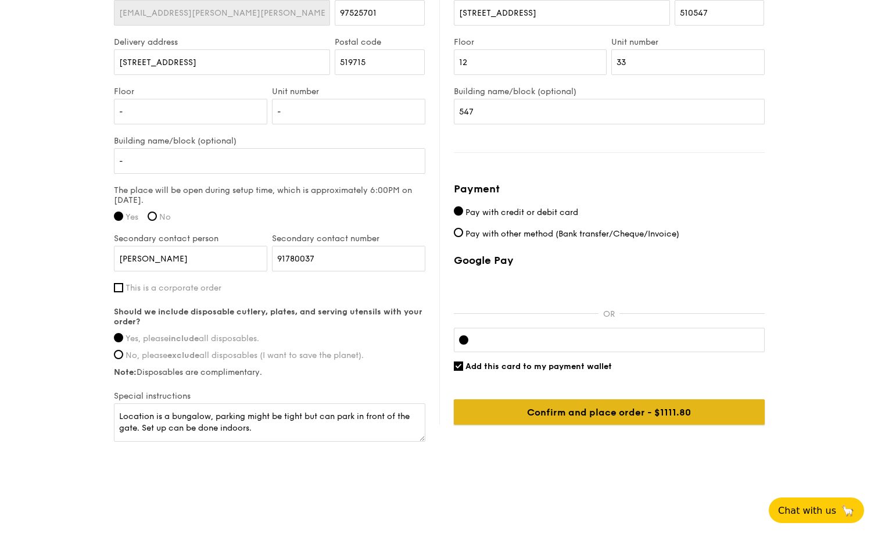
click at [578, 411] on input "Confirm and place order - $1111.80" at bounding box center [609, 412] width 311 height 26
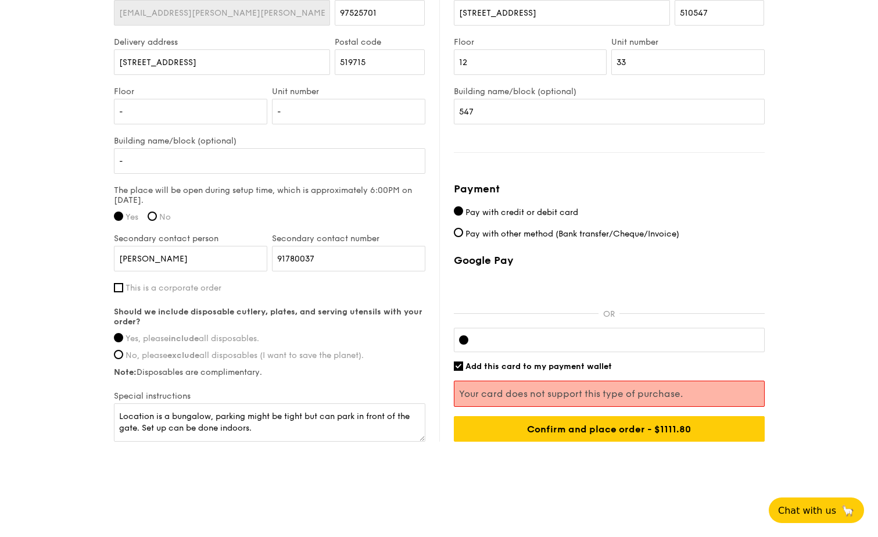
click at [464, 338] on div at bounding box center [463, 339] width 9 height 9
click at [464, 343] on div at bounding box center [463, 339] width 9 height 9
click at [488, 345] on iframe at bounding box center [619, 339] width 282 height 9
click at [466, 343] on div at bounding box center [463, 339] width 9 height 9
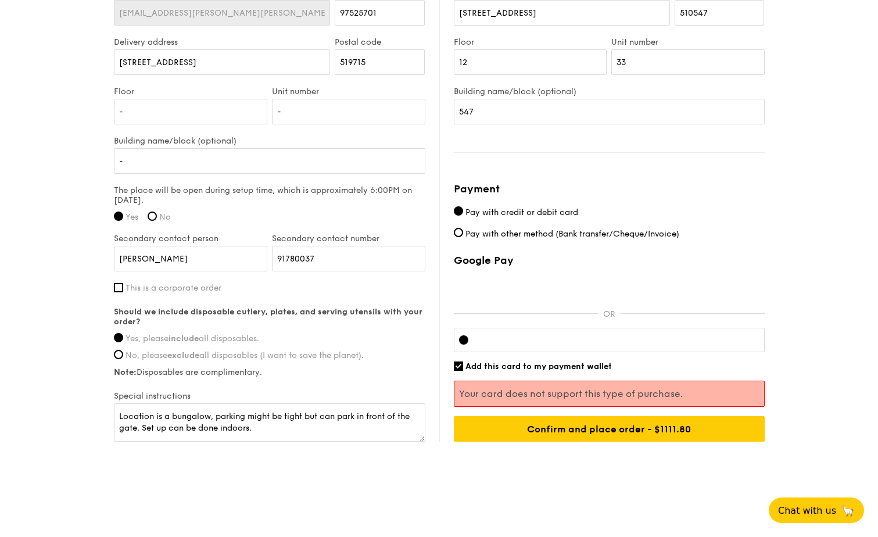
click at [470, 339] on div at bounding box center [609, 340] width 311 height 24
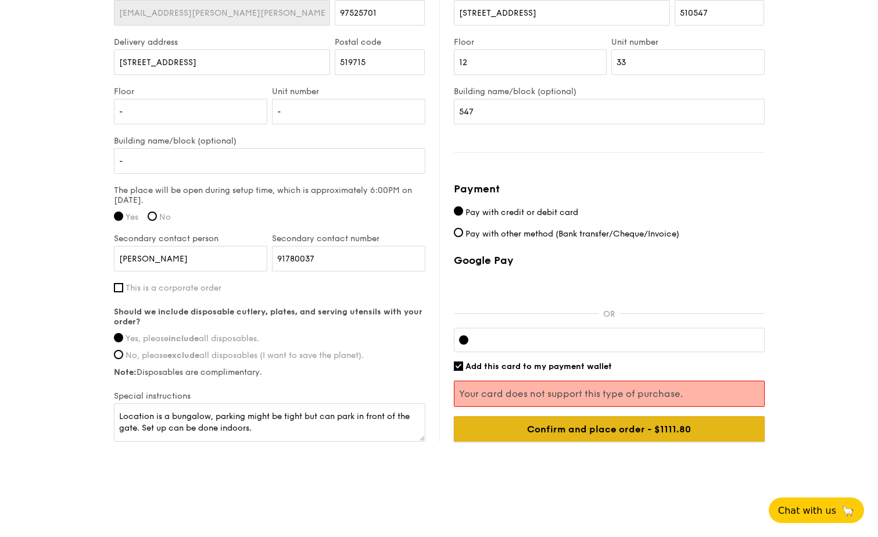
click at [627, 424] on input "Confirm and place order - $1111.80" at bounding box center [609, 429] width 311 height 26
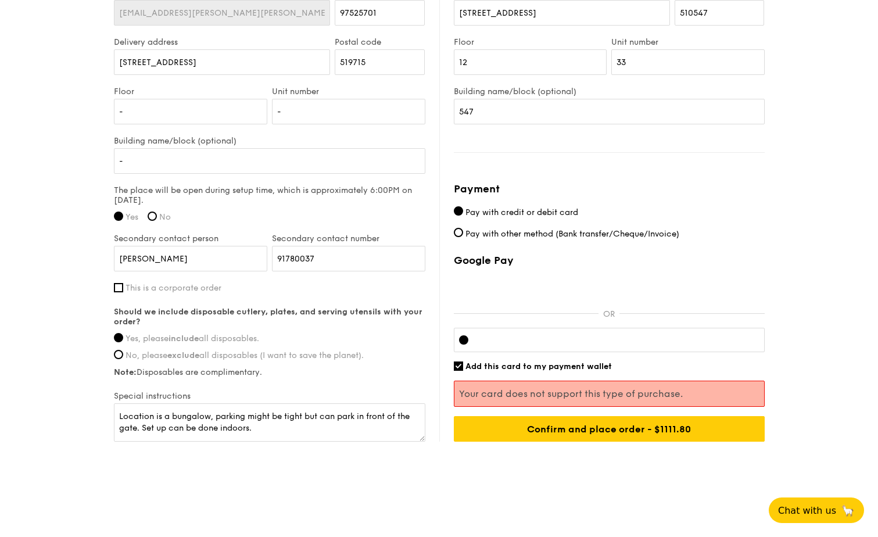
click at [823, 515] on span "Chat with us" at bounding box center [806, 510] width 61 height 12
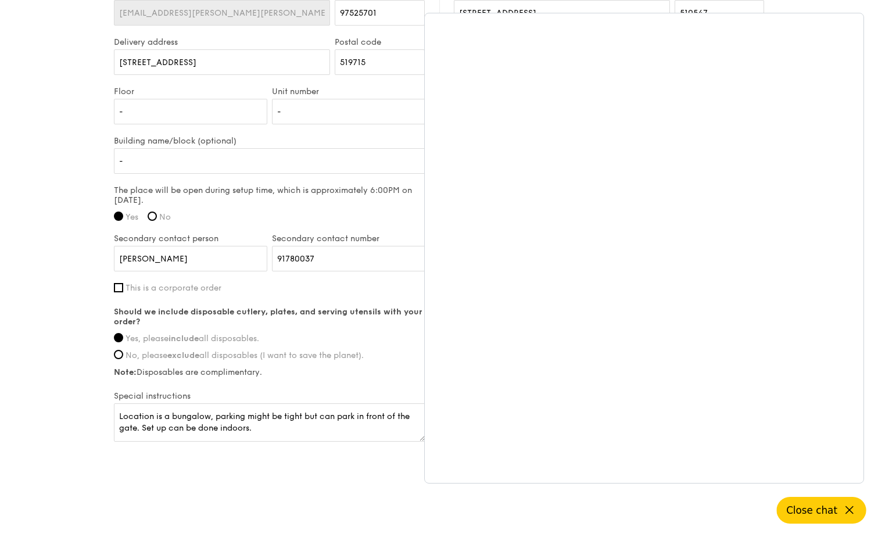
click at [851, 513] on icon at bounding box center [850, 510] width 14 height 14
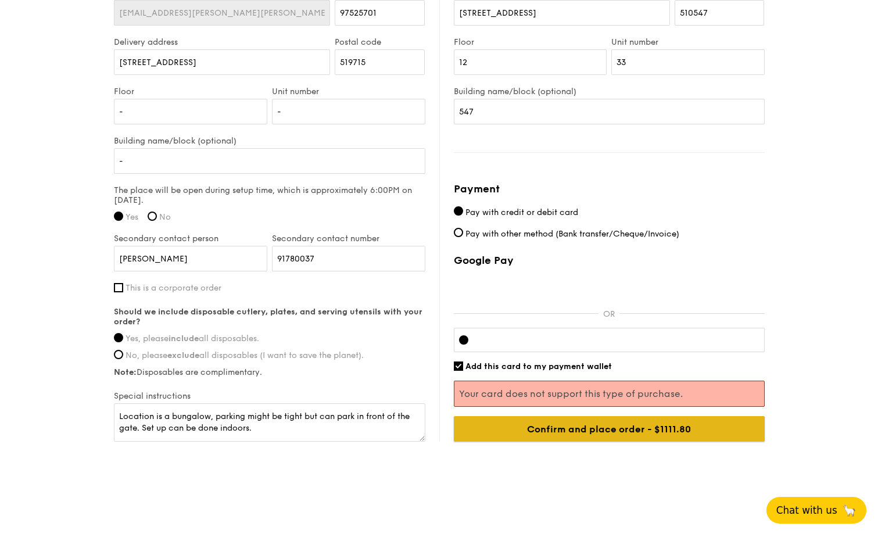
click at [617, 428] on input "Confirm and place order - $1111.80" at bounding box center [609, 429] width 311 height 26
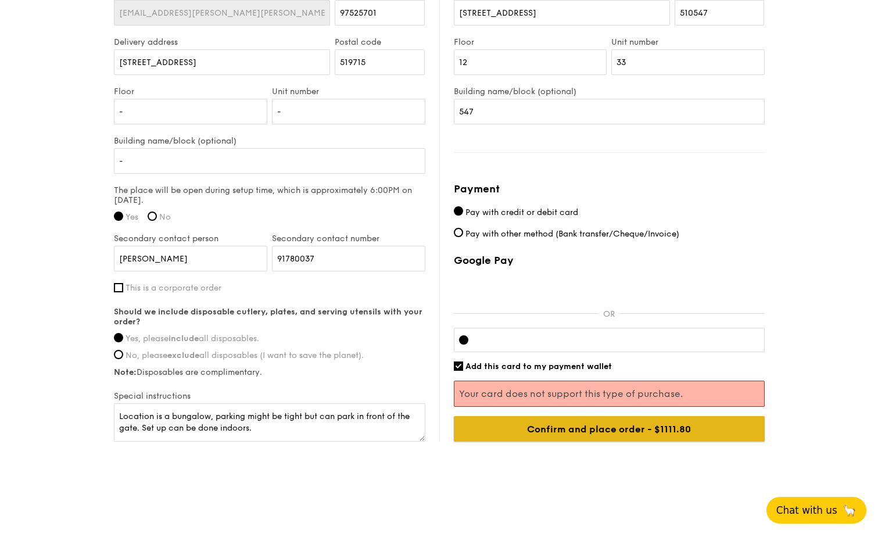
click at [610, 430] on input "Confirm and place order - $1111.80" at bounding box center [609, 429] width 311 height 26
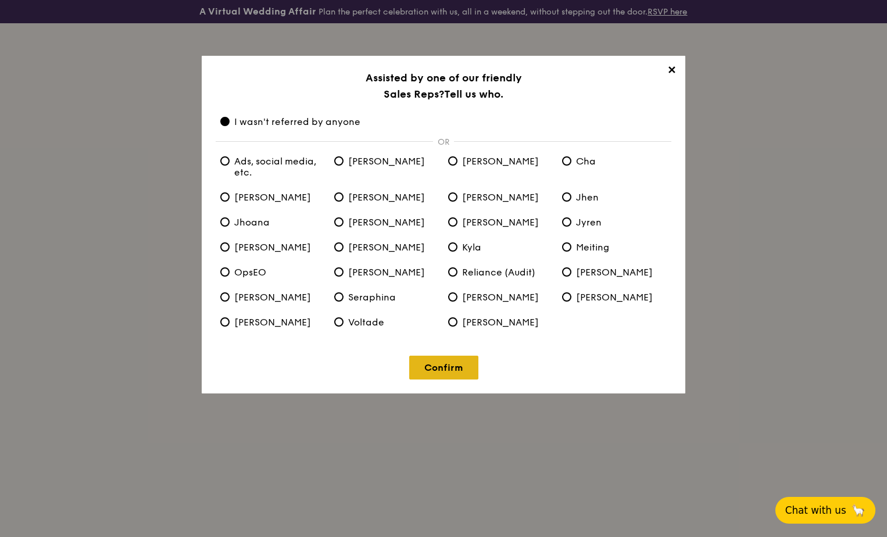
click at [447, 368] on link "Confirm" at bounding box center [443, 368] width 69 height 24
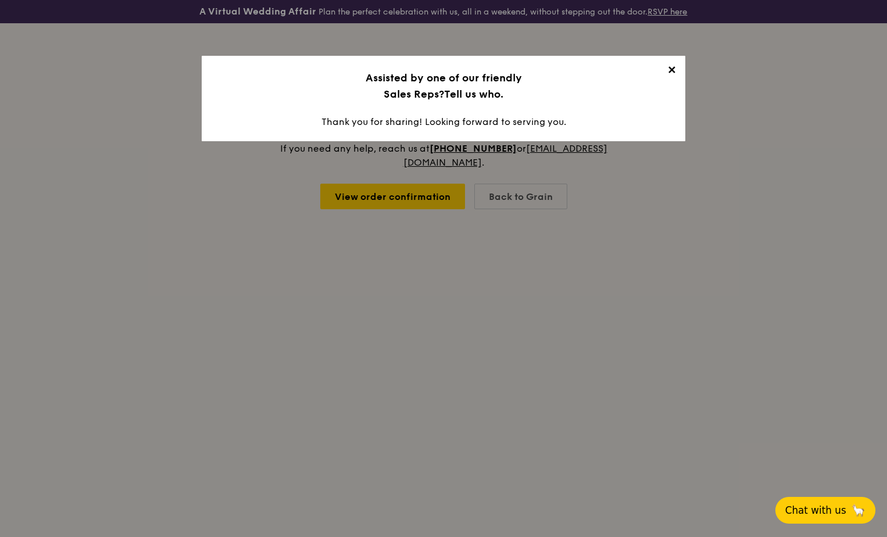
click at [673, 71] on span "✕" at bounding box center [671, 72] width 16 height 16
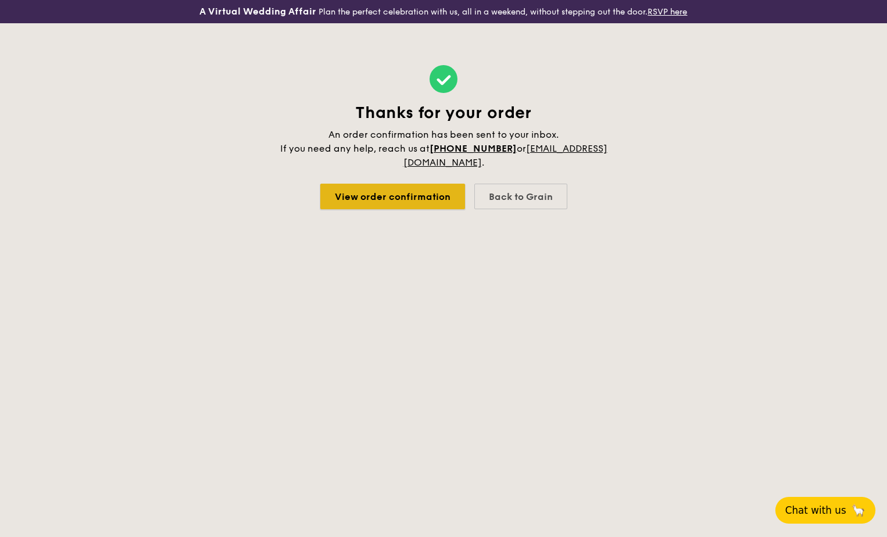
click at [406, 202] on link "View order confirmation" at bounding box center [392, 197] width 145 height 26
